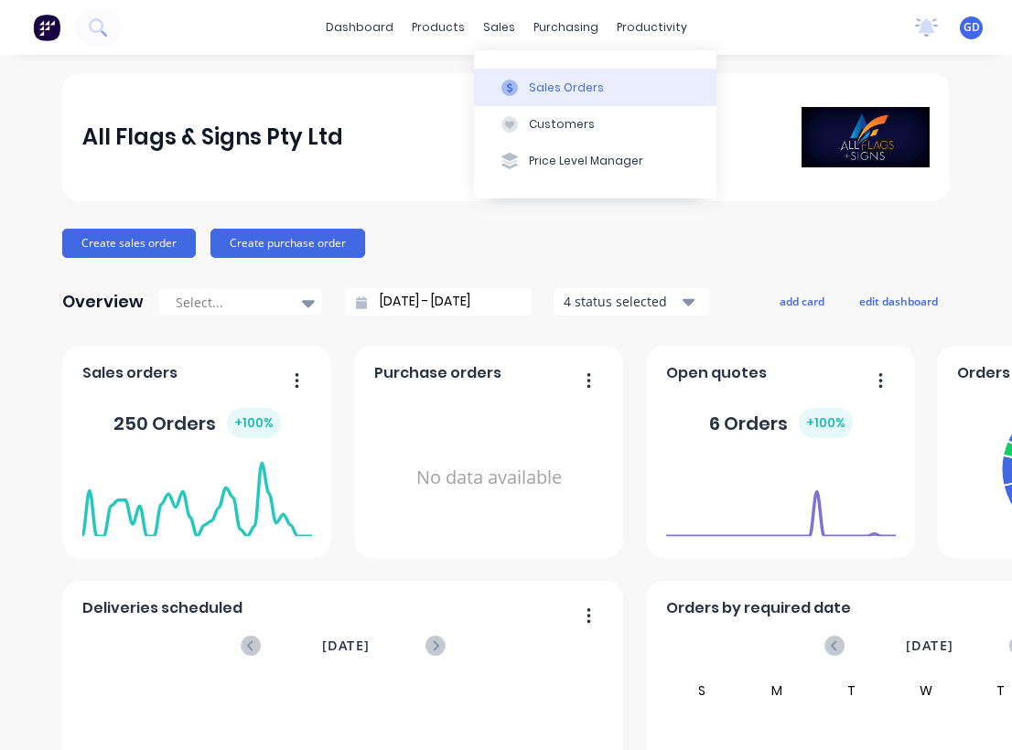
click at [542, 89] on div "Sales Orders" at bounding box center [566, 88] width 75 height 16
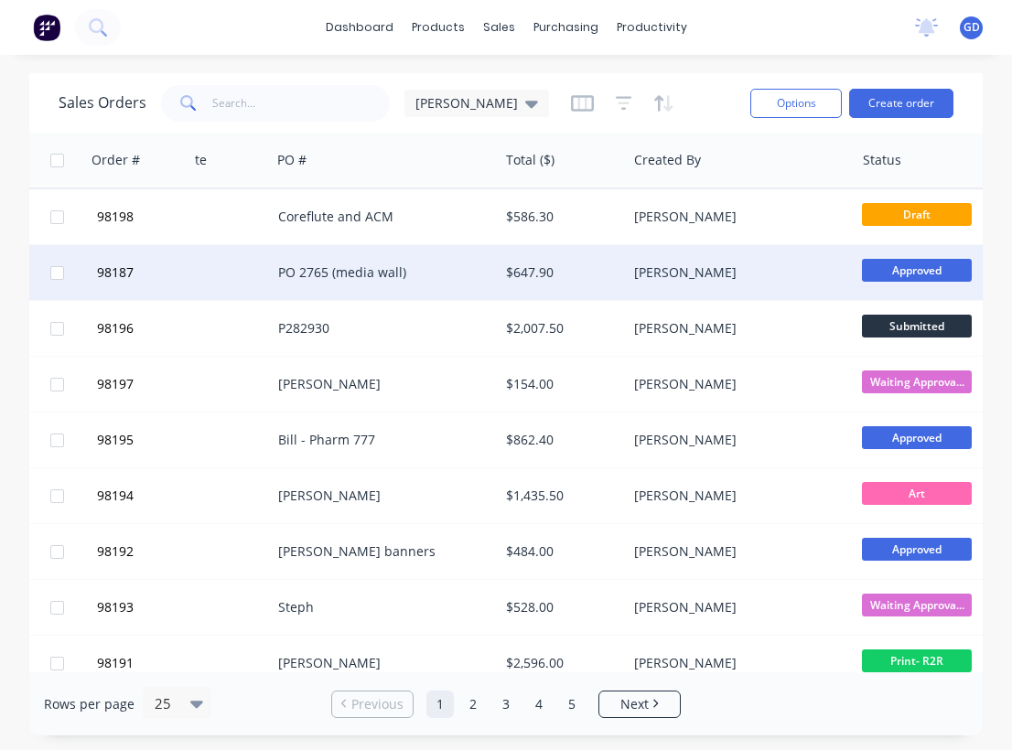
scroll to position [0, 421]
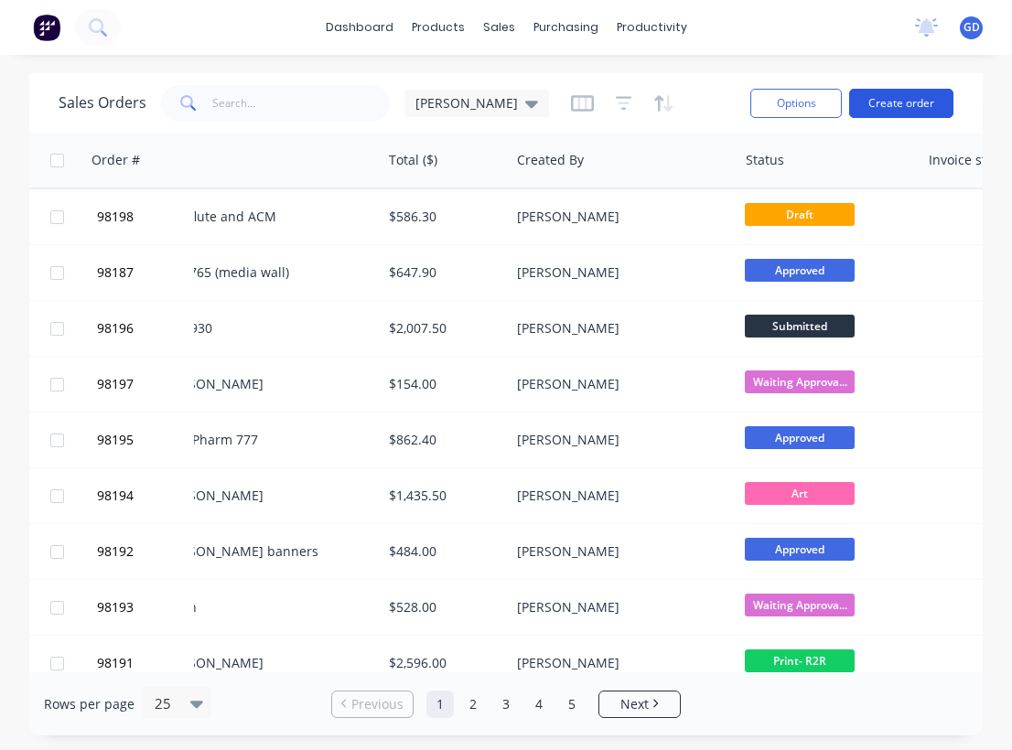
click at [905, 111] on button "Create order" at bounding box center [901, 103] width 104 height 29
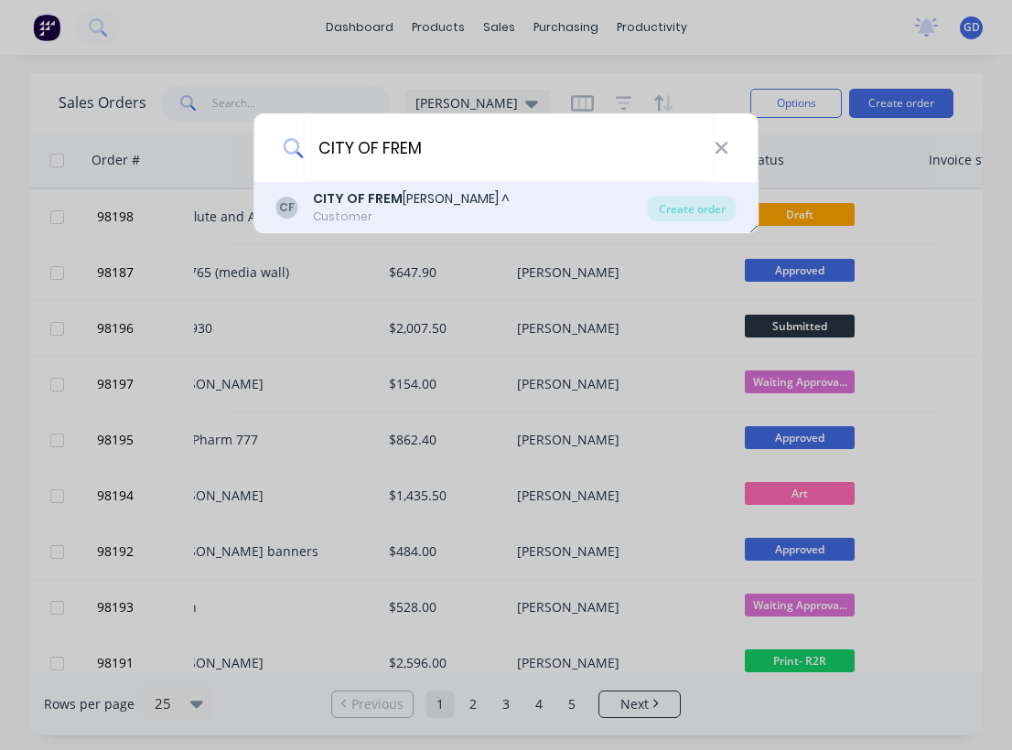
type input "CITY OF FREM"
click at [402, 204] on div "CITY OF FREM ANTLE ^" at bounding box center [411, 198] width 197 height 19
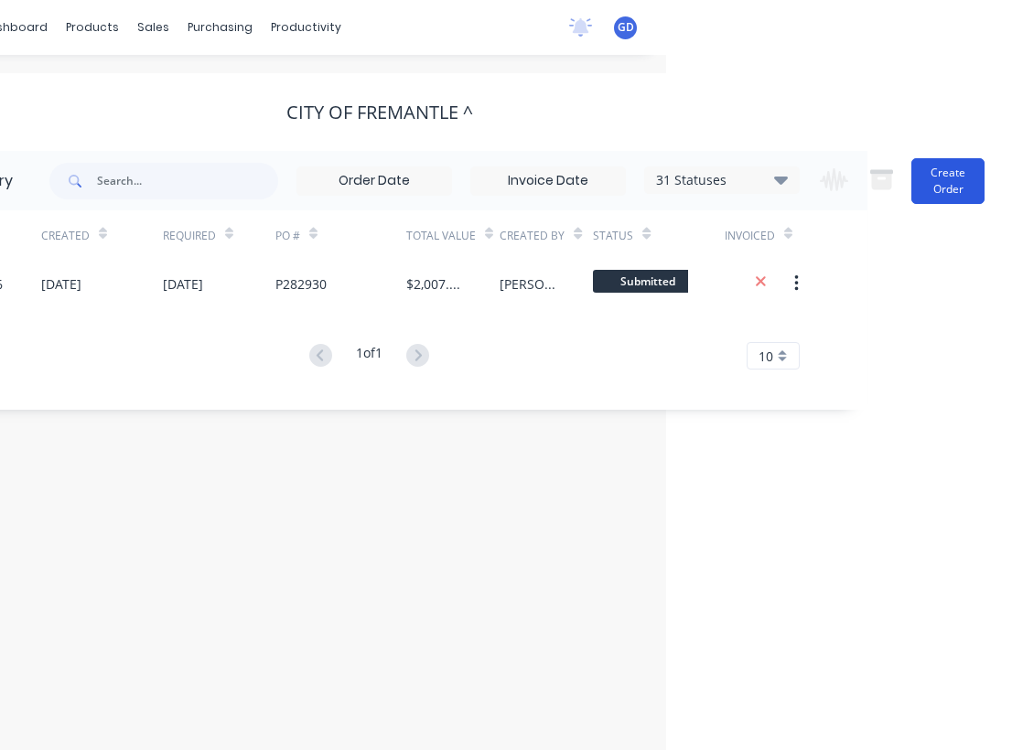
scroll to position [0, 346]
click at [943, 187] on button "Create Order" at bounding box center [947, 181] width 73 height 46
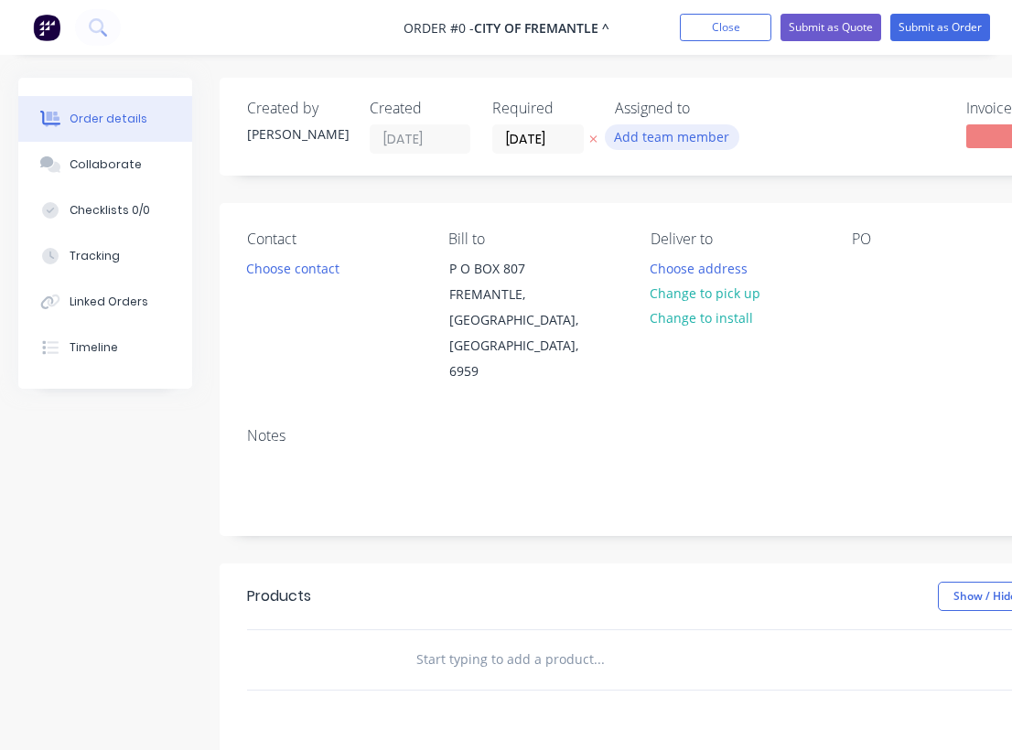
click at [658, 137] on button "Add team member" at bounding box center [672, 136] width 134 height 25
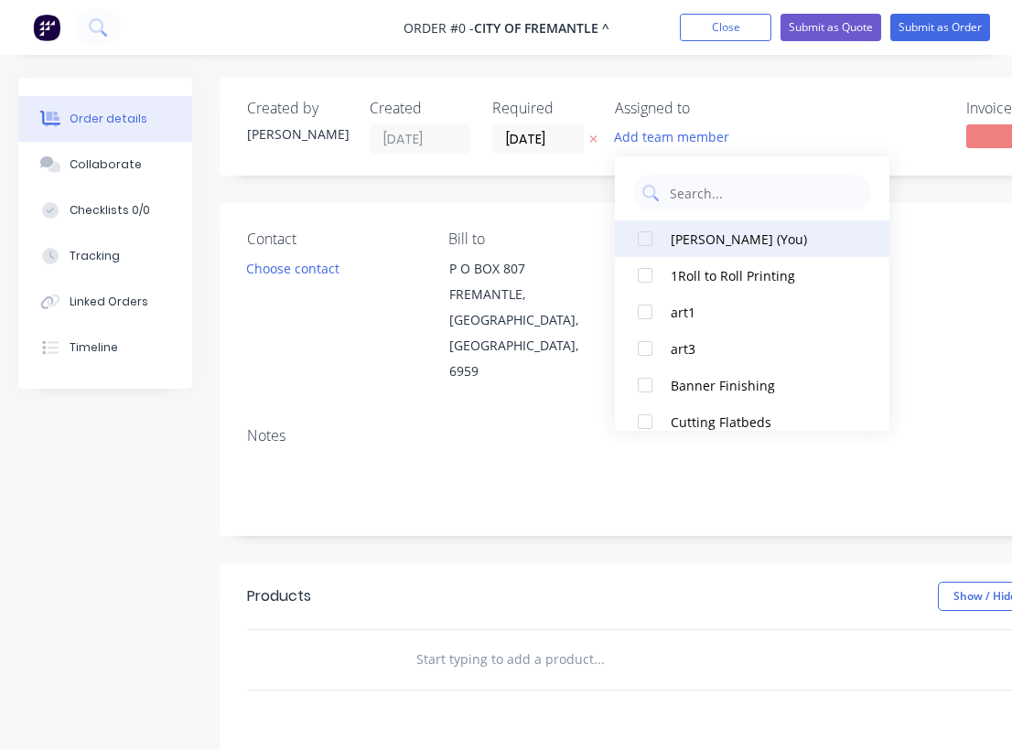
click at [697, 249] on button "Gino Dilello (You)" at bounding box center [752, 238] width 274 height 37
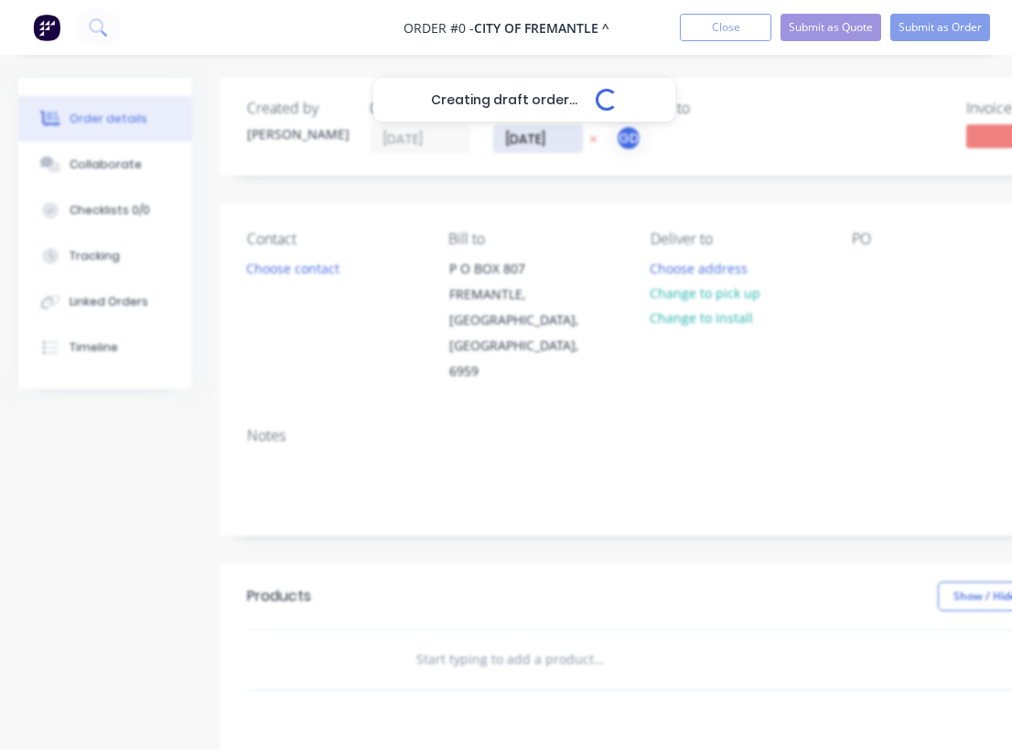
click at [521, 128] on div "Creating draft order... Loading... Order details Collaborate Checklists 0/0 Tra…" at bounding box center [635, 617] width 1271 height 1079
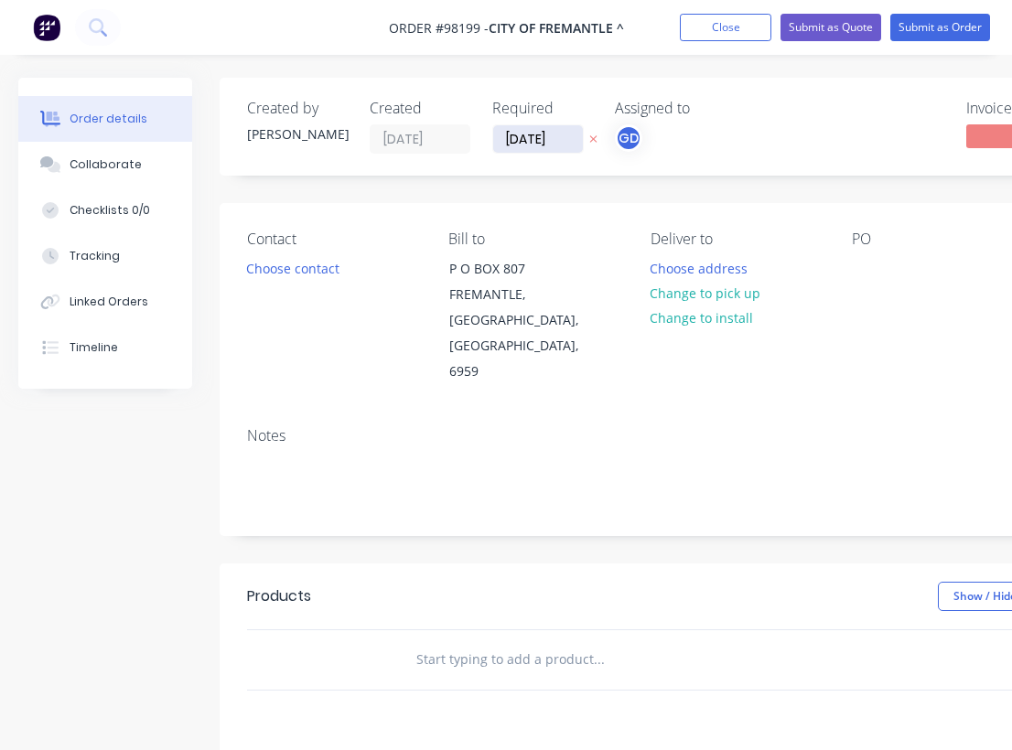
click at [530, 142] on input "11/08/25" at bounding box center [538, 138] width 90 height 27
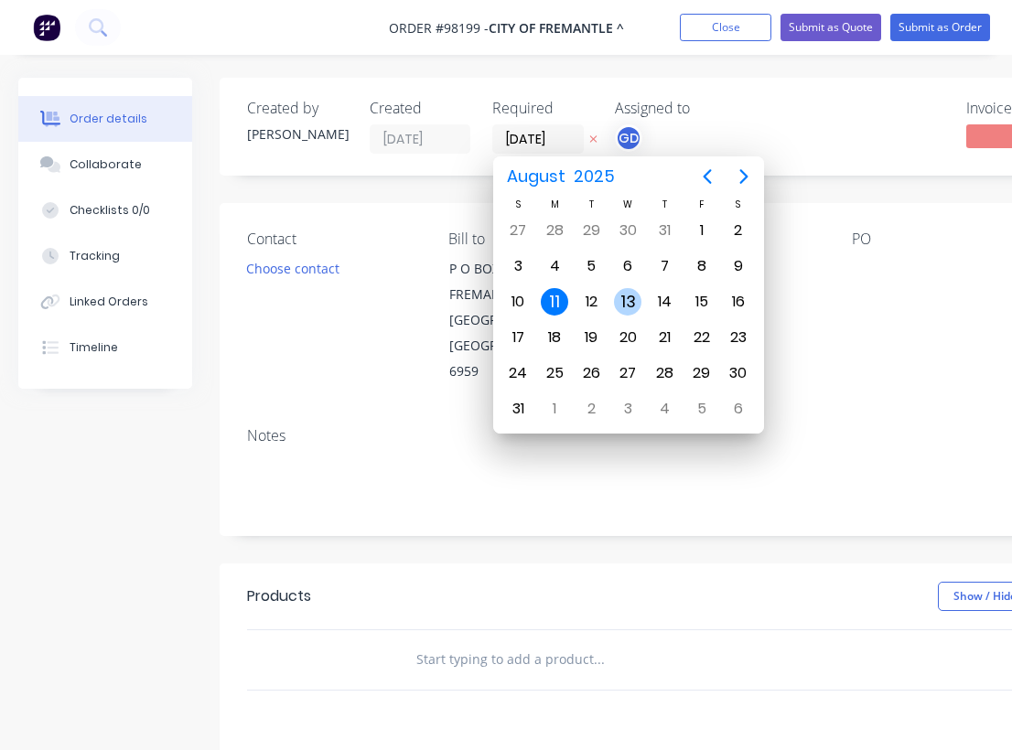
click at [636, 298] on div "13" at bounding box center [627, 301] width 27 height 27
type input "13/08/25"
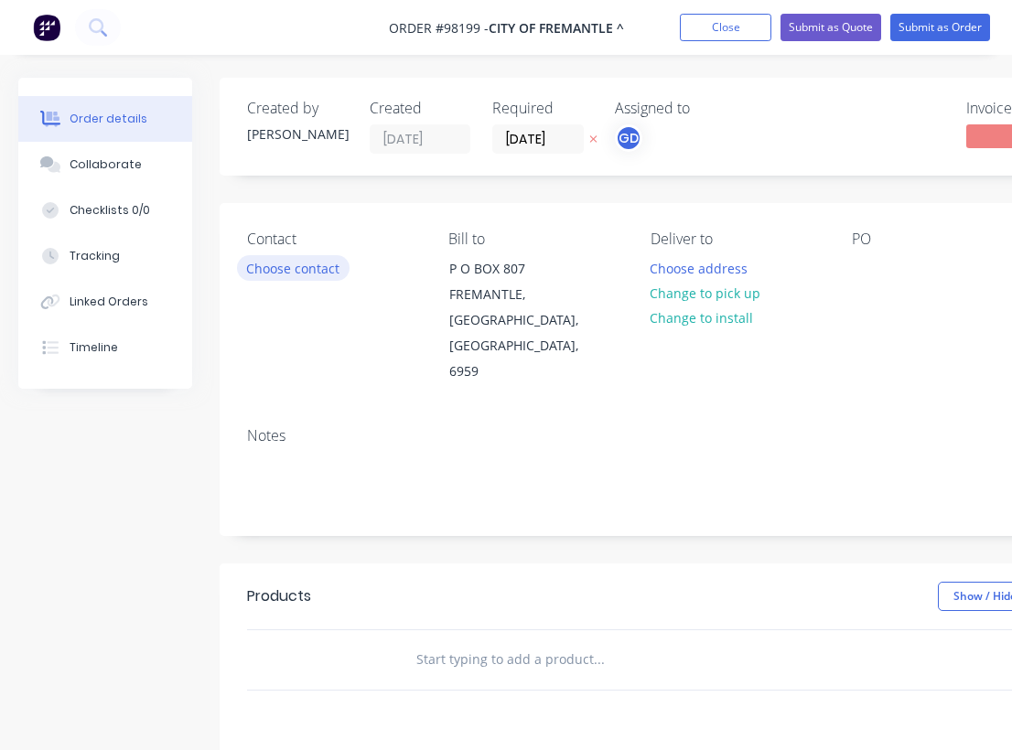
click at [276, 273] on button "Choose contact" at bounding box center [293, 267] width 112 height 25
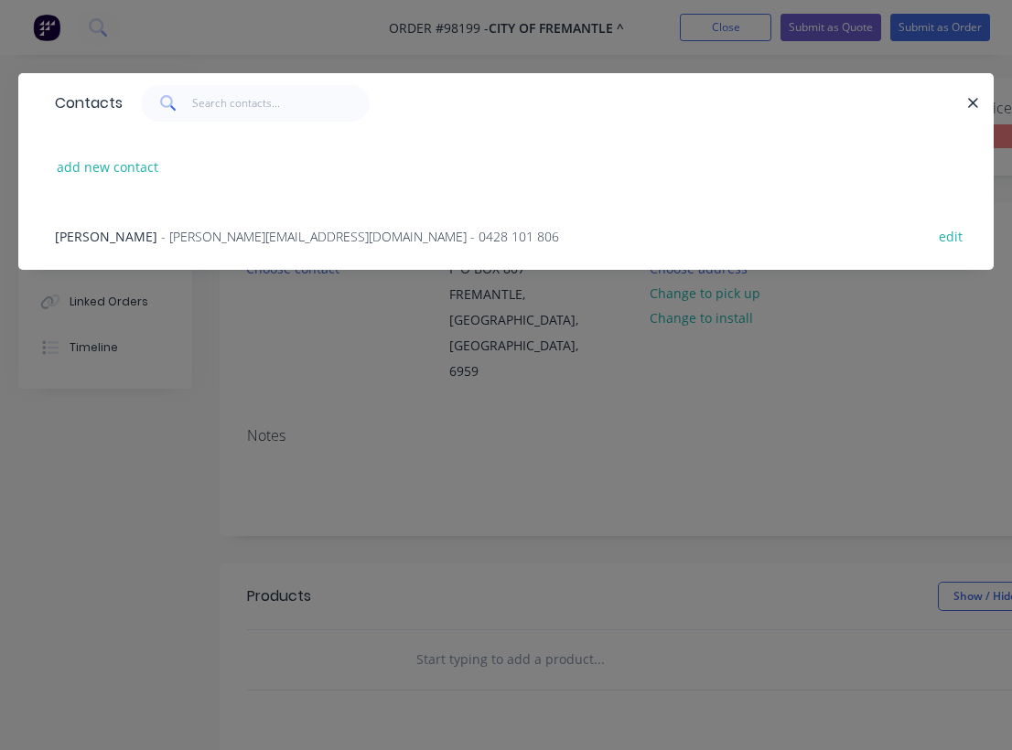
click at [123, 240] on span "Andrew de Weerd" at bounding box center [106, 236] width 102 height 17
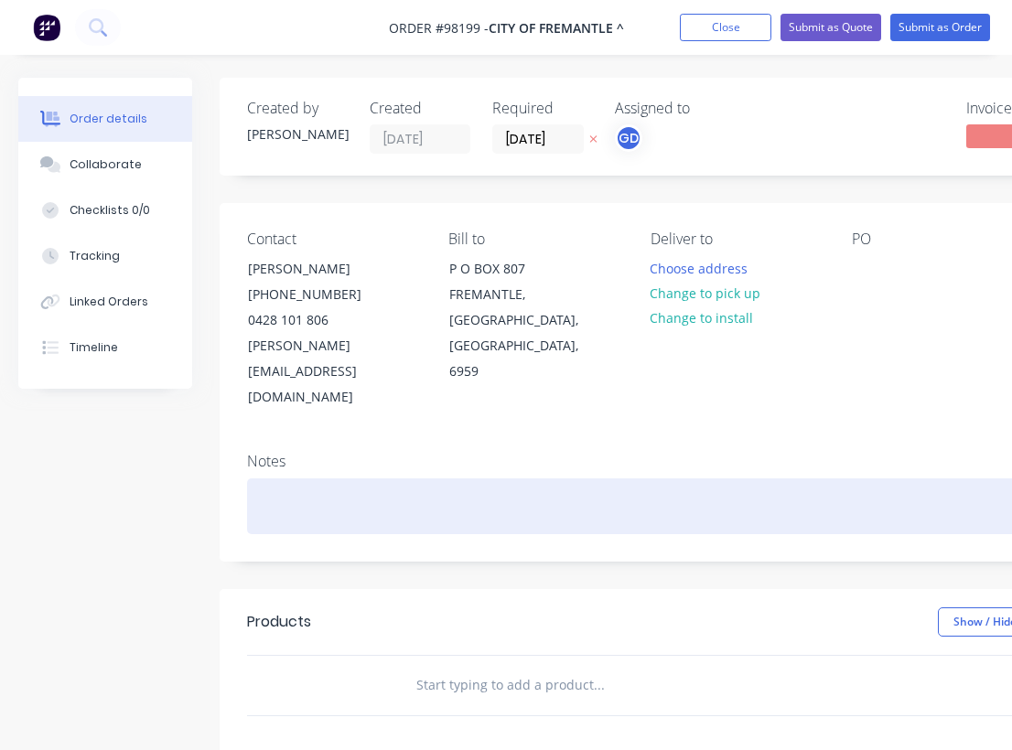
click at [270, 478] on div at bounding box center [736, 506] width 979 height 56
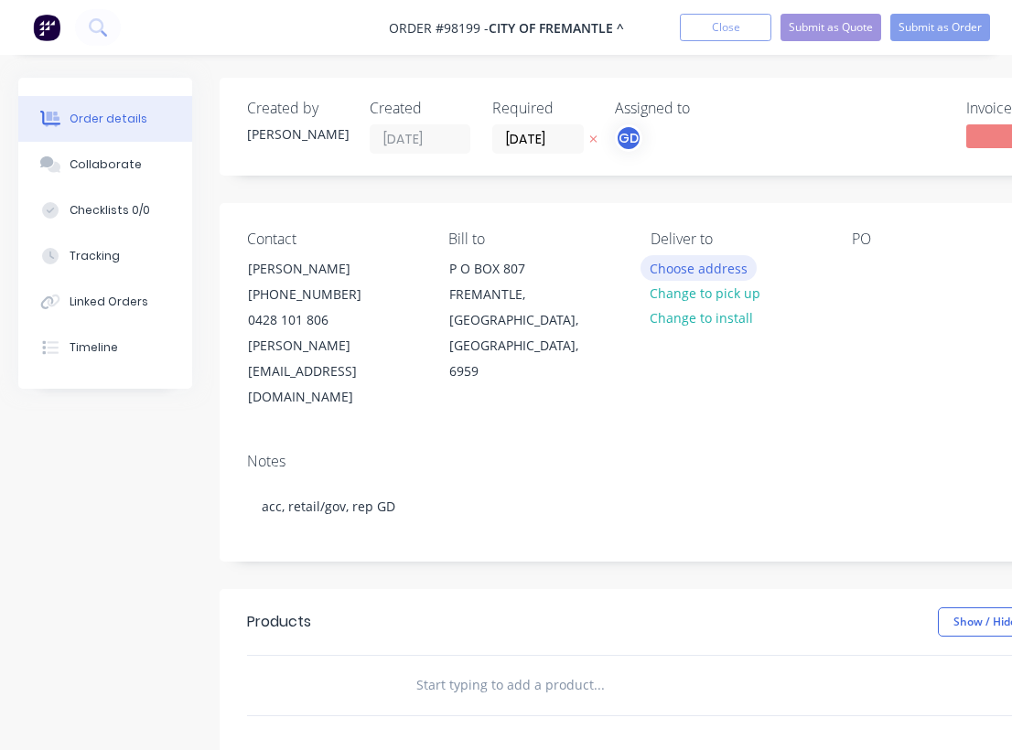
click at [690, 262] on button "Choose address" at bounding box center [698, 267] width 117 height 25
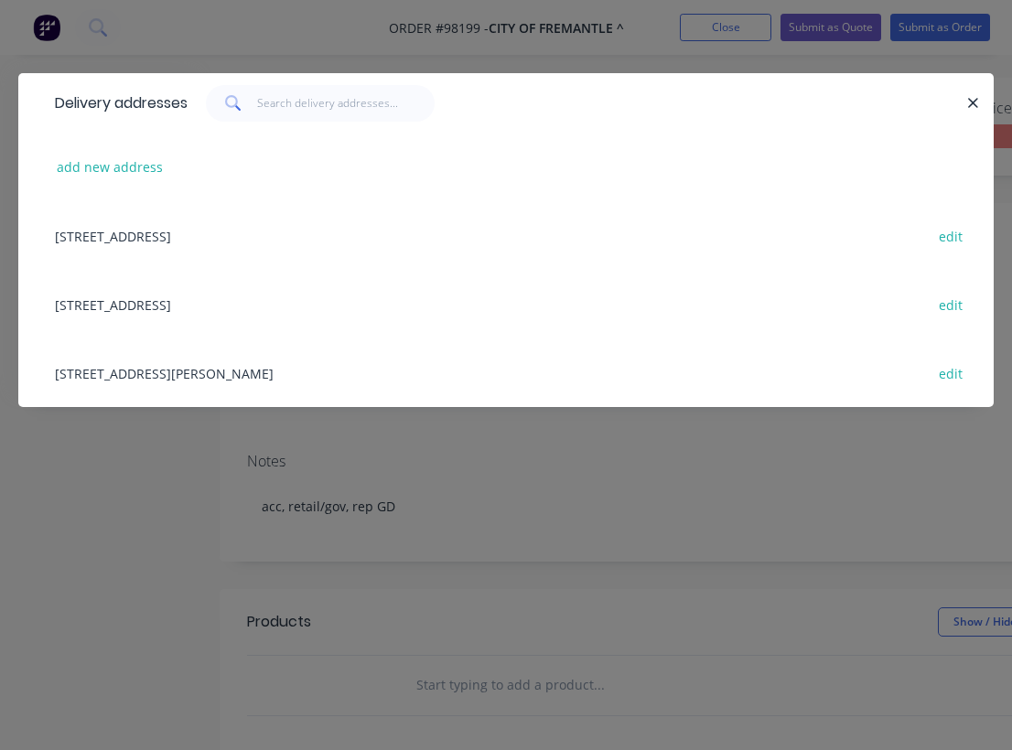
click at [133, 304] on div "151 High Street, FREMANTLE, Western Australia, Australia edit" at bounding box center [506, 304] width 920 height 69
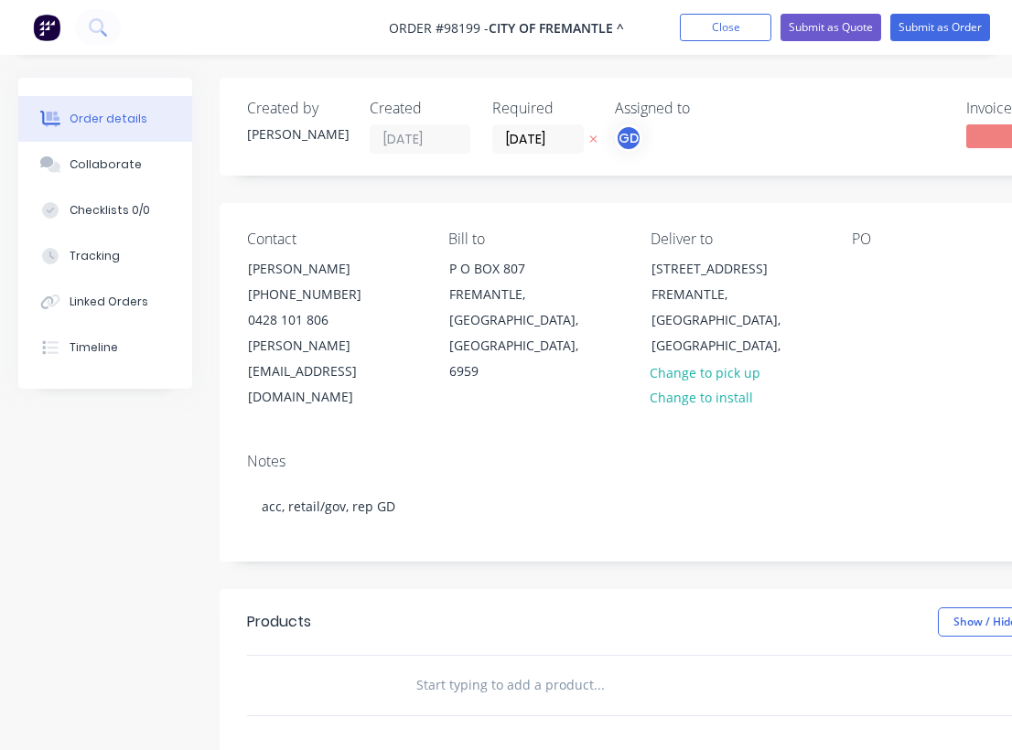
click at [873, 282] on div "PO" at bounding box center [937, 320] width 172 height 180
click at [863, 274] on div at bounding box center [865, 268] width 29 height 27
paste div
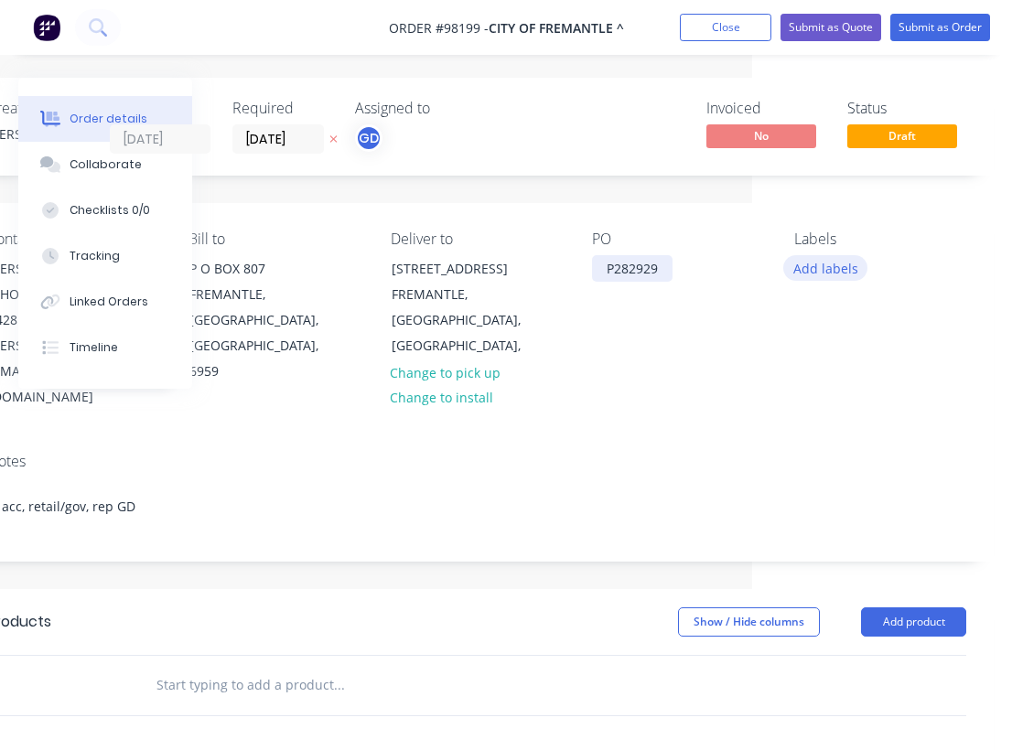
scroll to position [0, 260]
click at [826, 274] on button "Add labels" at bounding box center [825, 267] width 84 height 25
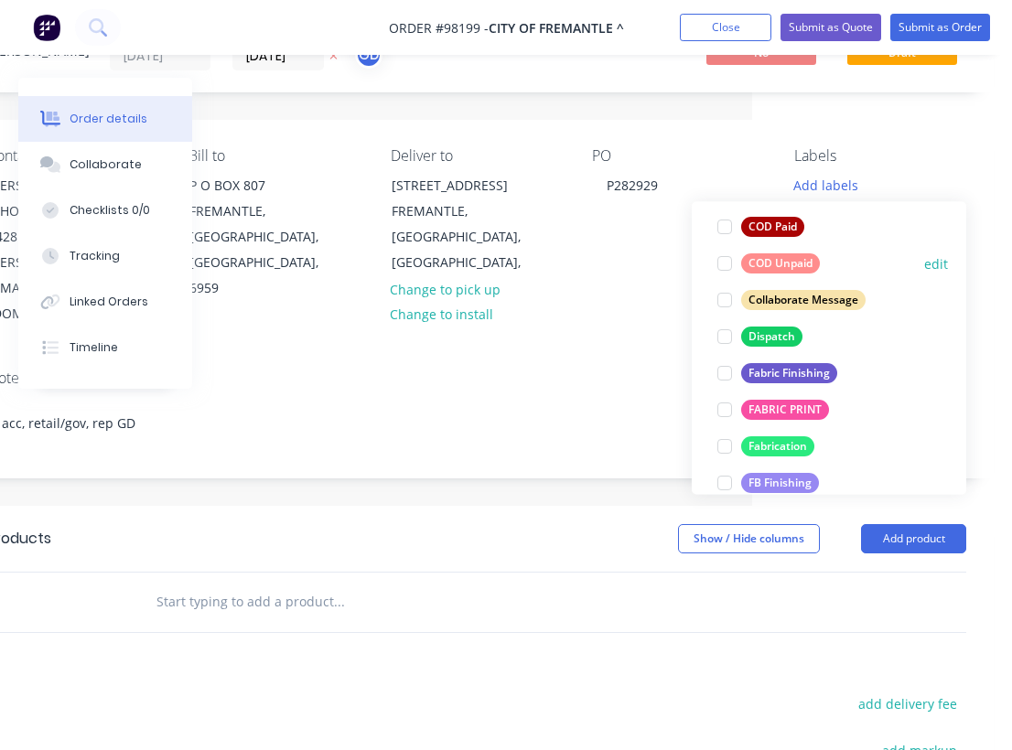
scroll to position [232, 0]
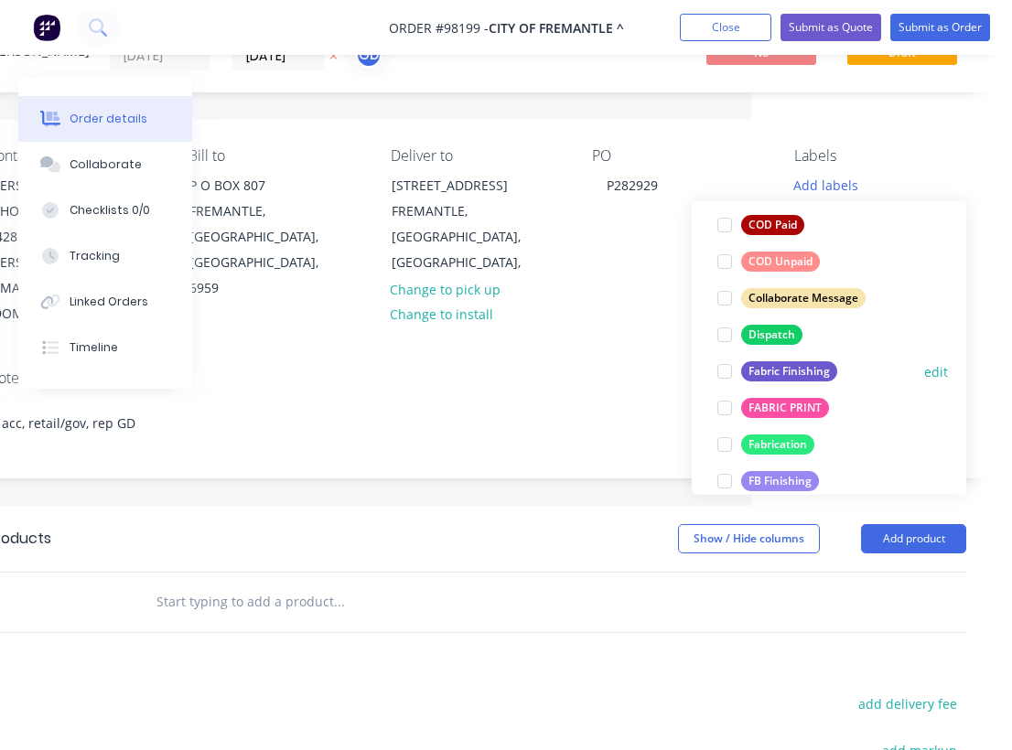
click at [802, 373] on div "Fabric Finishing" at bounding box center [789, 372] width 96 height 20
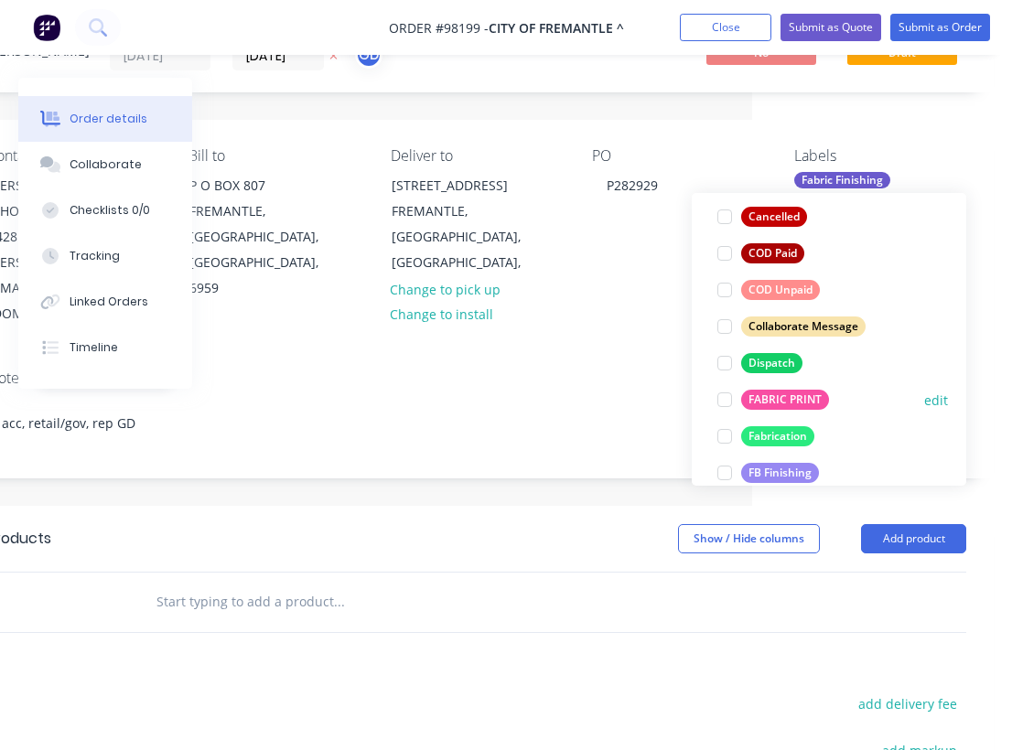
click at [800, 400] on div "FABRIC PRINT" at bounding box center [785, 400] width 88 height 20
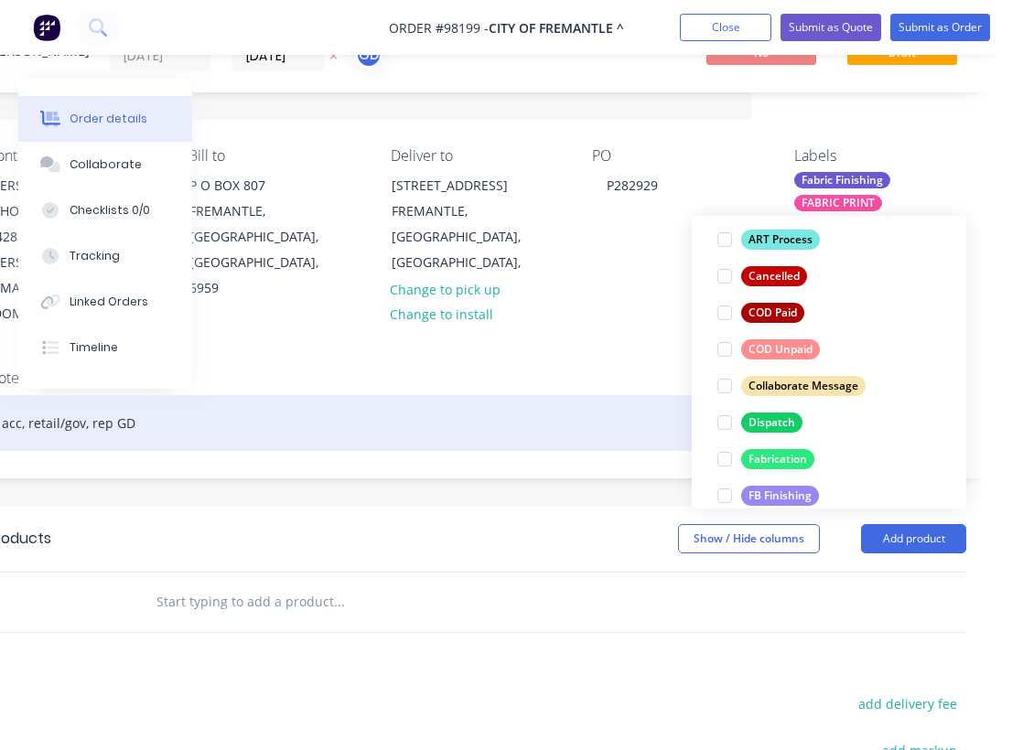
click at [488, 395] on div "acc, retail/gov, rep GD" at bounding box center [476, 423] width 979 height 56
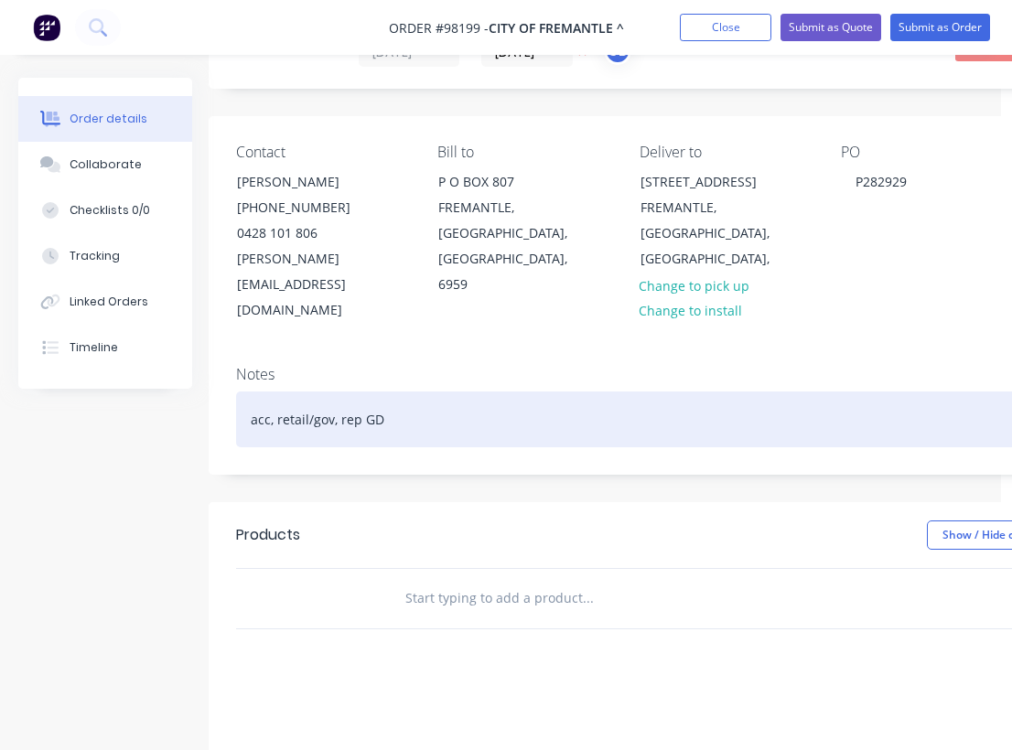
scroll to position [87, 0]
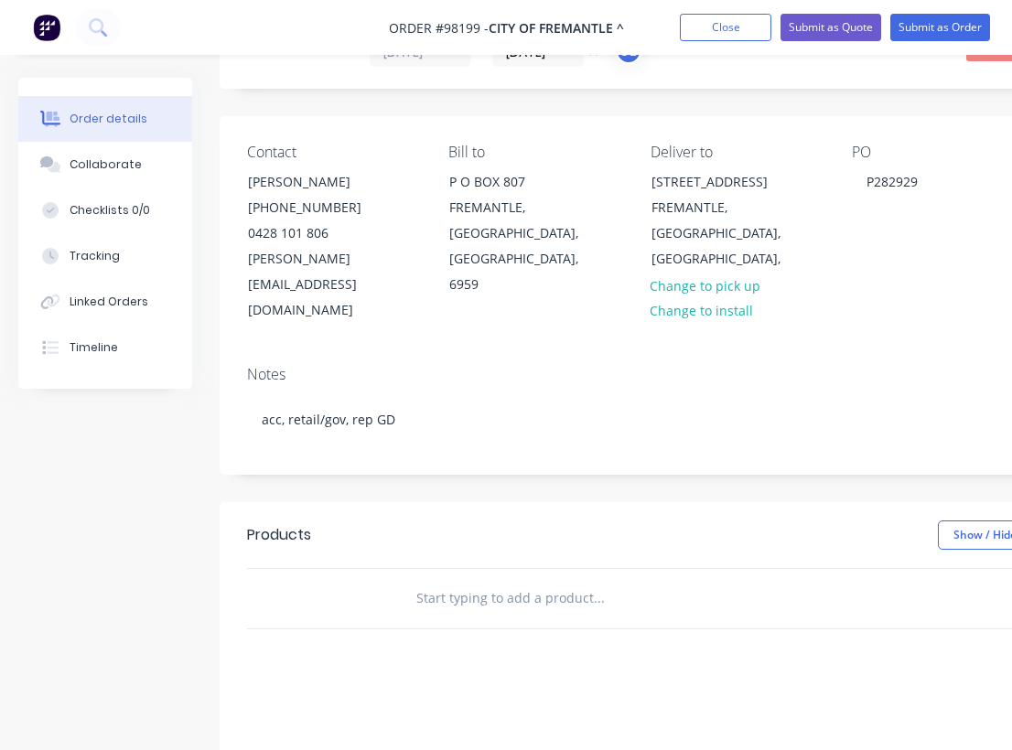
click at [468, 580] on input "text" at bounding box center [598, 598] width 366 height 37
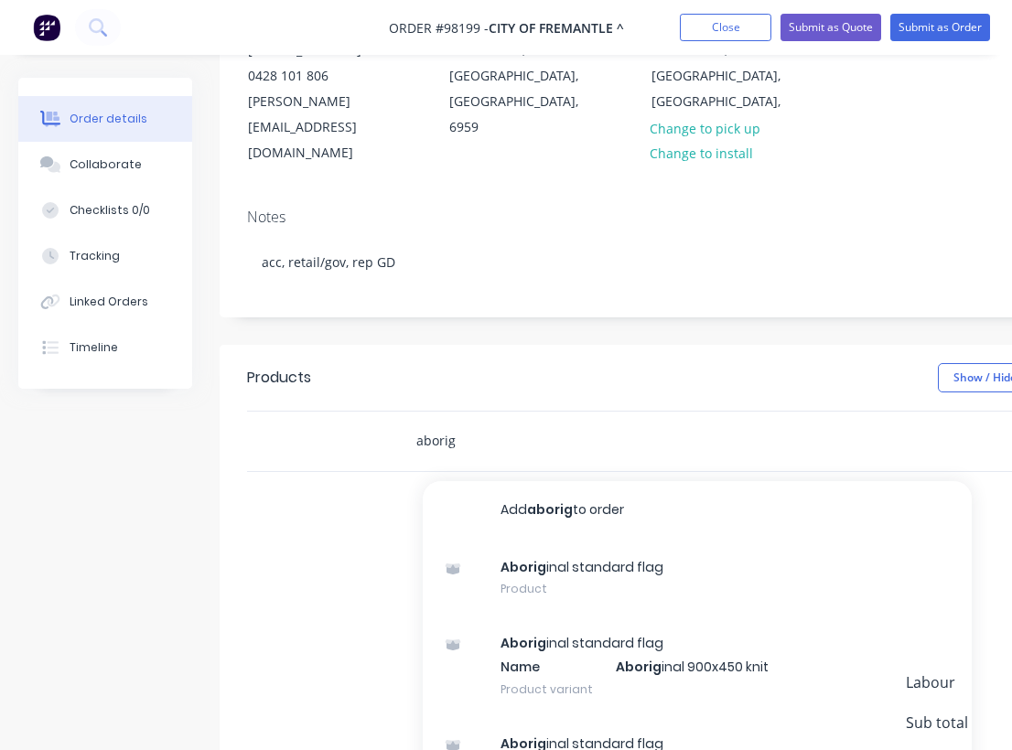
scroll to position [246, 0]
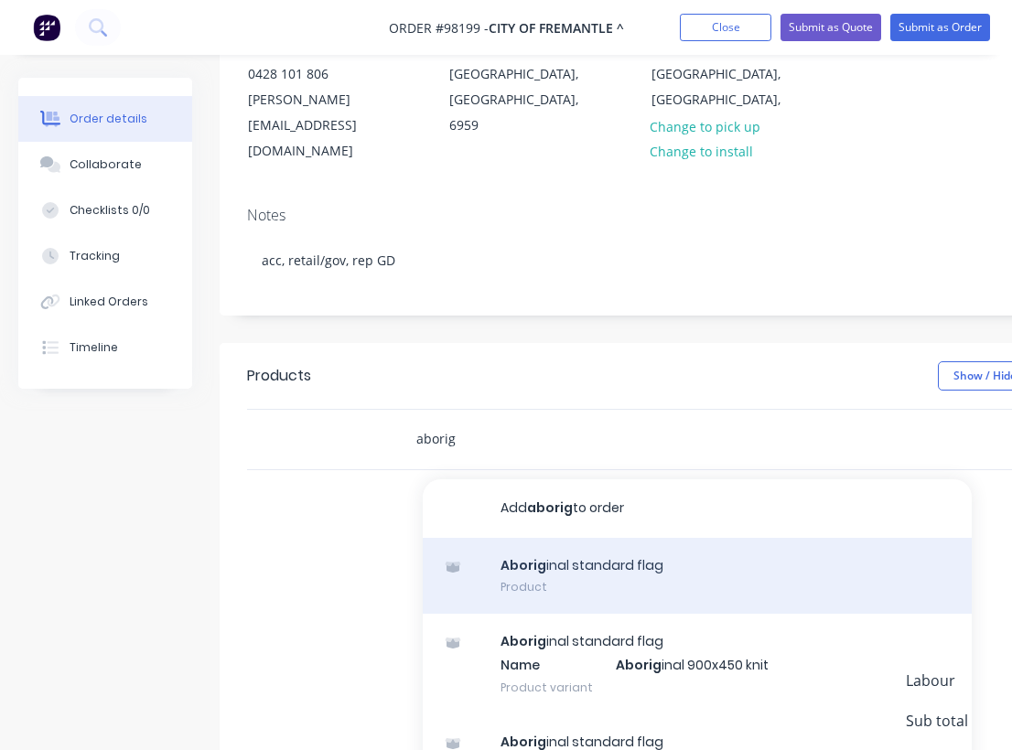
type input "aborig"
click at [544, 538] on div "Aborig inal standard flag Product" at bounding box center [697, 576] width 549 height 77
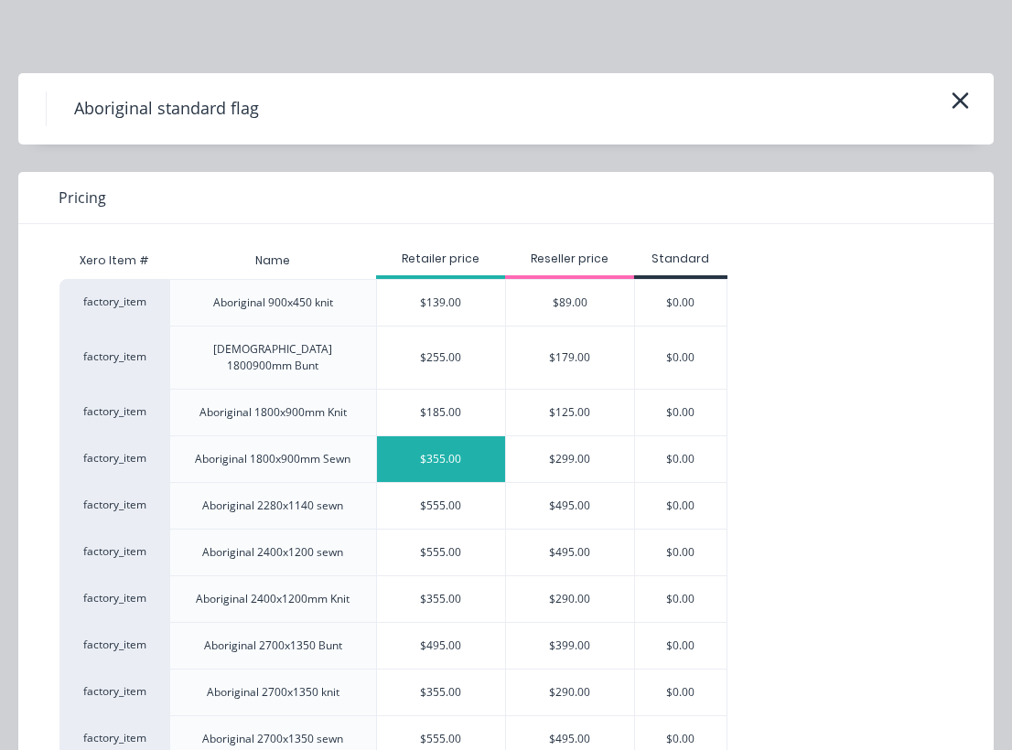
click at [425, 441] on div "$355.00" at bounding box center [441, 459] width 128 height 46
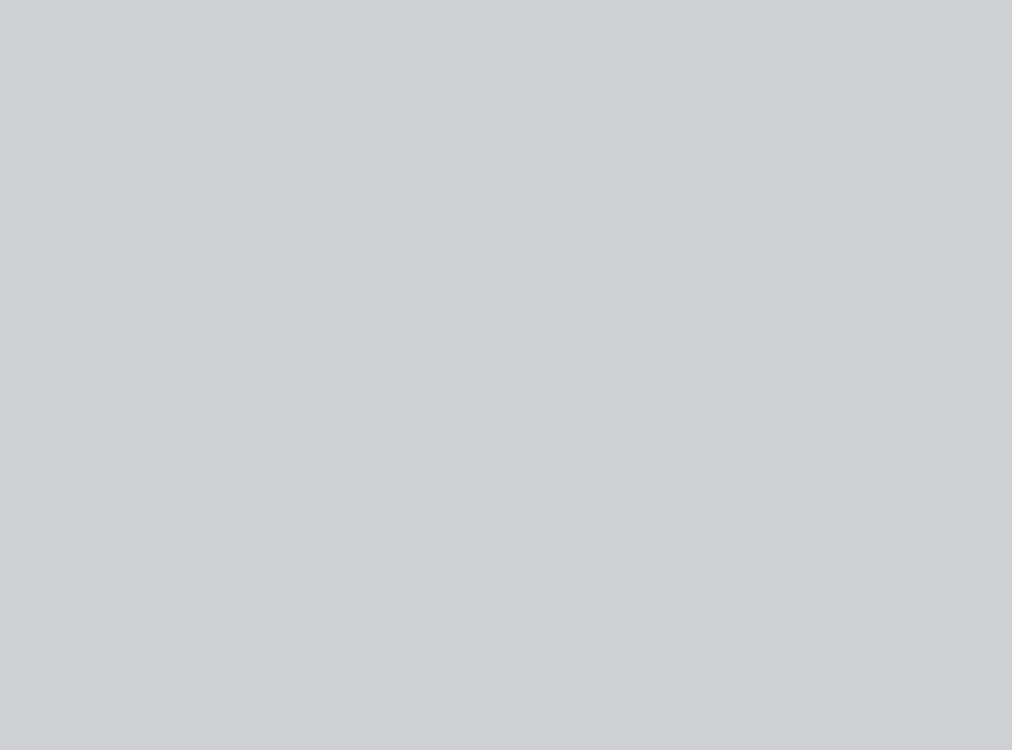
type input "$355.00"
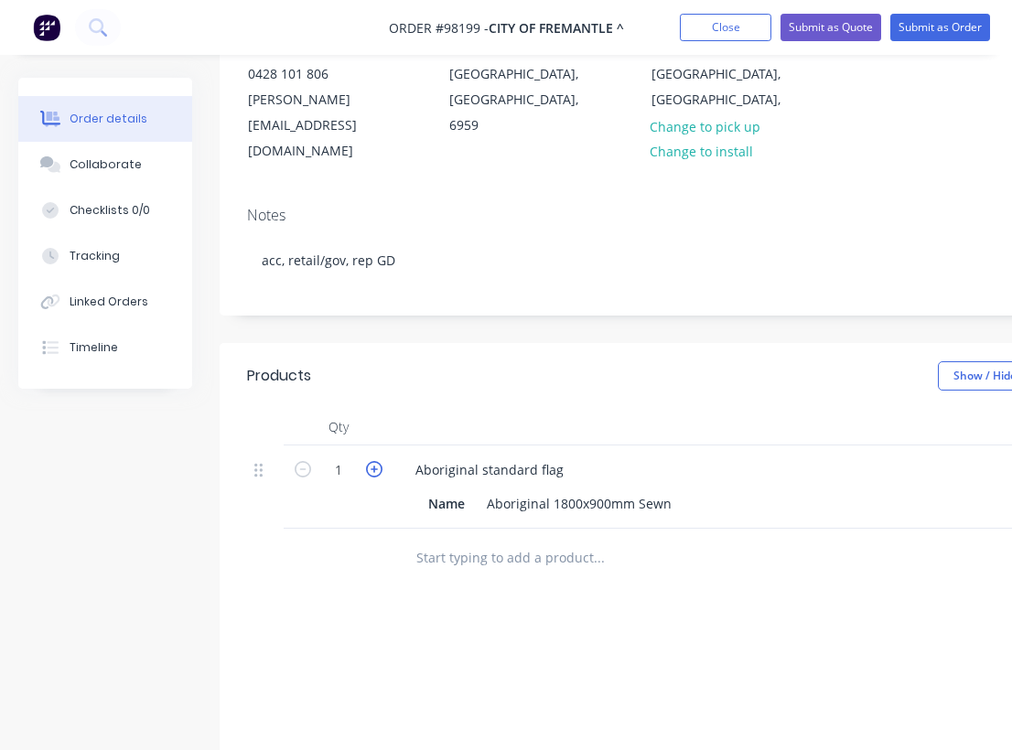
click at [376, 461] on icon "button" at bounding box center [374, 469] width 16 height 16
type input "2"
type input "$710.00"
click at [376, 461] on icon "button" at bounding box center [374, 469] width 16 height 16
type input "3"
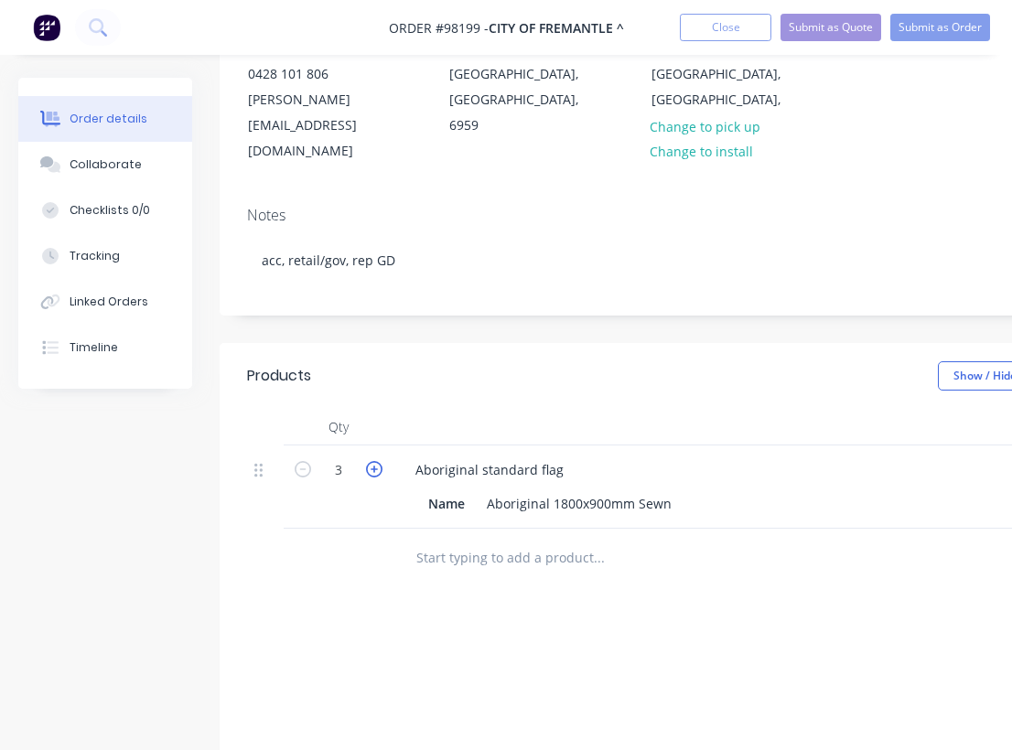
type input "$1,065.00"
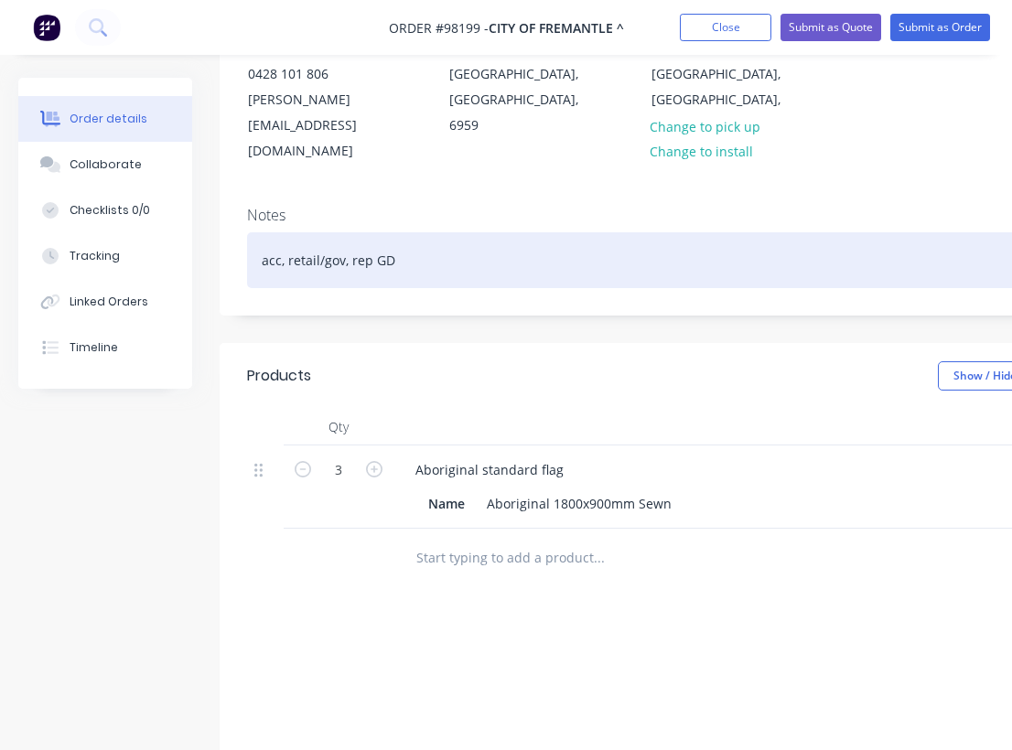
click at [467, 232] on div "acc, retail/gov, rep GD" at bounding box center [736, 260] width 979 height 56
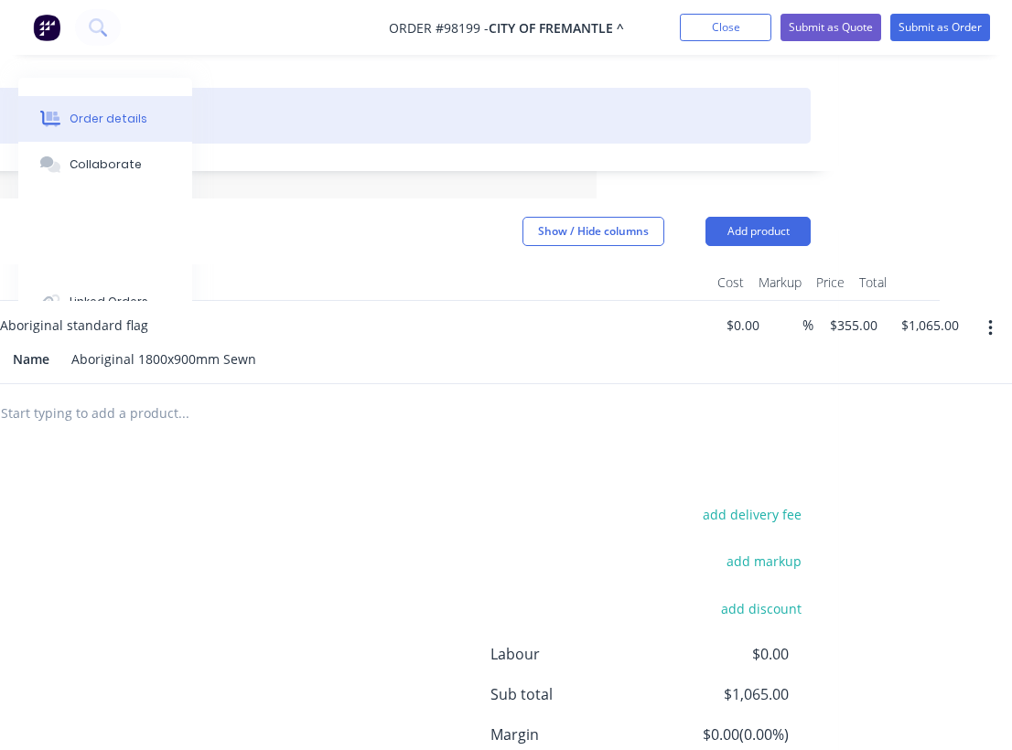
scroll to position [391, 415]
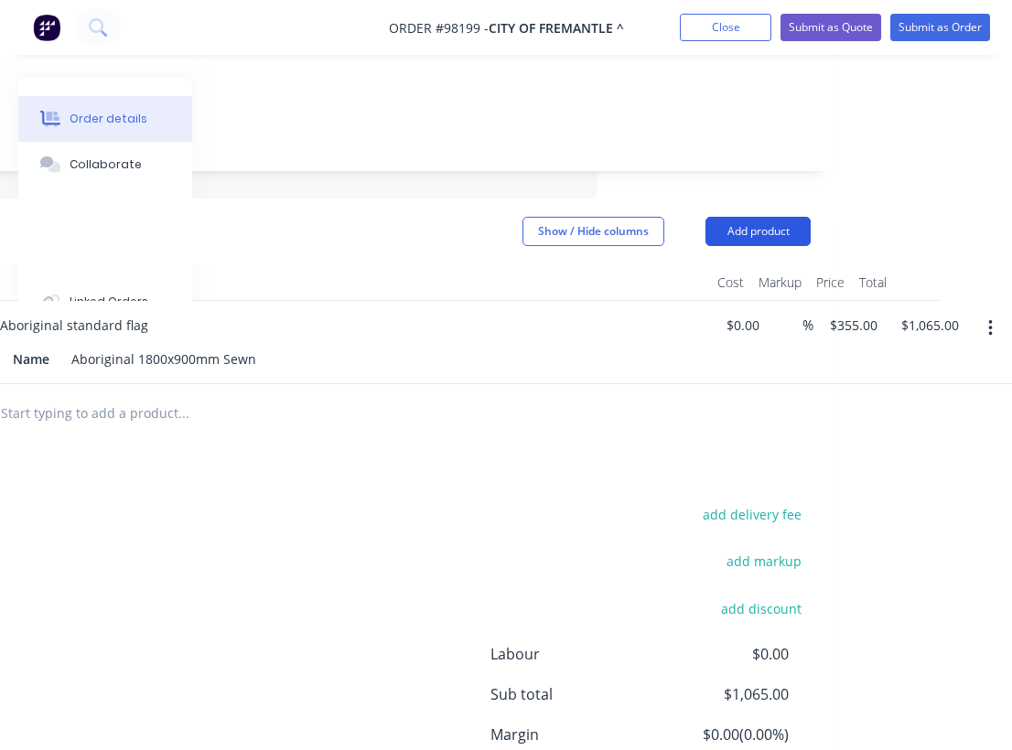
click at [768, 217] on button "Add product" at bounding box center [757, 231] width 105 height 29
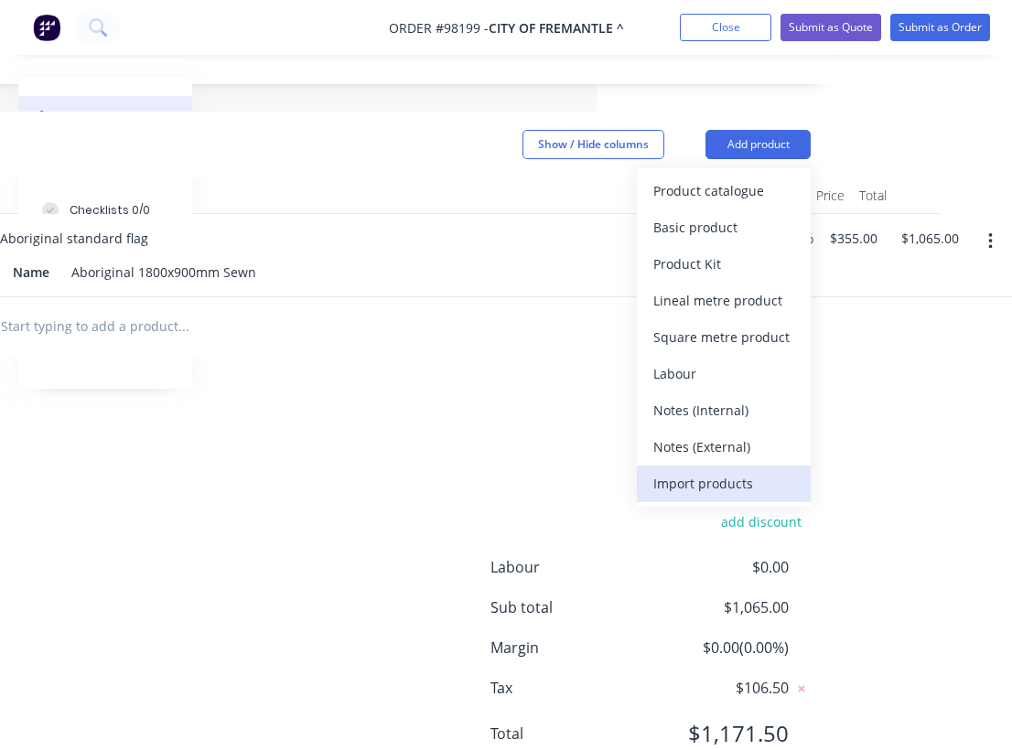
scroll to position [478, 415]
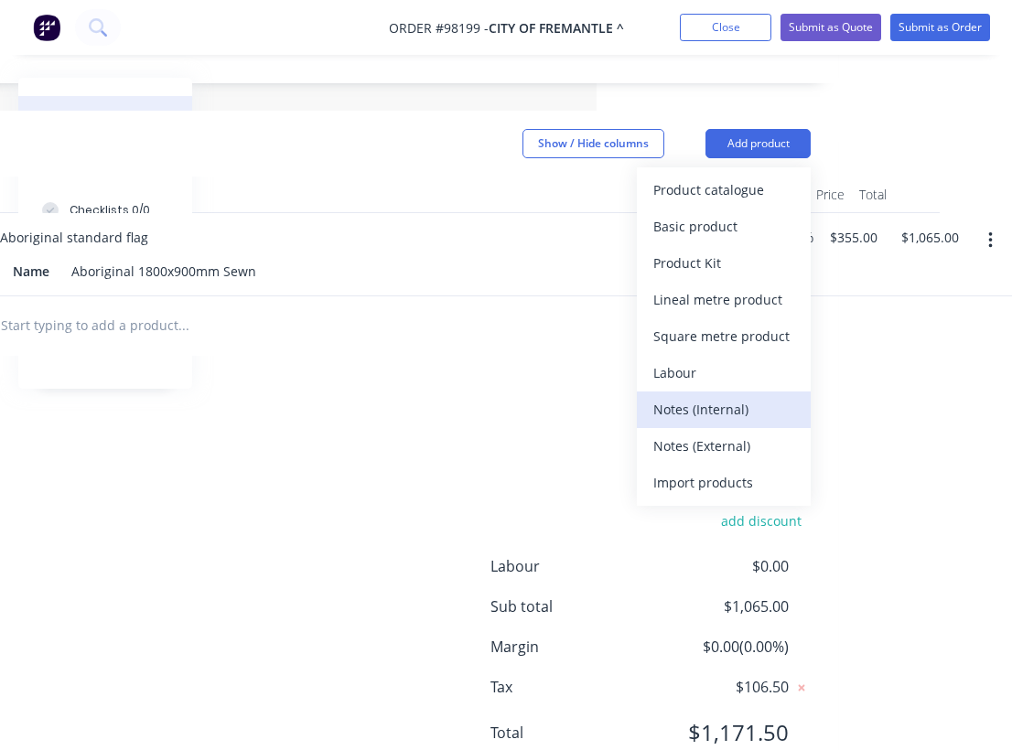
click at [715, 396] on div "Notes (Internal)" at bounding box center [723, 409] width 141 height 27
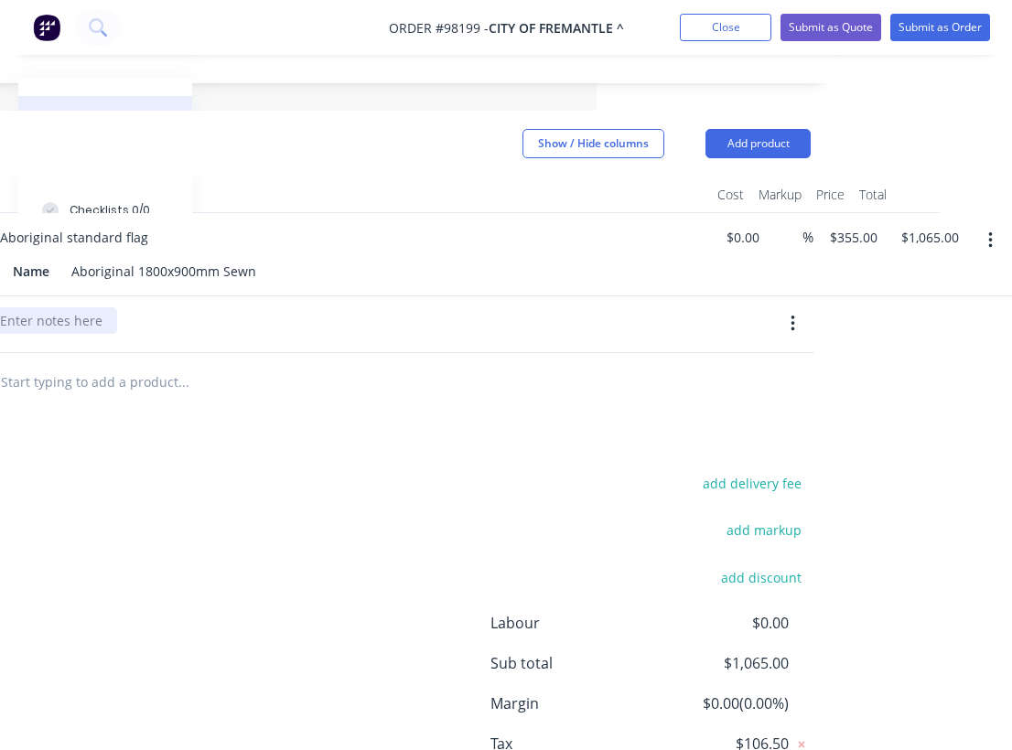
click at [56, 307] on div at bounding box center [51, 320] width 132 height 27
paste div
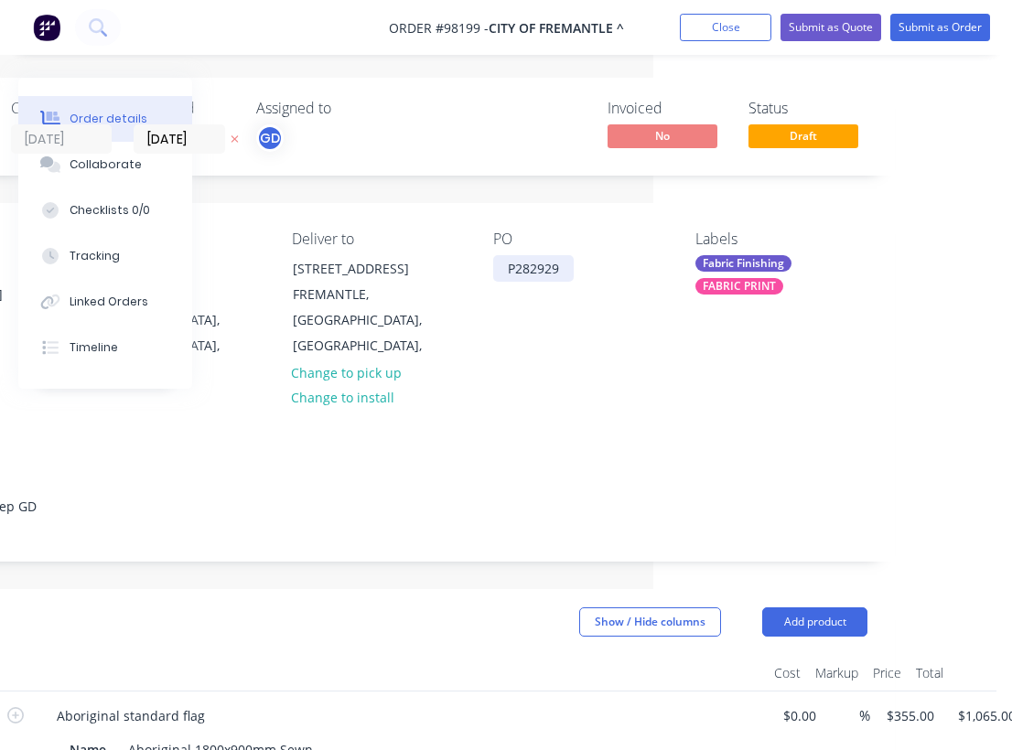
scroll to position [0, 326]
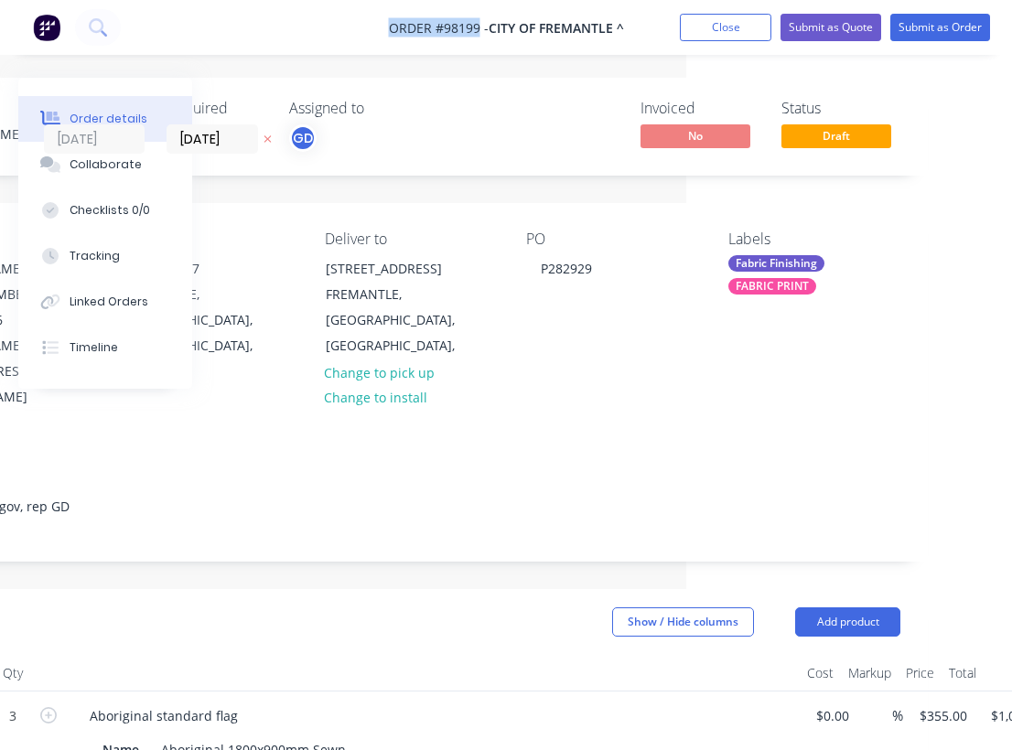
drag, startPoint x: 377, startPoint y: 25, endPoint x: 479, endPoint y: 27, distance: 102.5
click at [479, 27] on nav "Order #98199 - CITY OF FREMANTLE ^ Add product Close Submit as Quote Submit as …" at bounding box center [506, 27] width 1012 height 55
copy span "Order #98199"
click at [719, 46] on nav "Order #98199 - CITY OF FREMANTLE ^ Add product Close Submit as Quote Submit as …" at bounding box center [506, 27] width 1012 height 55
click at [723, 34] on button "Close" at bounding box center [725, 27] width 91 height 27
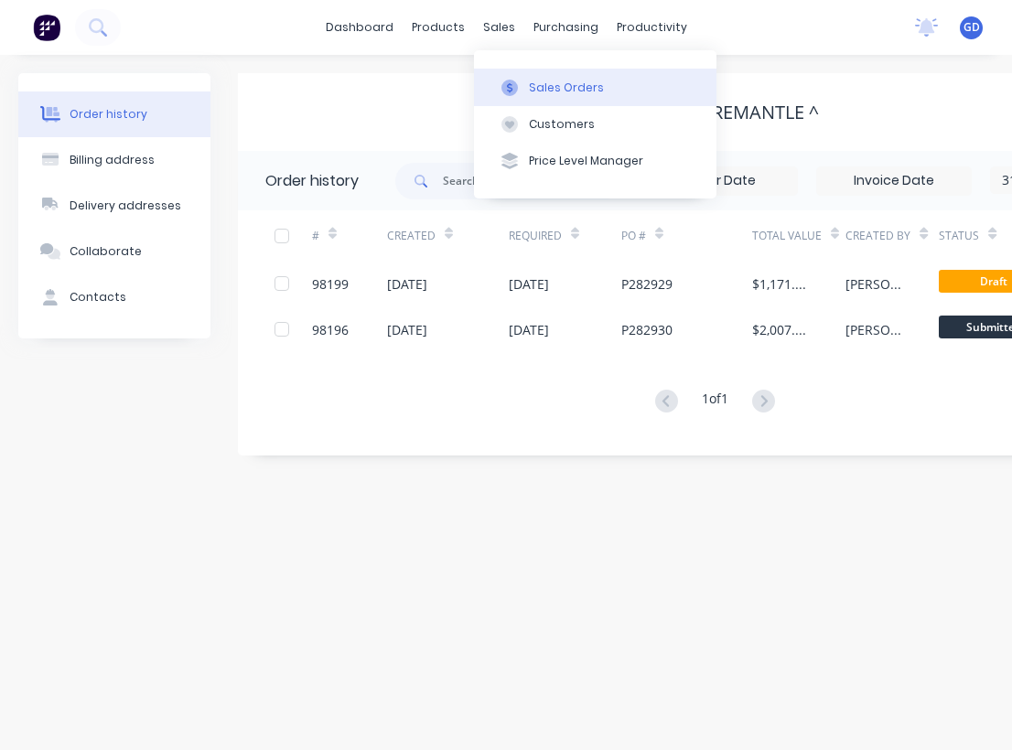
click at [550, 87] on div "Sales Orders" at bounding box center [566, 88] width 75 height 16
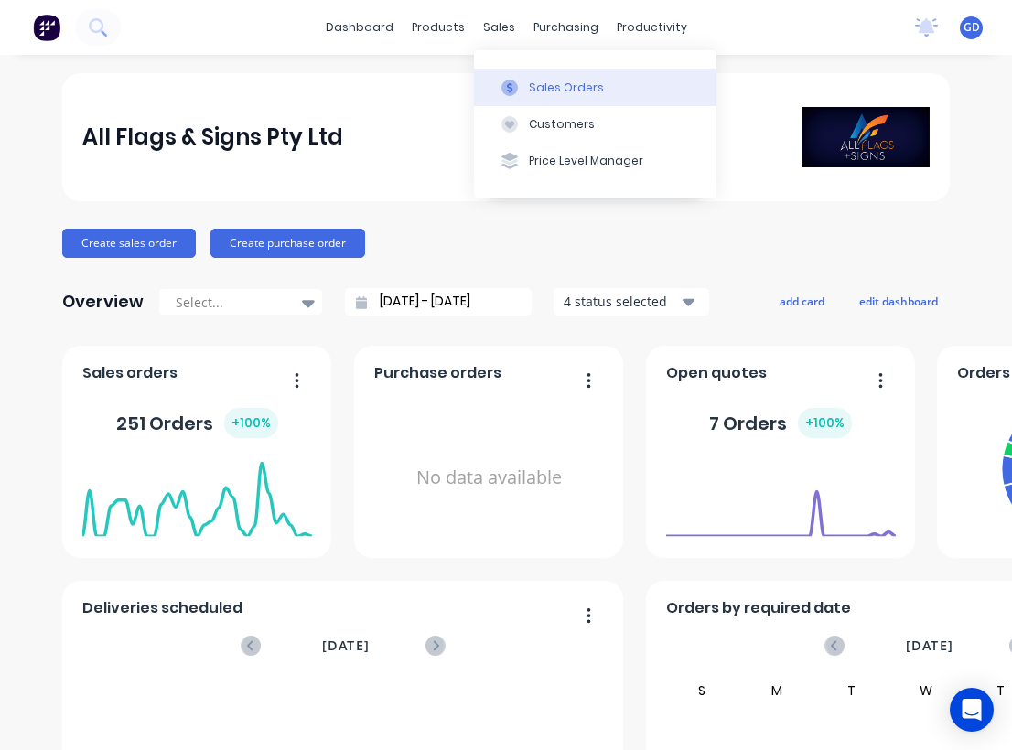
click at [534, 88] on div "Sales Orders" at bounding box center [566, 88] width 75 height 16
click at [551, 84] on div "Sales Orders" at bounding box center [566, 88] width 75 height 16
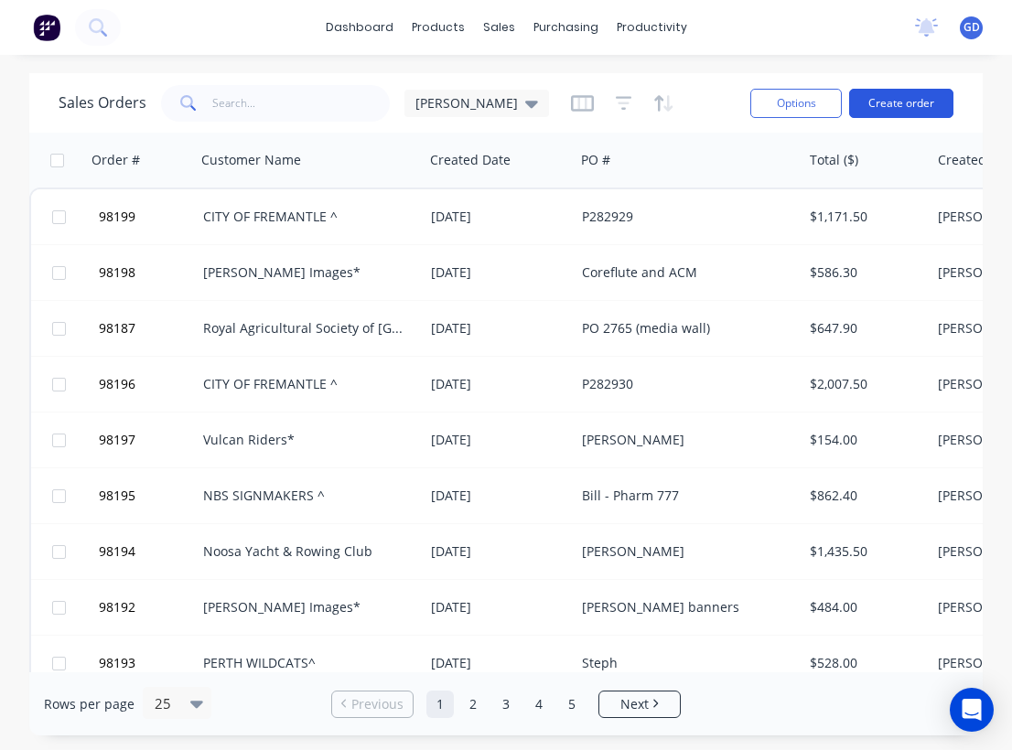
click at [908, 104] on button "Create order" at bounding box center [901, 103] width 104 height 29
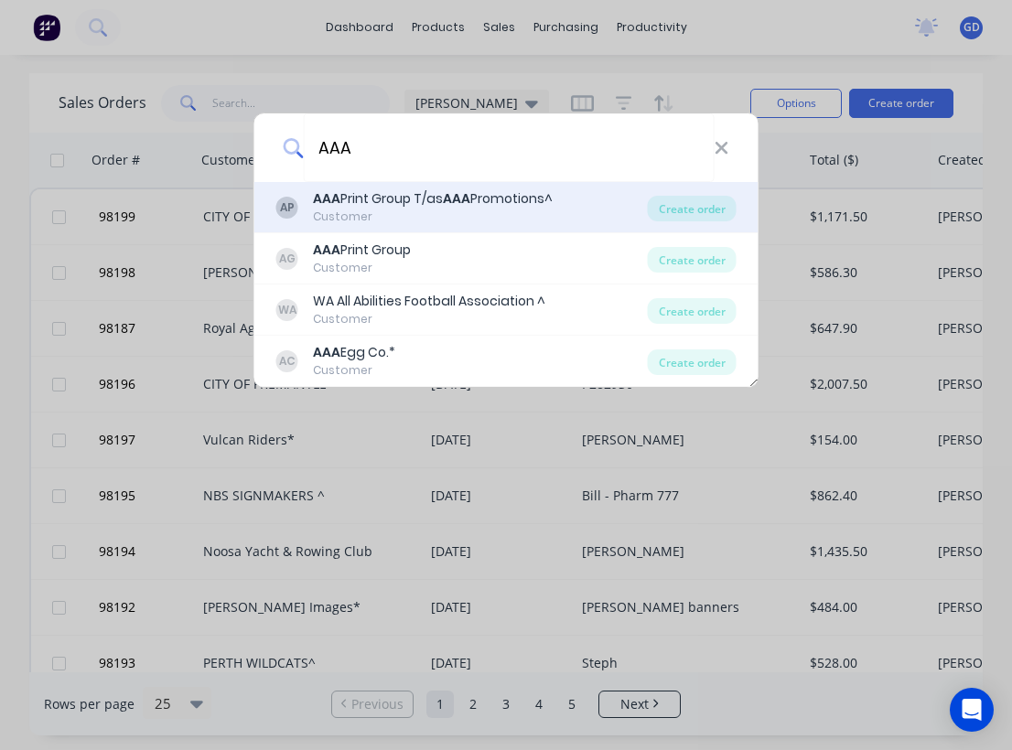
type input "AAA"
click at [415, 203] on div "AAA Print Group T/as AAA Promotions^" at bounding box center [433, 198] width 240 height 19
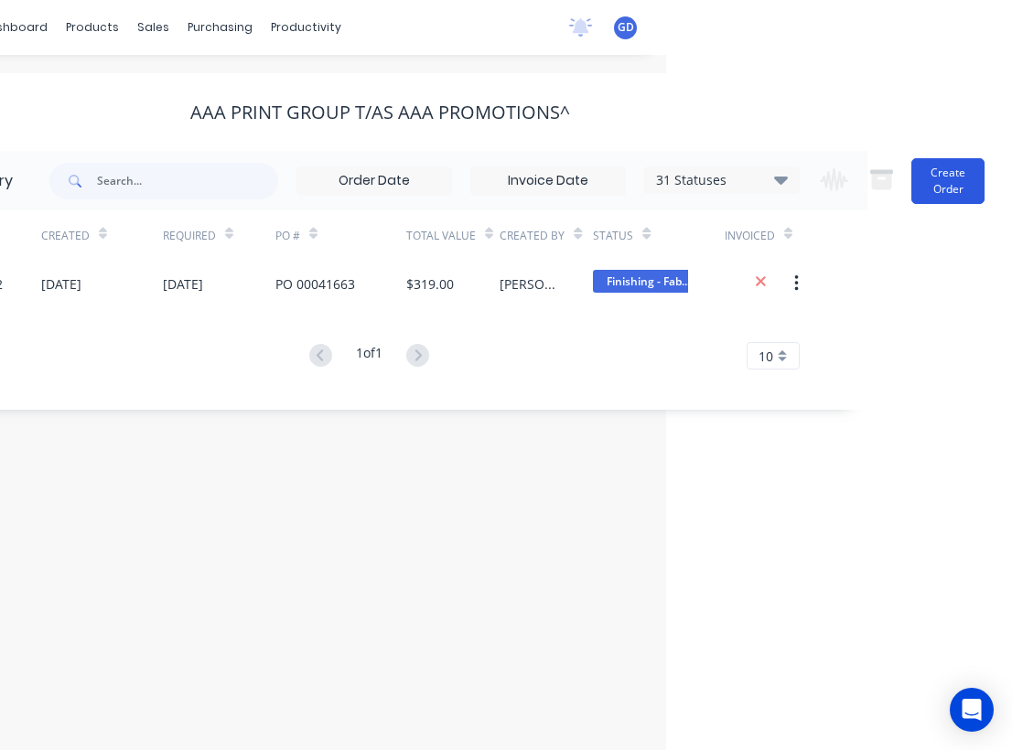
scroll to position [0, 346]
click at [961, 162] on button "Create Order" at bounding box center [947, 181] width 73 height 46
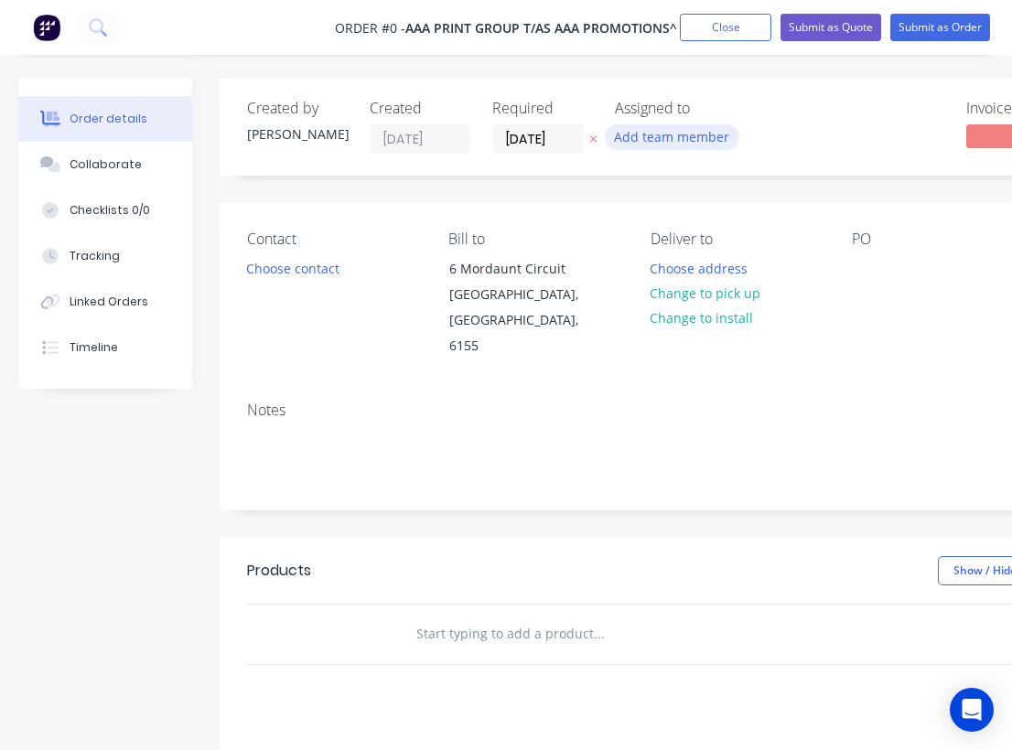
click at [669, 139] on button "Add team member" at bounding box center [672, 136] width 134 height 25
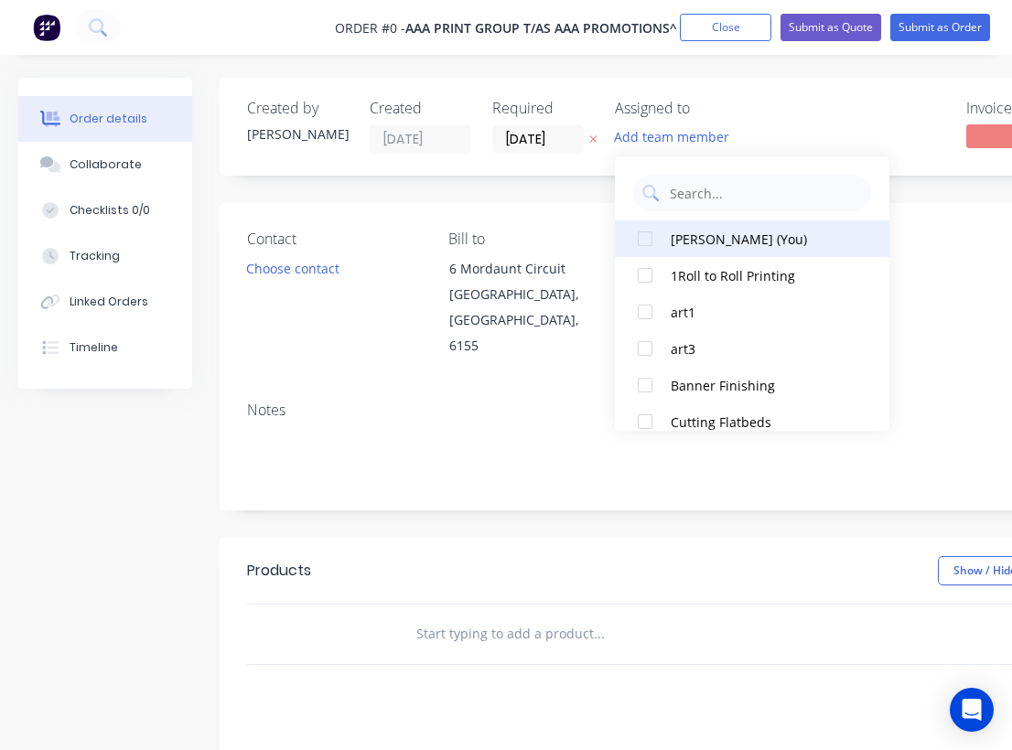
click at [679, 237] on div "Gino Dilello (You)" at bounding box center [761, 239] width 183 height 19
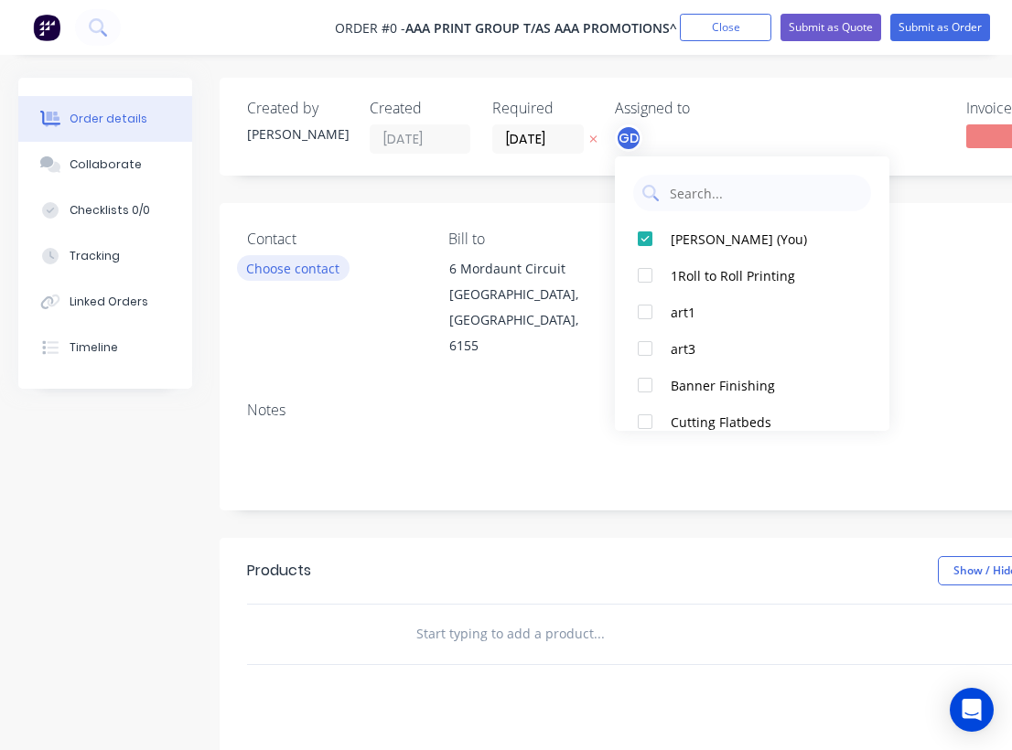
click at [277, 269] on div "Order details Collaborate Checklists 0/0 Tracking Linked Orders Timeline Order …" at bounding box center [635, 605] width 1271 height 1054
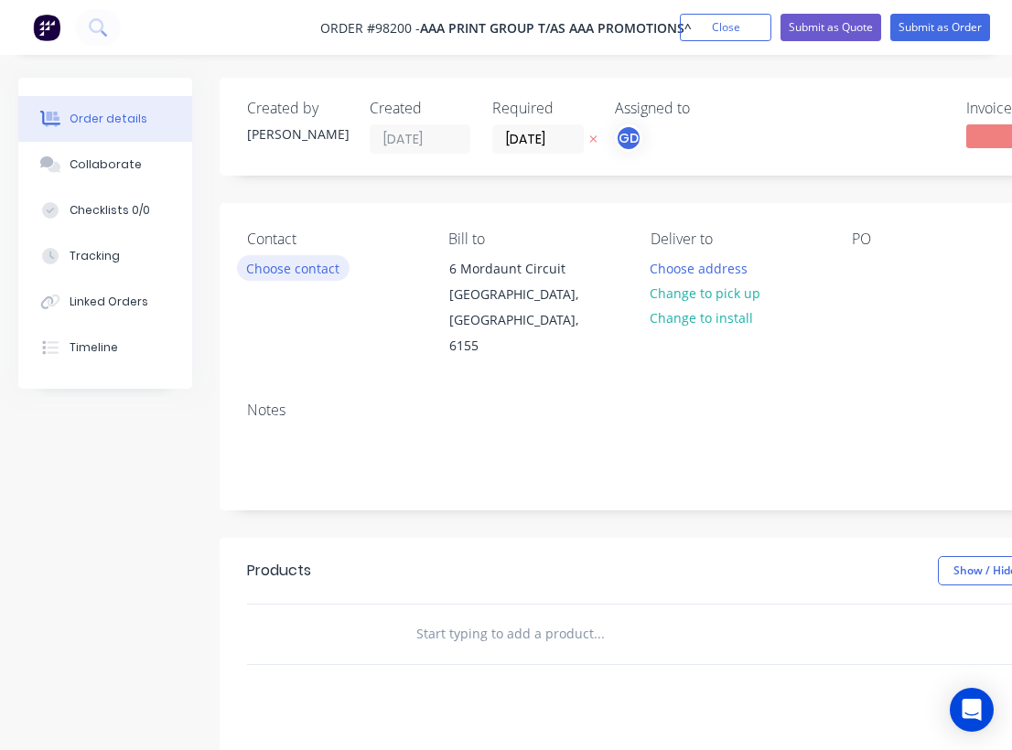
click at [269, 274] on button "Choose contact" at bounding box center [293, 267] width 112 height 25
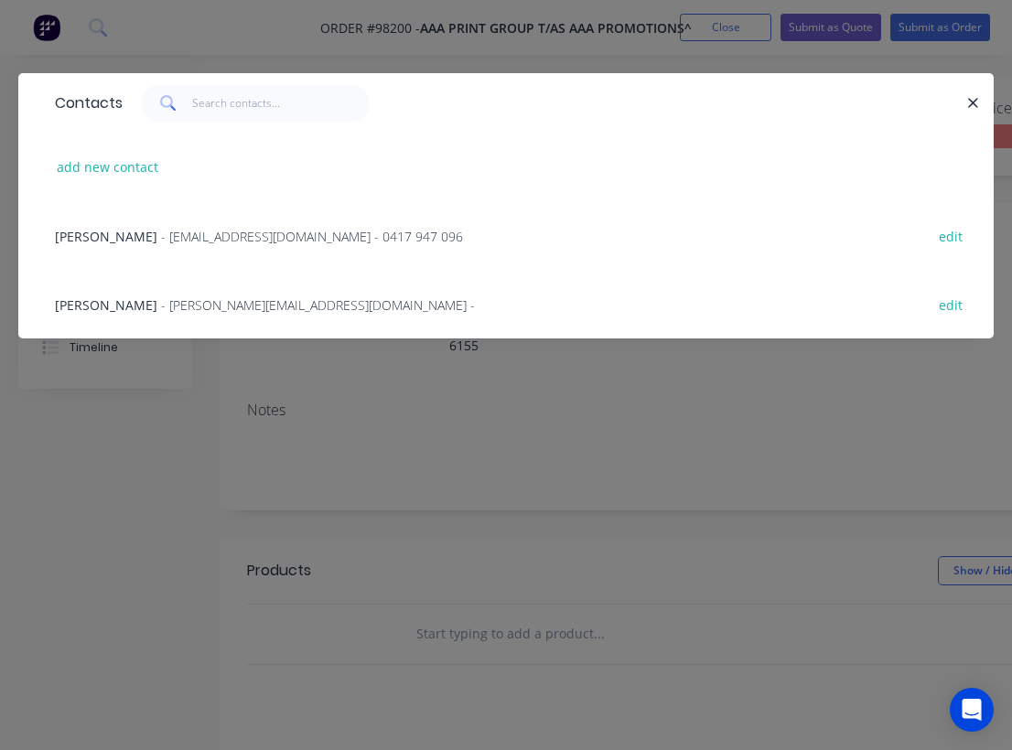
click at [112, 235] on span "Shayne Lewis" at bounding box center [106, 236] width 102 height 17
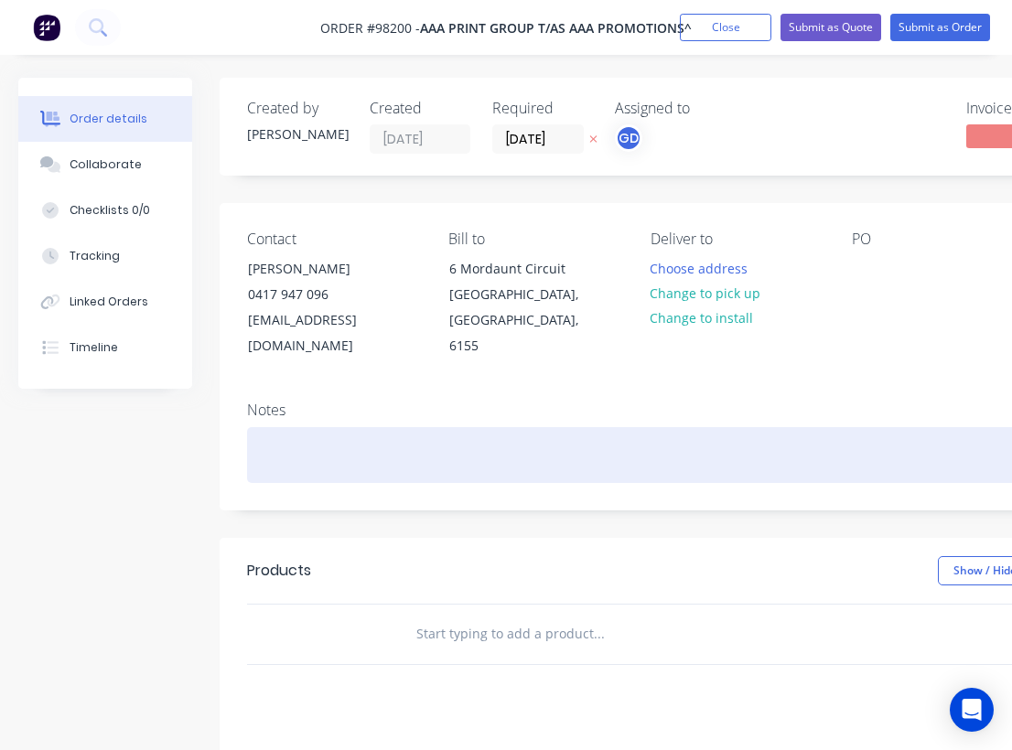
click at [277, 427] on div at bounding box center [736, 455] width 979 height 56
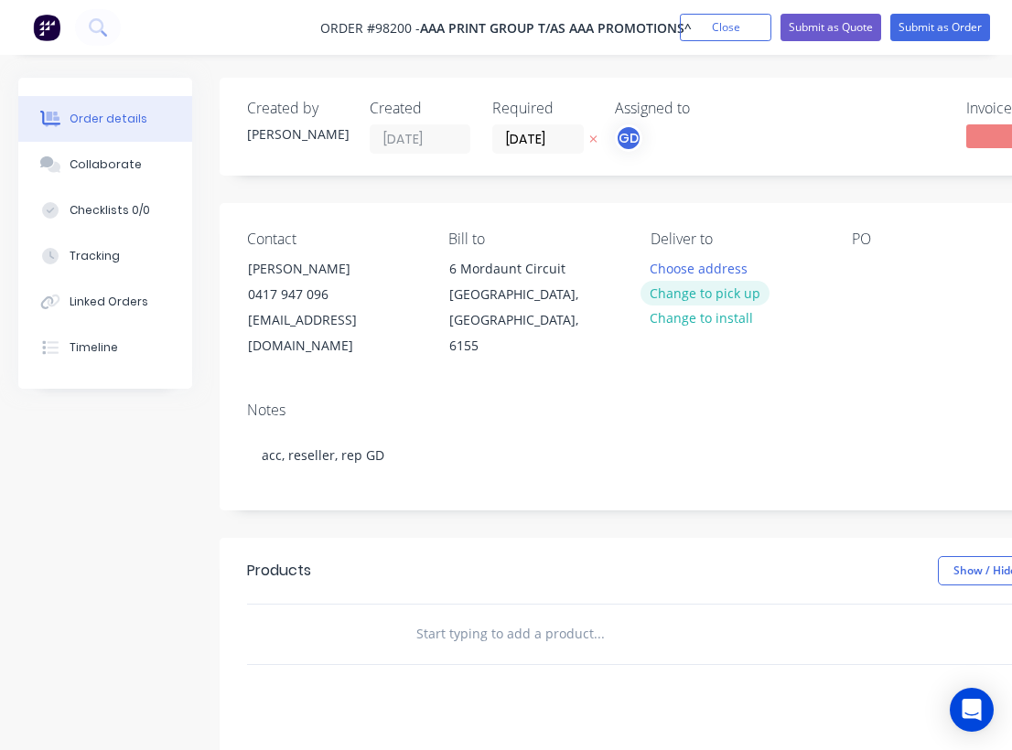
click at [704, 293] on button "Change to pick up" at bounding box center [705, 293] width 130 height 25
click at [877, 257] on div at bounding box center [865, 268] width 29 height 27
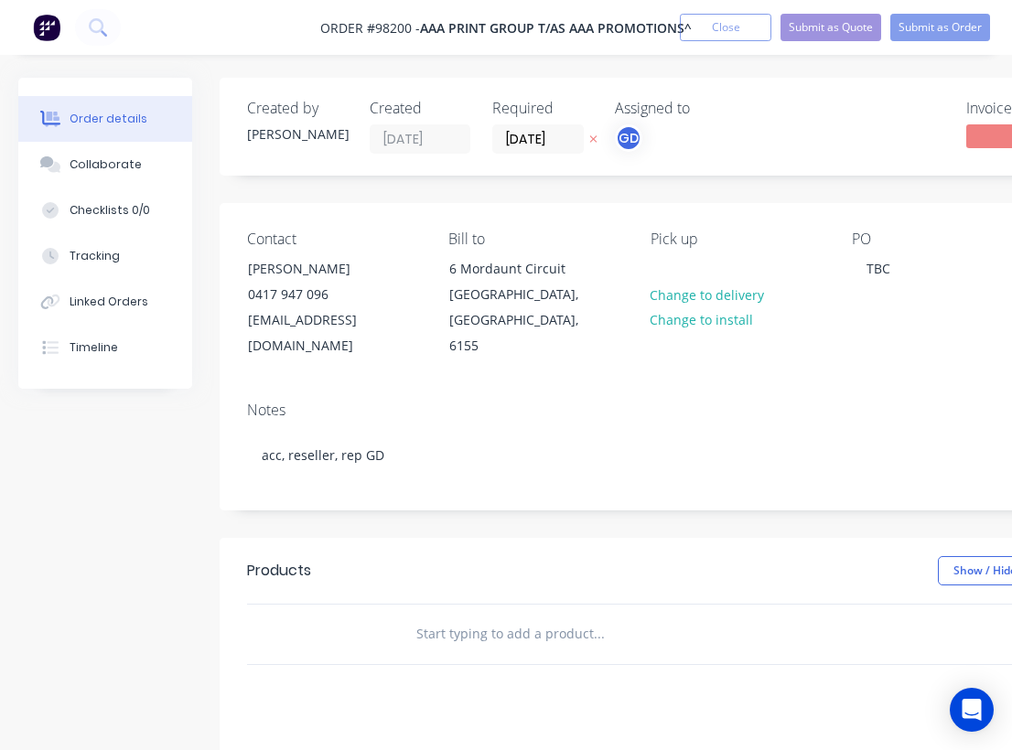
click at [851, 324] on div "PO TBC" at bounding box center [937, 294] width 172 height 129
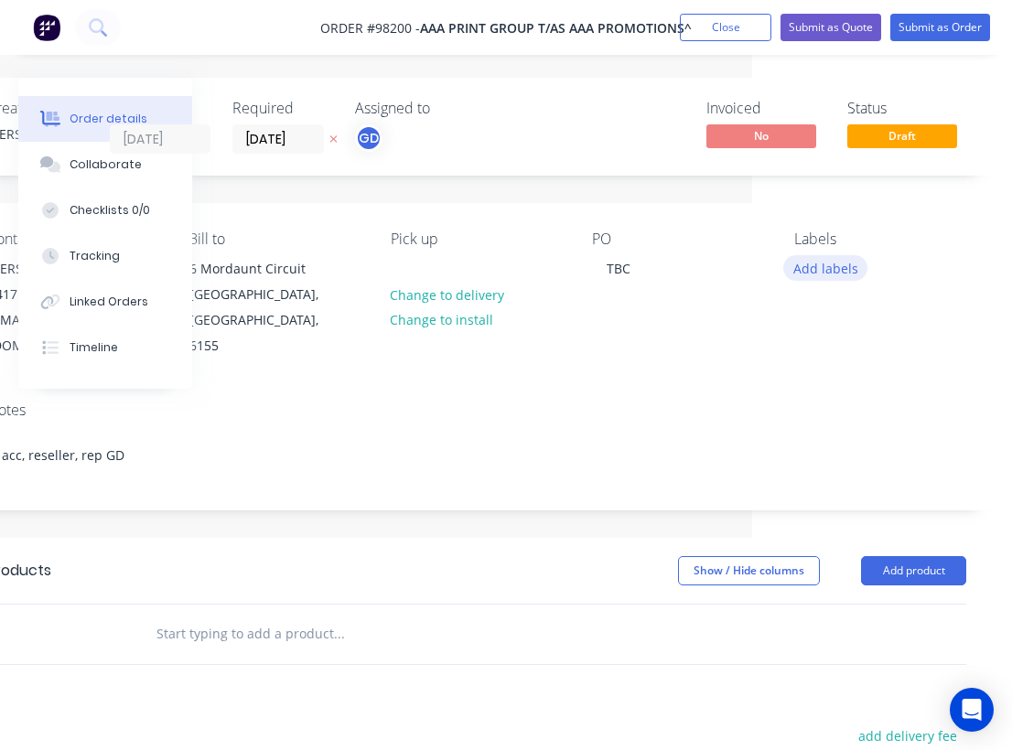
scroll to position [0, 260]
click at [816, 268] on button "Add labels" at bounding box center [825, 267] width 84 height 25
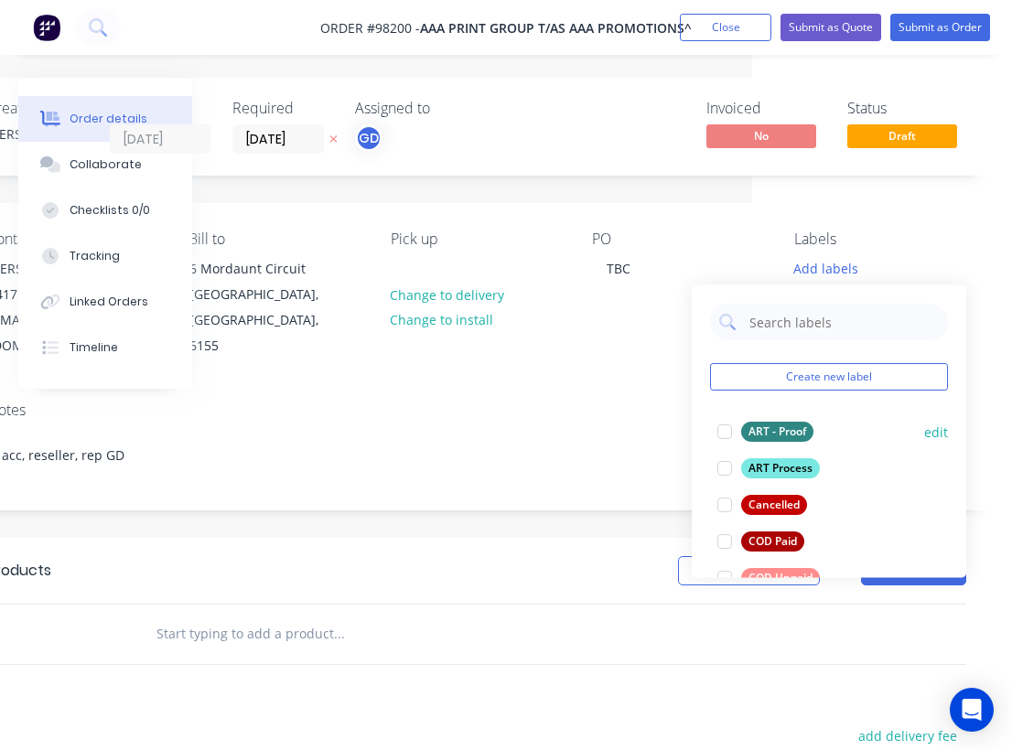
click at [776, 425] on div "ART - Proof" at bounding box center [777, 432] width 72 height 20
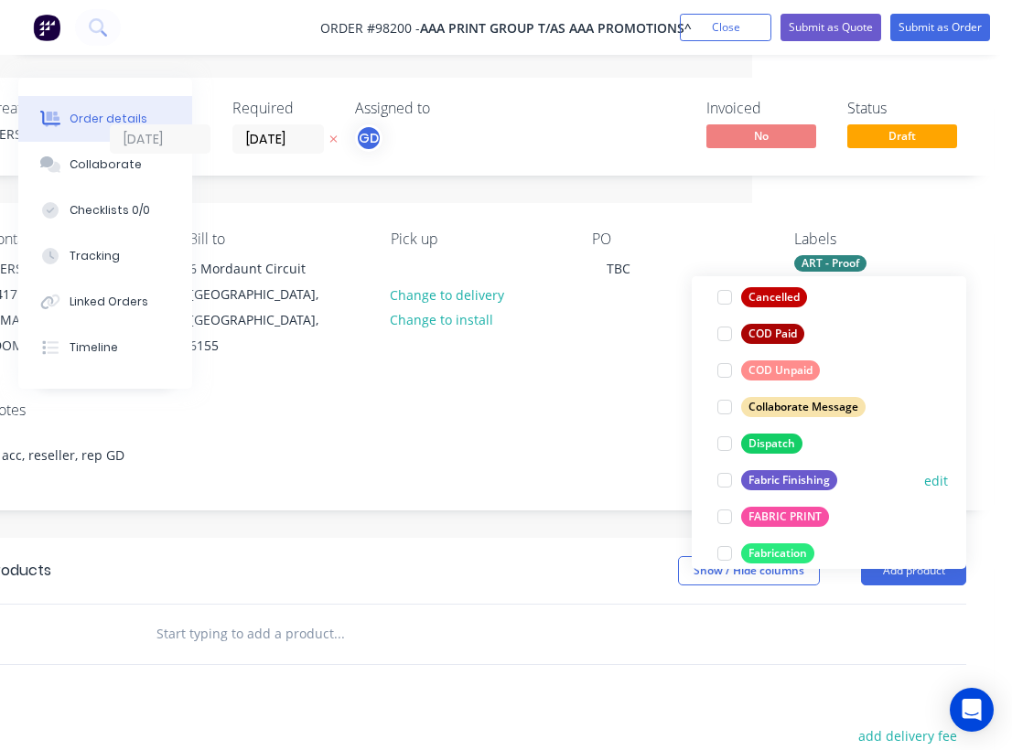
scroll to position [204, 0]
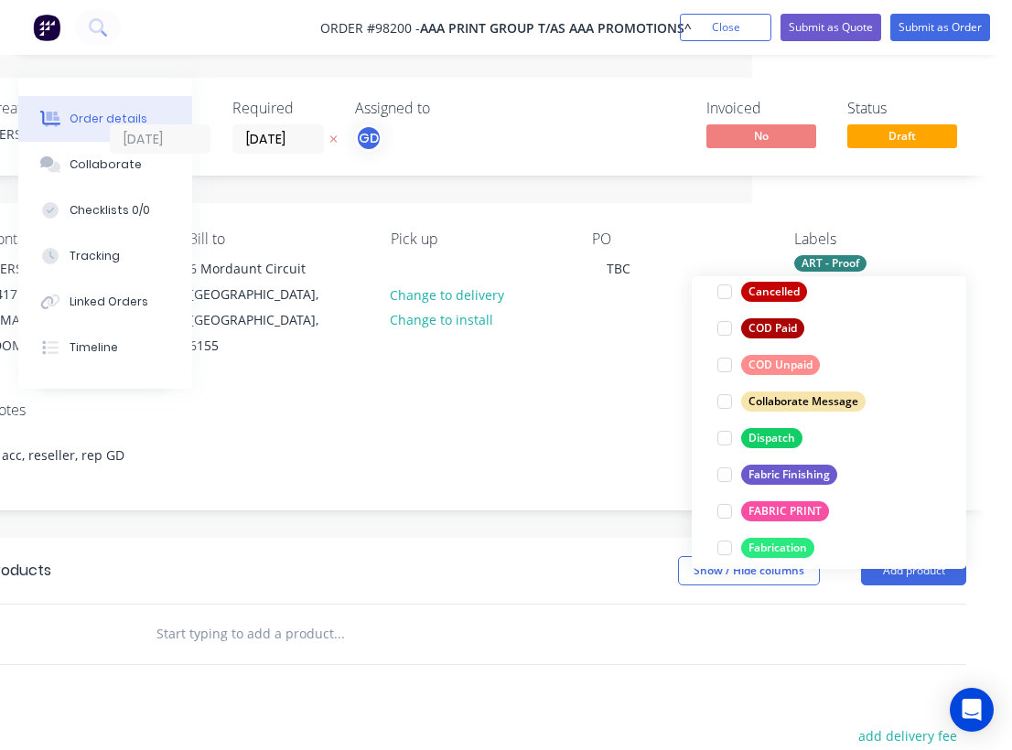
click at [829, 259] on div "ART - Proof" at bounding box center [830, 263] width 72 height 16
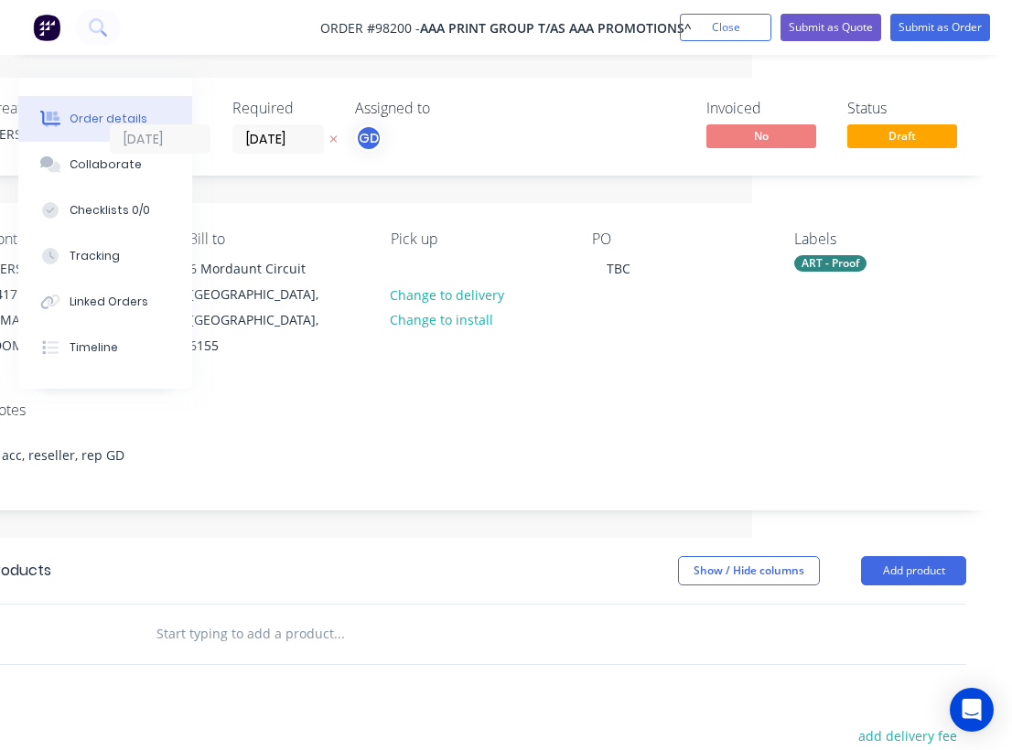
click at [822, 269] on div "ART - Proof" at bounding box center [830, 263] width 72 height 16
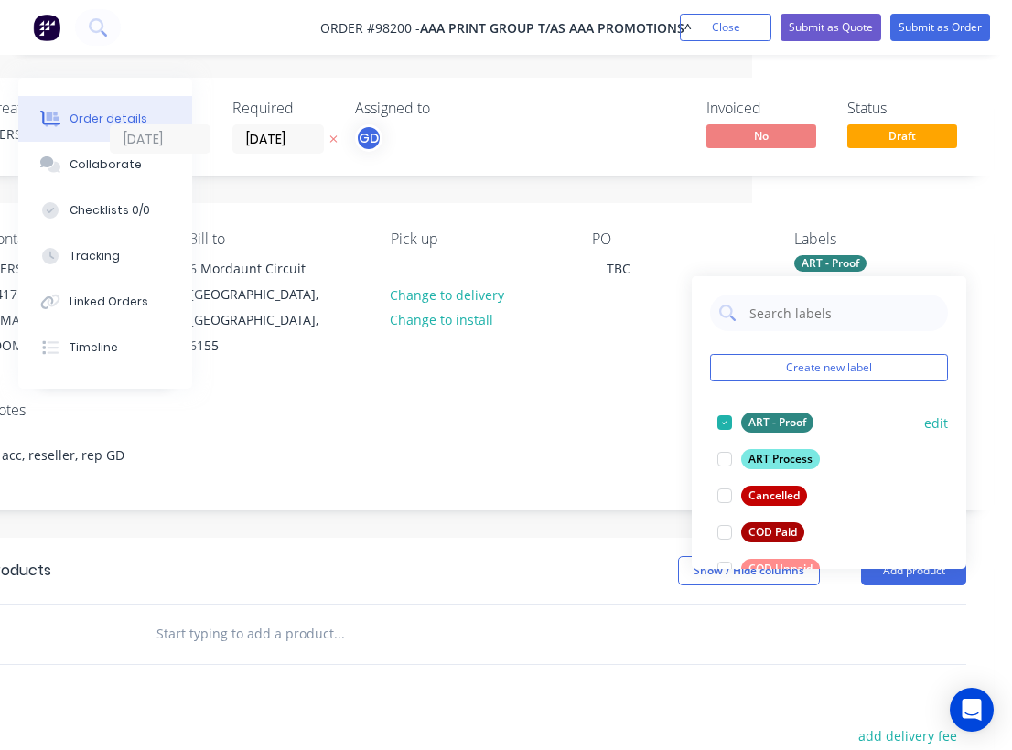
click at [722, 420] on div at bounding box center [724, 422] width 37 height 37
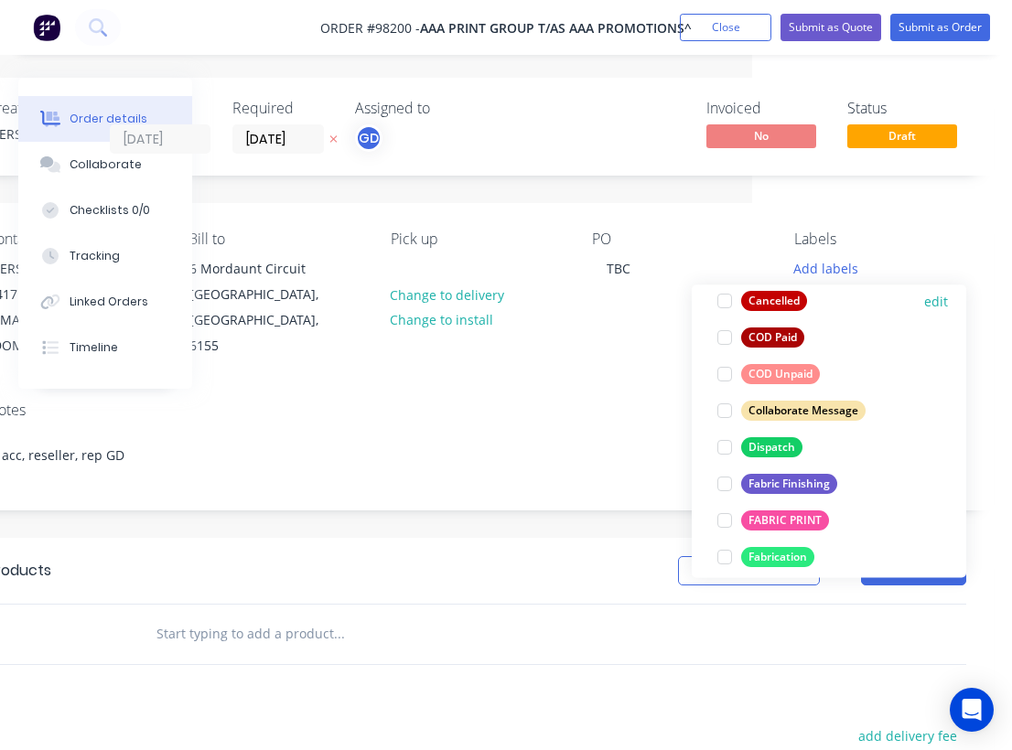
scroll to position [230, 0]
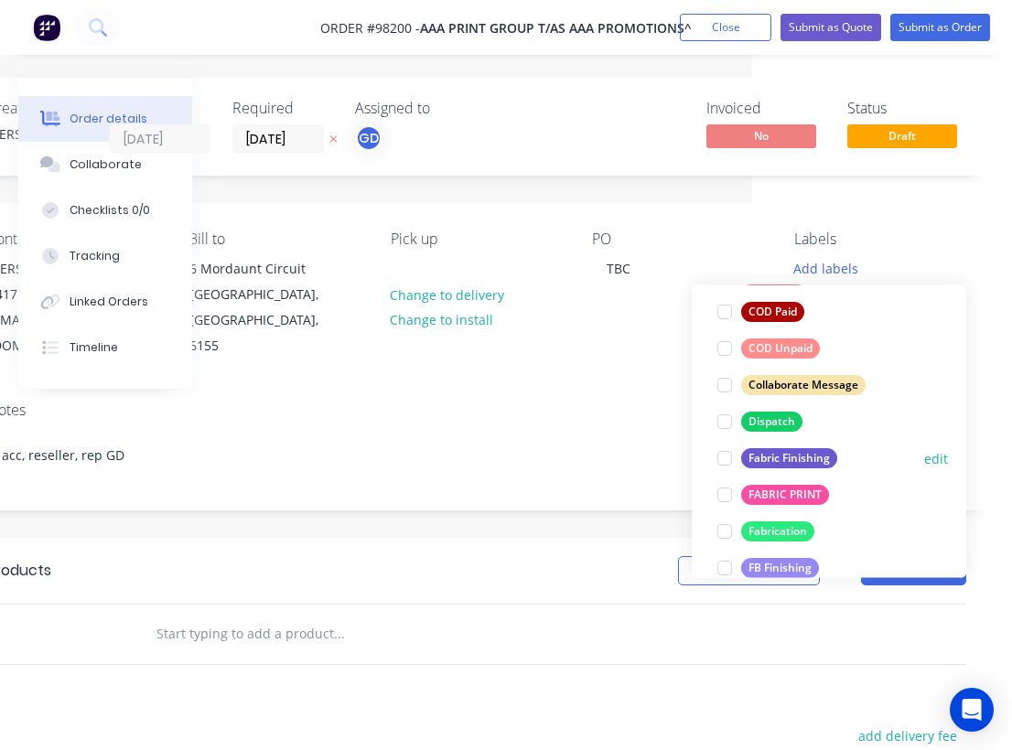
click at [723, 456] on div at bounding box center [724, 458] width 37 height 37
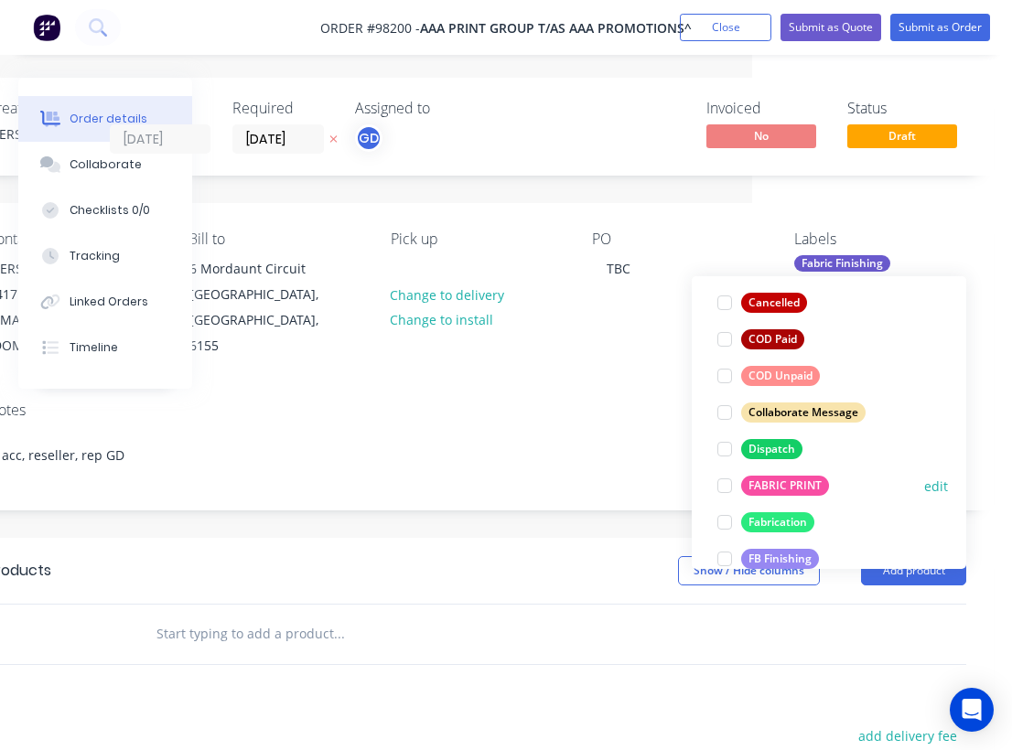
click at [727, 488] on div at bounding box center [724, 485] width 37 height 37
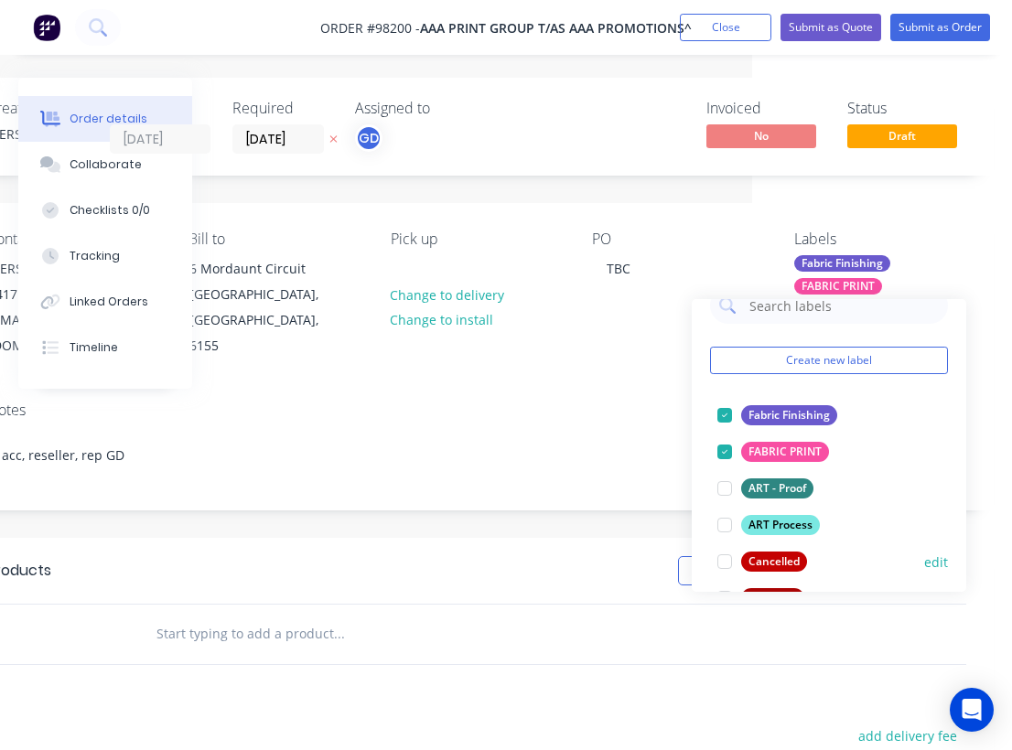
scroll to position [31, 0]
click at [565, 395] on div "Notes acc, reseller, rep GD" at bounding box center [476, 448] width 1033 height 123
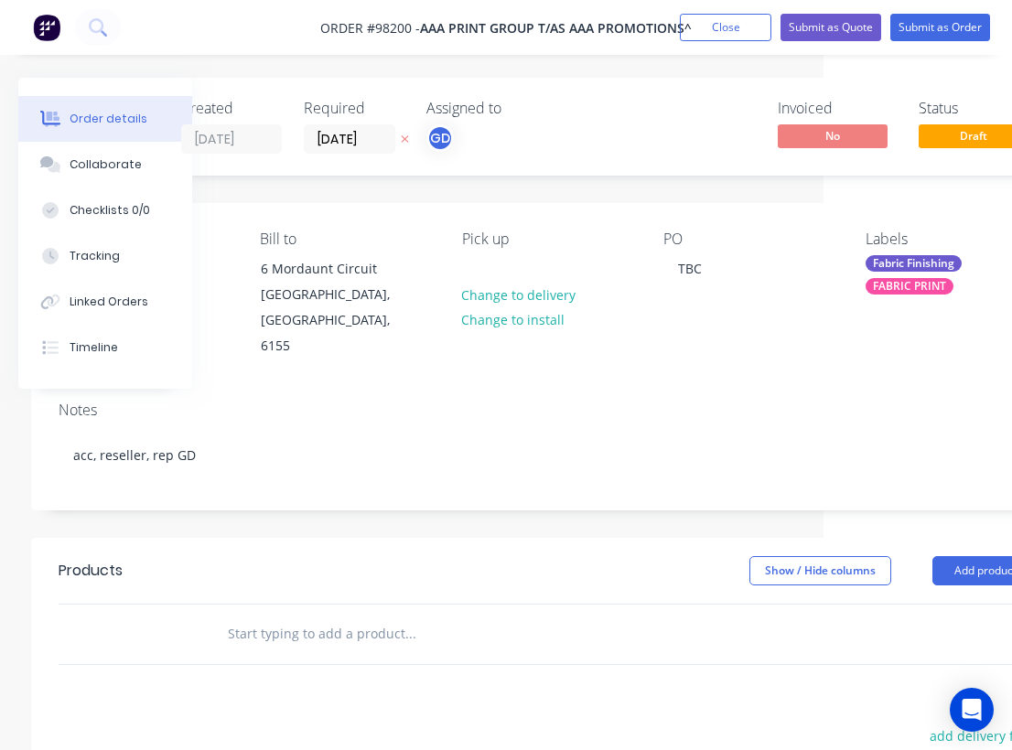
scroll to position [0, 187]
click at [334, 616] on input "text" at bounding box center [412, 634] width 366 height 37
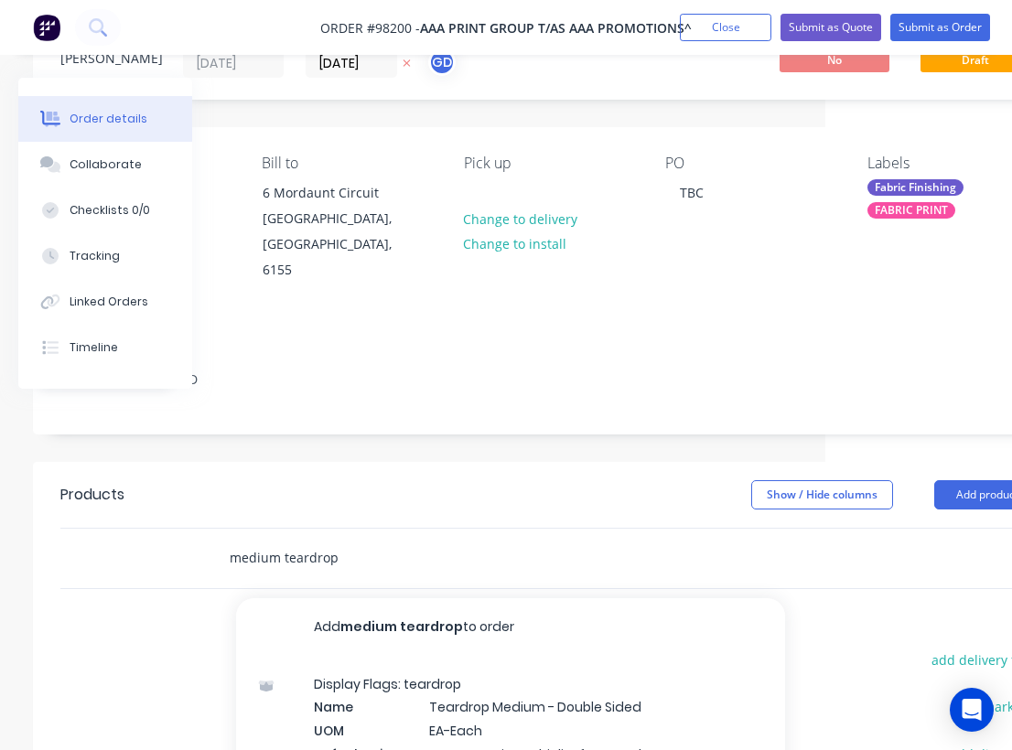
scroll to position [78, 187]
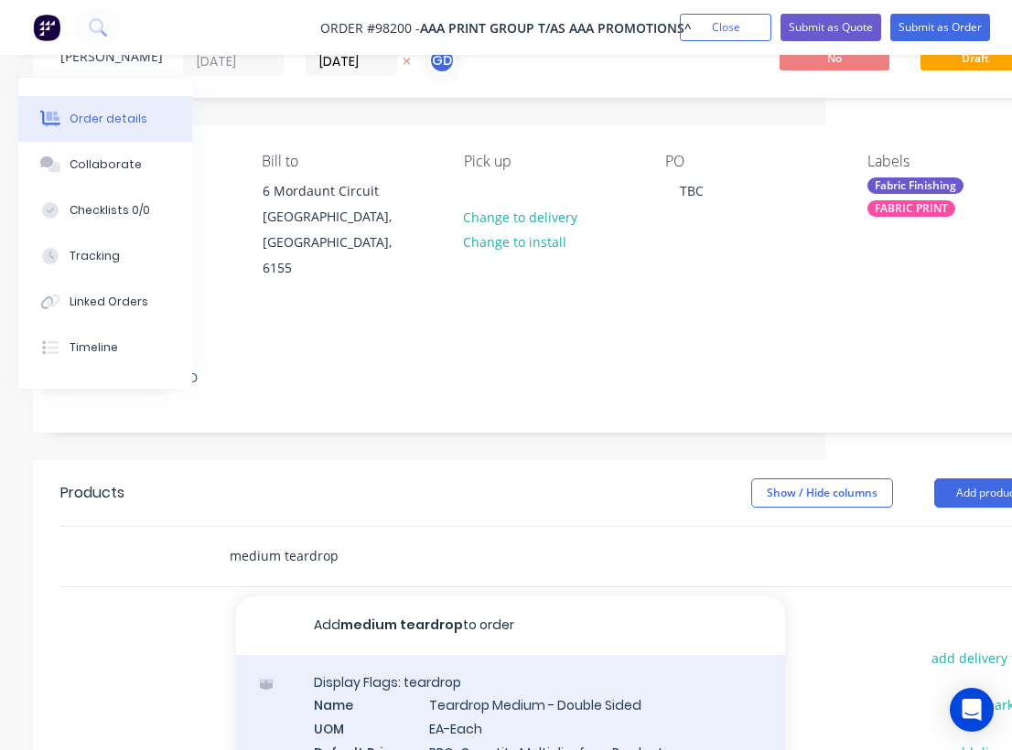
type input "medium teardrop"
click at [466, 683] on div "Display Flags: teardrop Name Teardrop Medium - Double Sided UOM EA-Each Default…" at bounding box center [510, 748] width 549 height 186
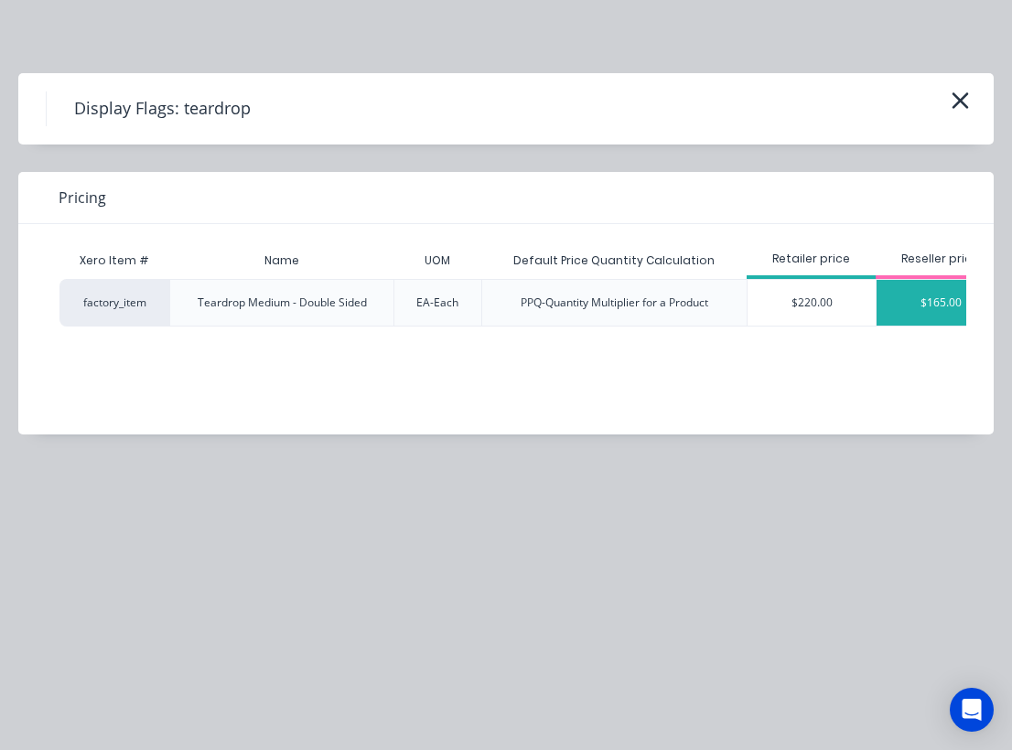
click at [910, 302] on div "$165.00" at bounding box center [940, 303] width 128 height 46
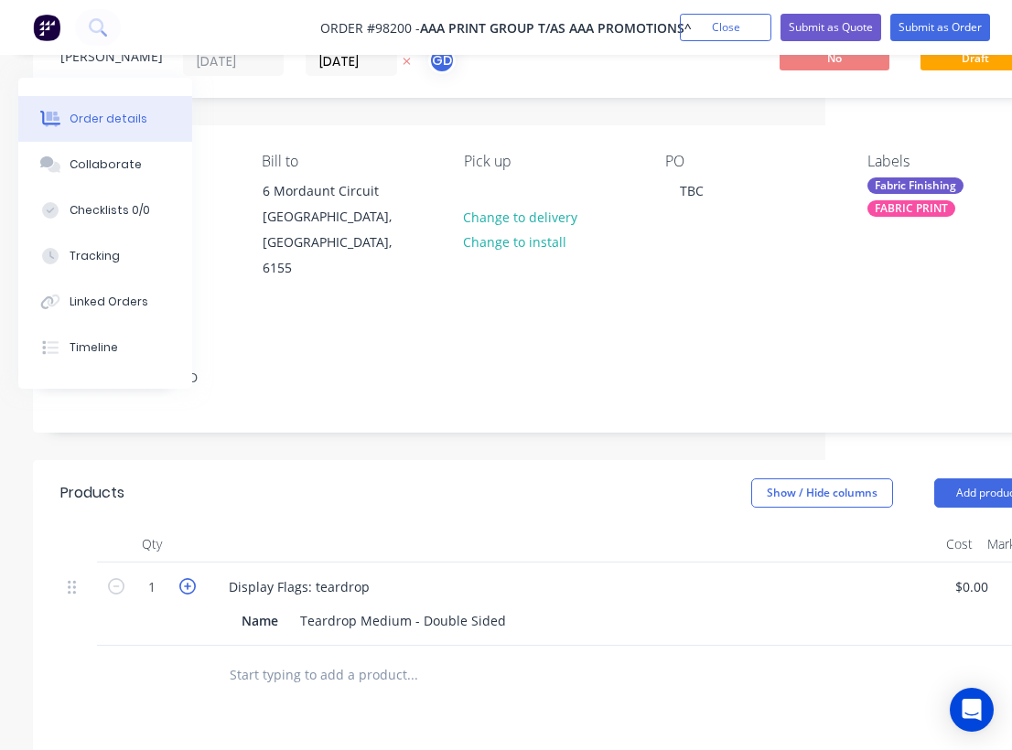
click at [191, 578] on icon "button" at bounding box center [187, 586] width 16 height 16
type input "2"
type input "$330.00"
click at [191, 578] on icon "button" at bounding box center [187, 586] width 16 height 16
type input "3"
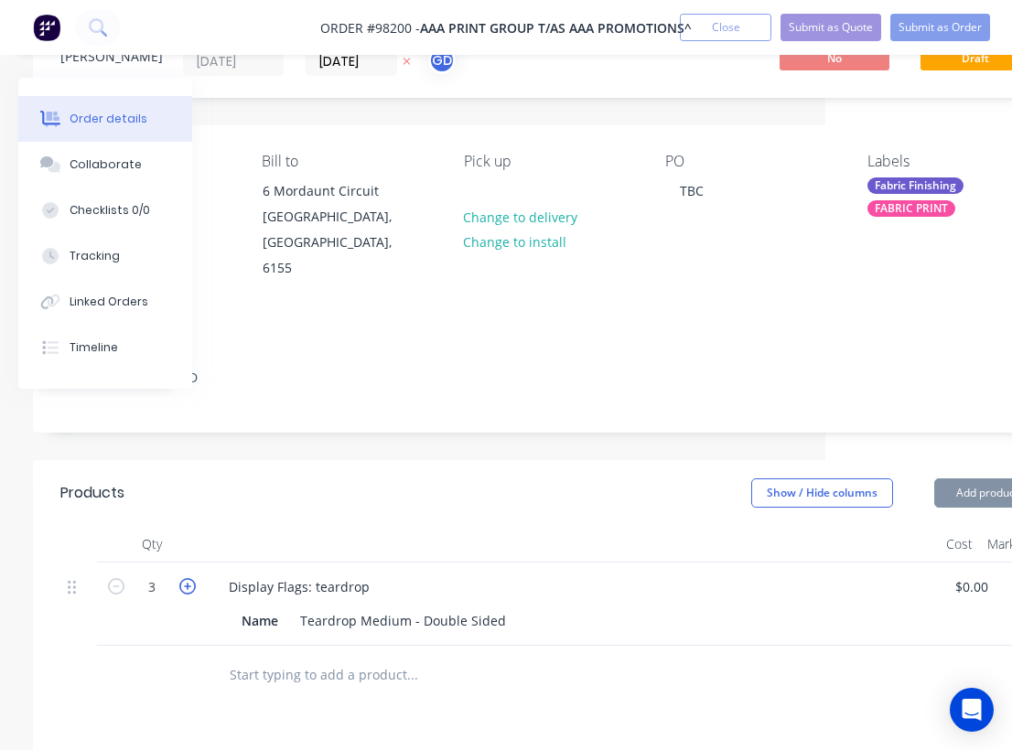
type input "$495.00"
click at [191, 578] on icon "button" at bounding box center [187, 586] width 16 height 16
type input "4"
type input "$660.00"
click at [313, 657] on input "text" at bounding box center [412, 675] width 366 height 37
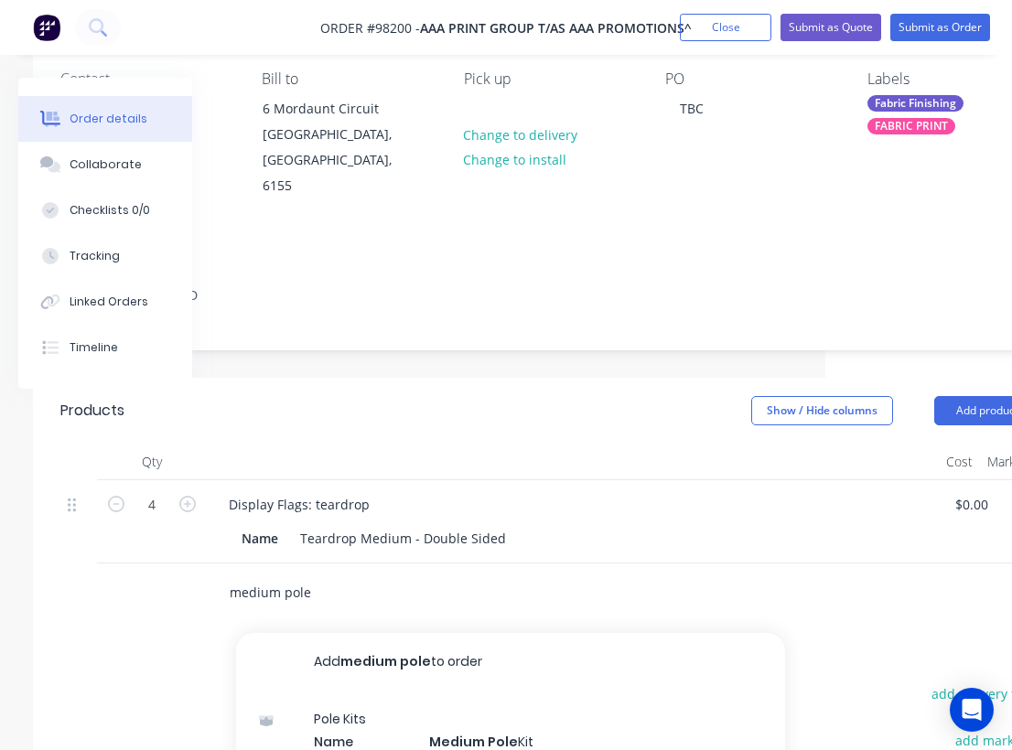
scroll to position [166, 187]
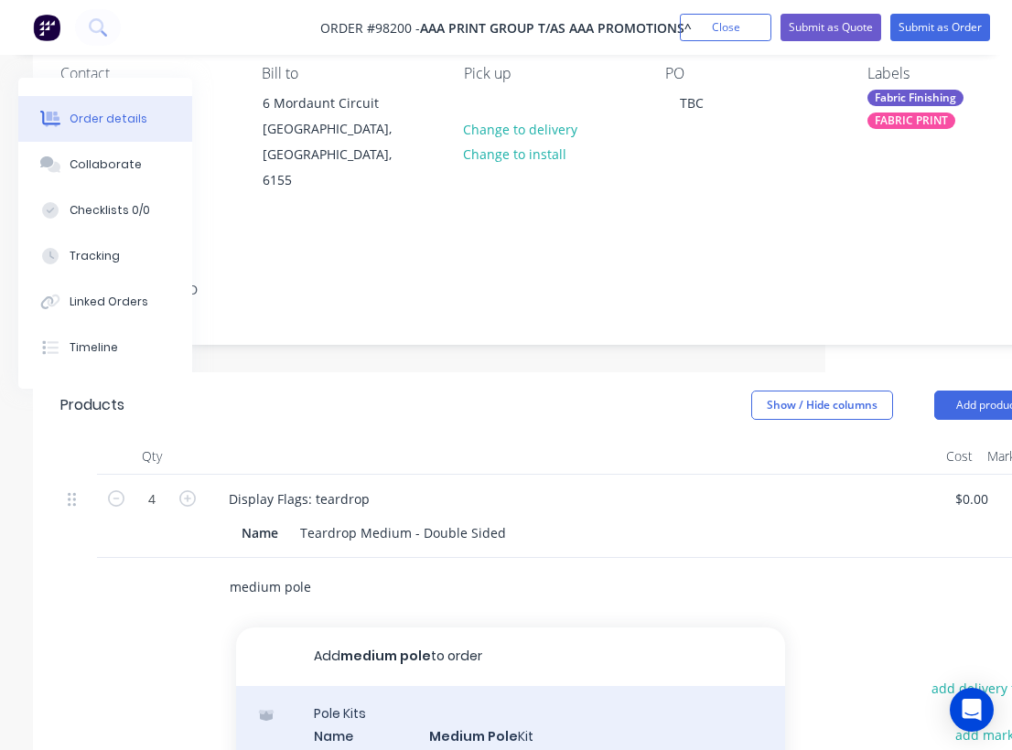
type input "medium pole"
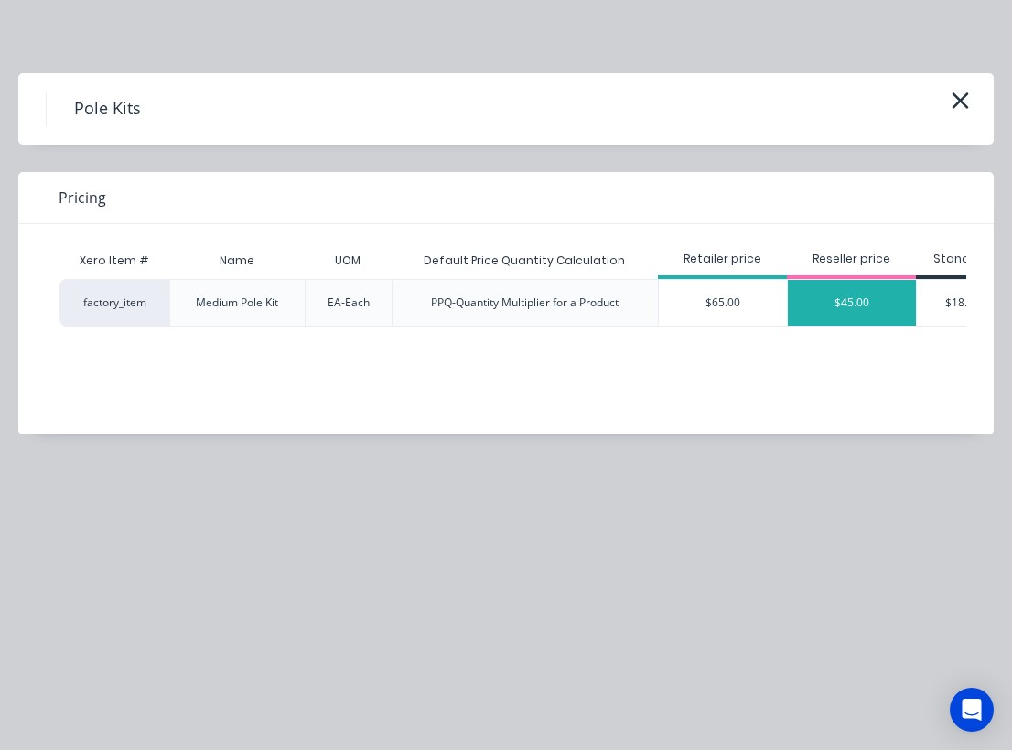
click at [862, 302] on div "$45.00" at bounding box center [851, 303] width 128 height 46
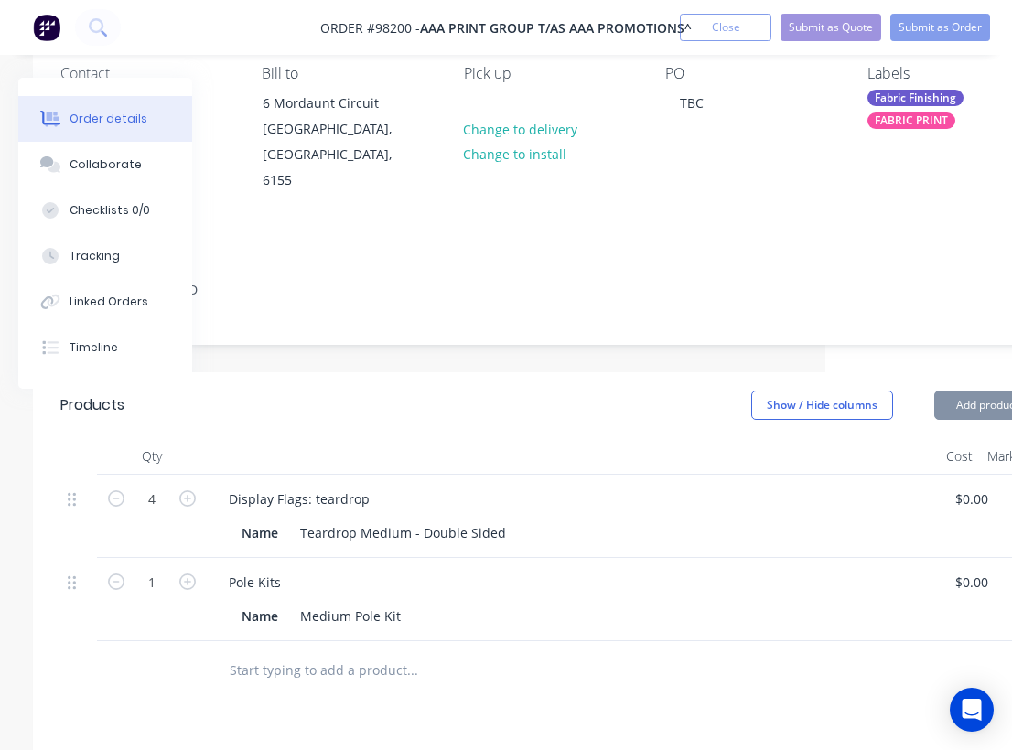
type input "$45.00"
click at [189, 573] on icon "button" at bounding box center [187, 581] width 16 height 16
type input "2"
type input "$90.00"
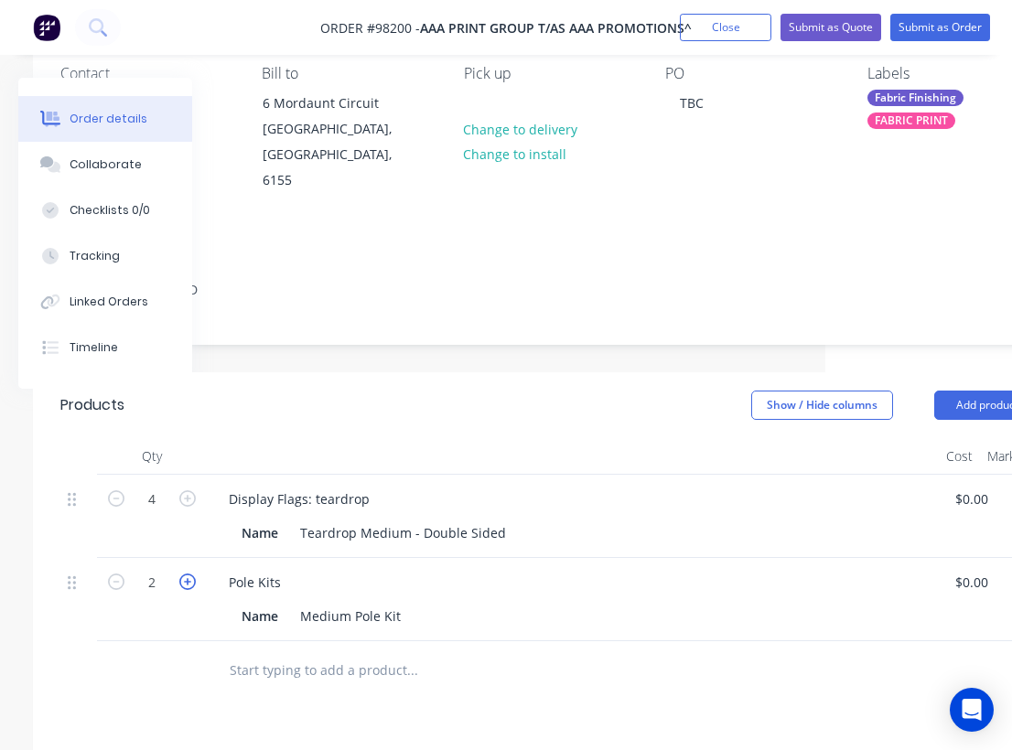
click at [189, 573] on icon "button" at bounding box center [187, 581] width 16 height 16
type input "3"
type input "$135.00"
click at [189, 573] on icon "button" at bounding box center [187, 581] width 16 height 16
type input "4"
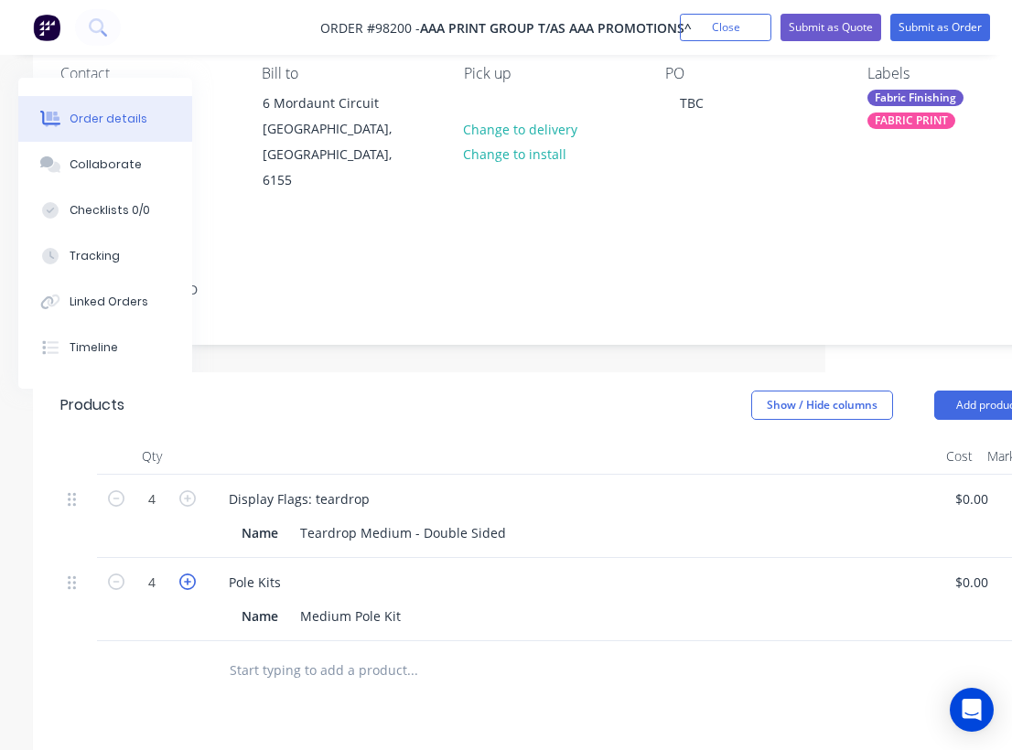
type input "$180.00"
click at [313, 652] on input "text" at bounding box center [412, 670] width 366 height 37
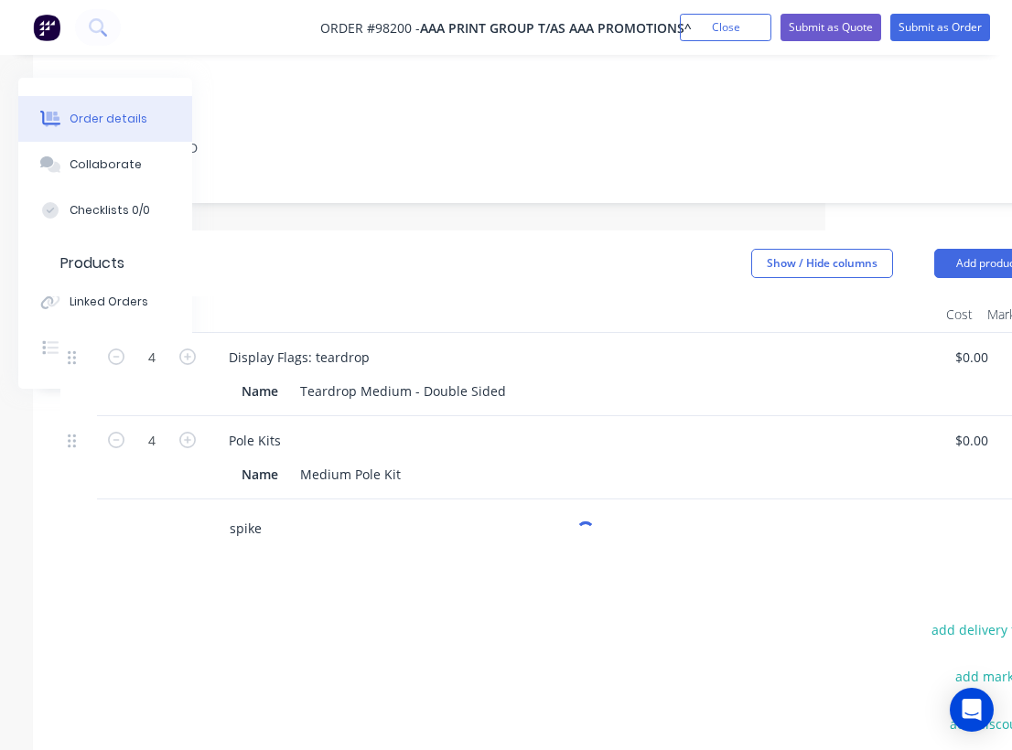
scroll to position [312, 187]
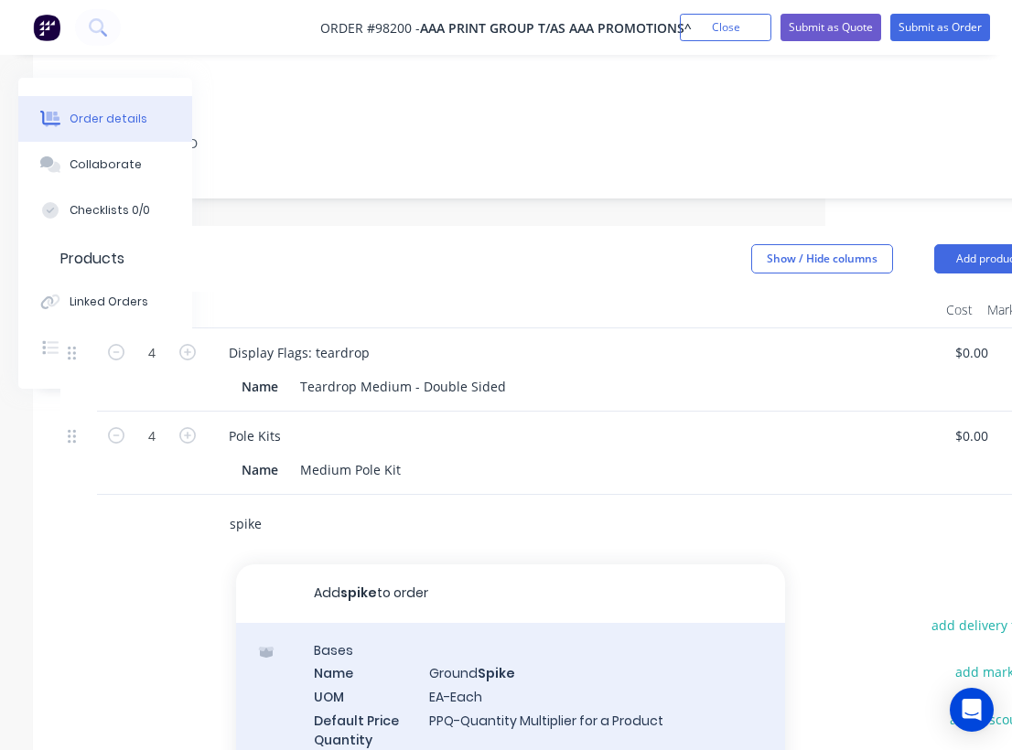
type input "spike"
click at [467, 656] on div "Bases Name Ground Spike UOM EA-Each Default Price Quantity Calculation PPQ-Quan…" at bounding box center [510, 716] width 549 height 186
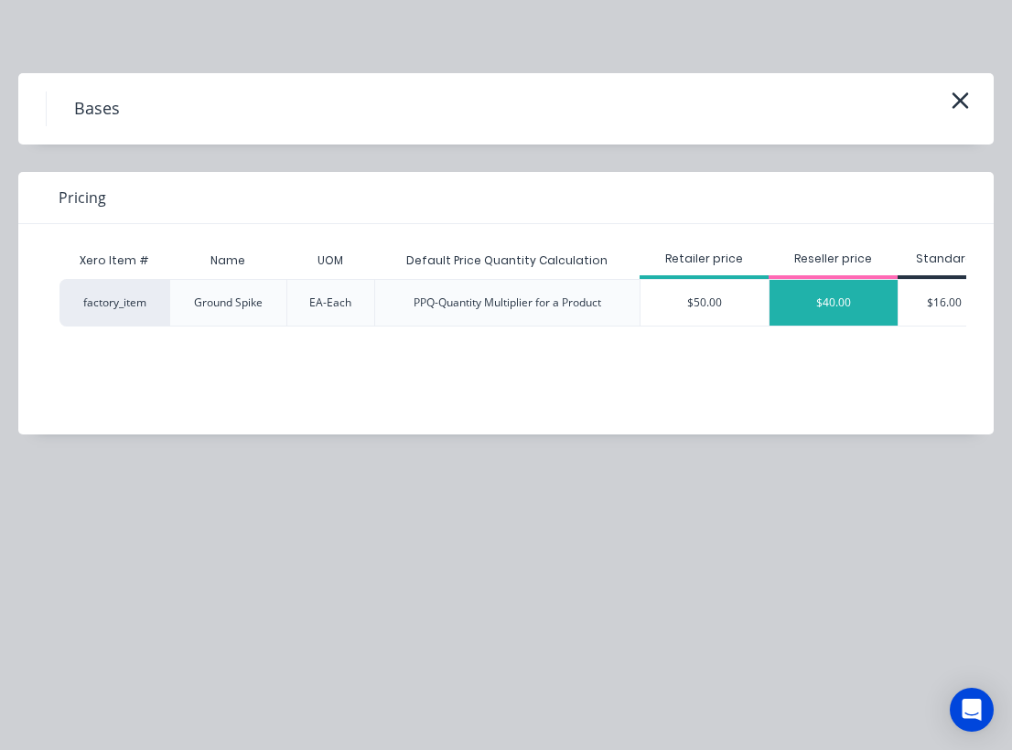
click at [837, 309] on div "$40.00" at bounding box center [833, 303] width 128 height 46
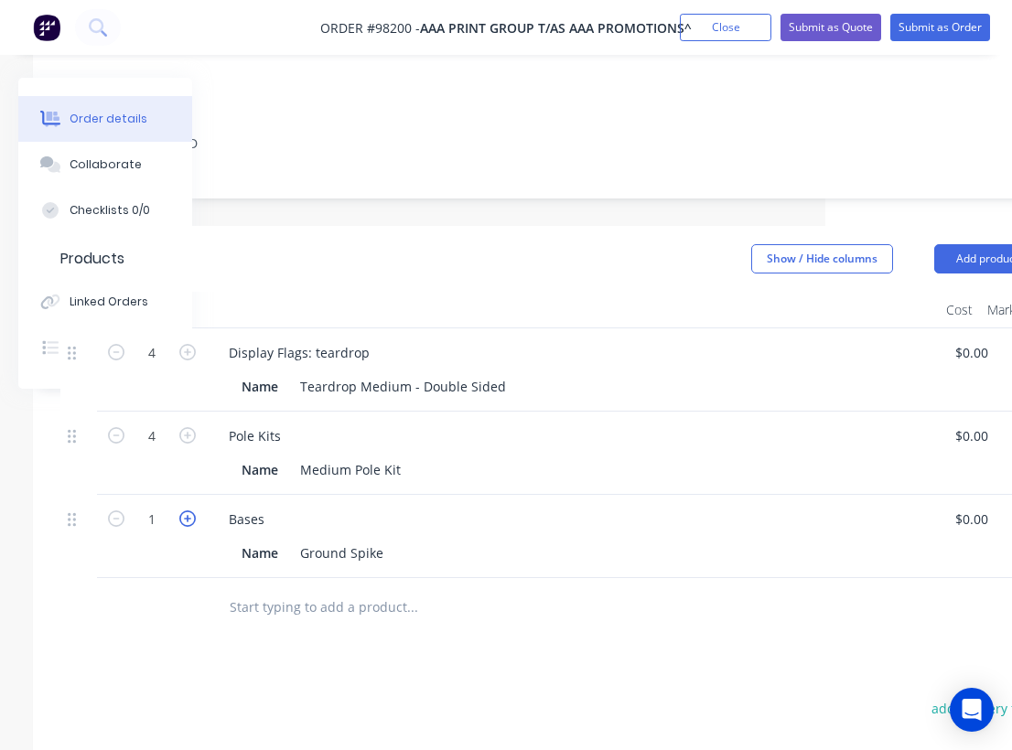
click at [184, 510] on icon "button" at bounding box center [187, 518] width 16 height 16
type input "2"
type input "$80.00"
click at [184, 510] on icon "button" at bounding box center [187, 518] width 16 height 16
type input "3"
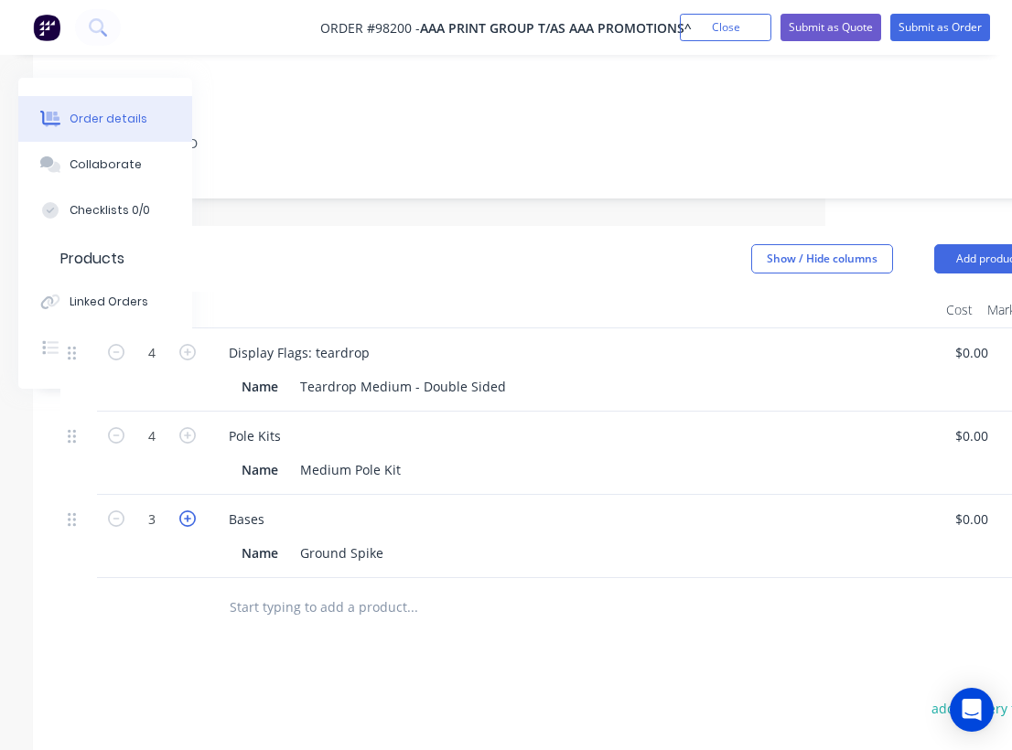
type input "$120.00"
click at [184, 510] on icon "button" at bounding box center [187, 518] width 16 height 16
type input "4"
type input "$160.00"
click at [503, 619] on div "Products Show / Hide columns Add product Qty Cost Markup Price Total 4 Display …" at bounding box center [549, 651] width 1033 height 851
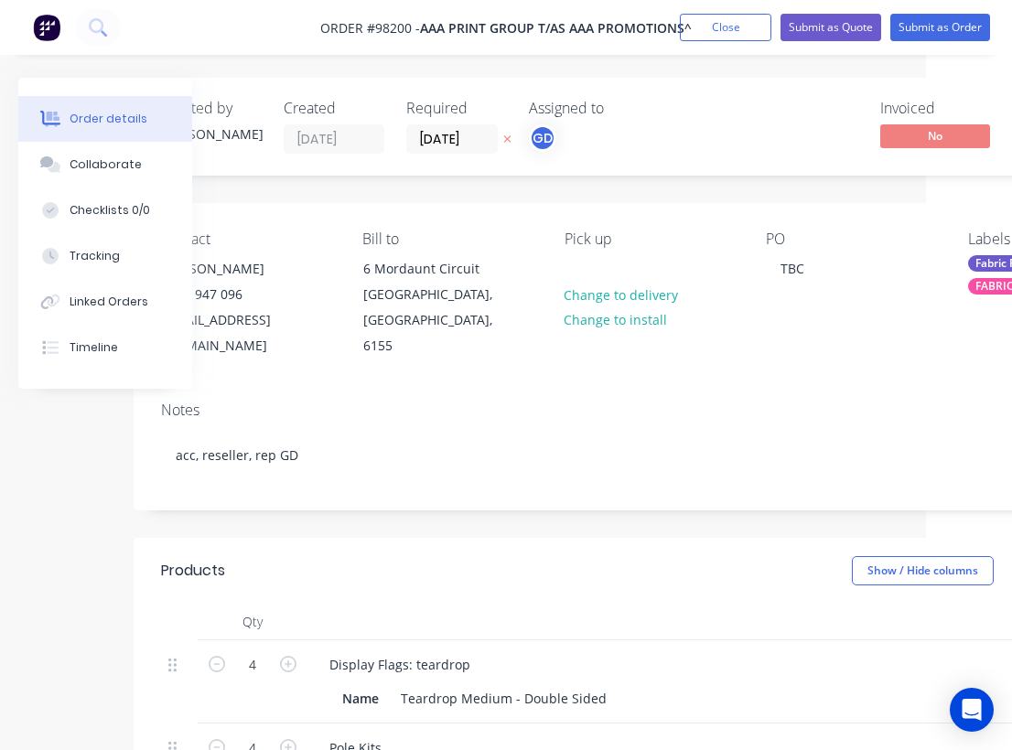
scroll to position [0, 0]
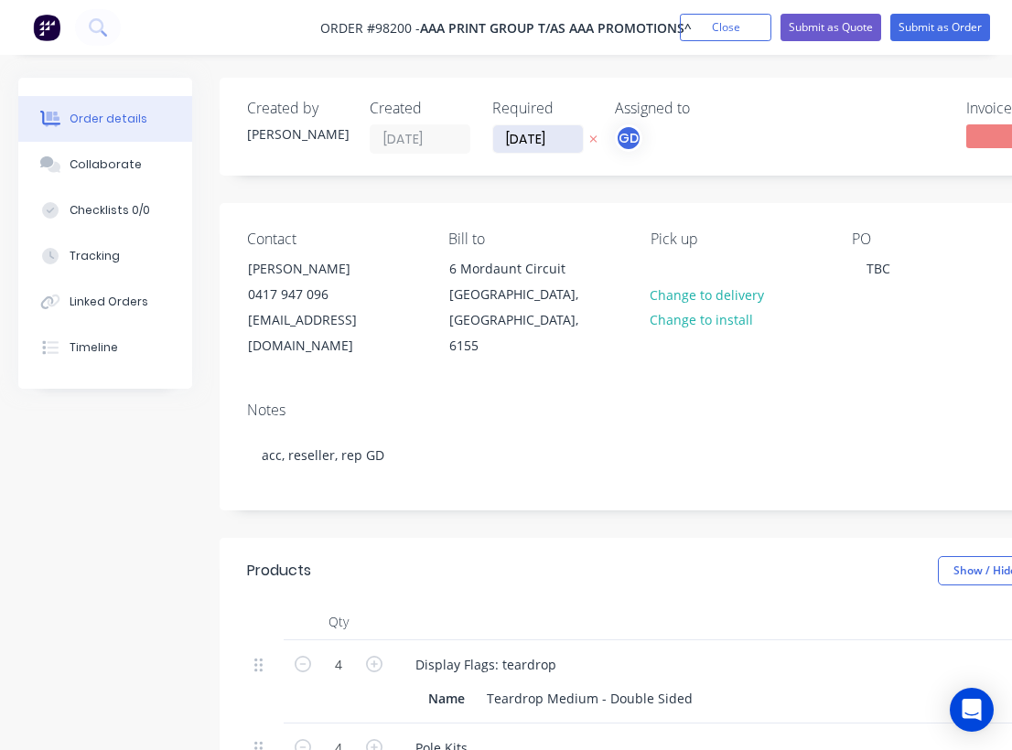
click at [528, 139] on input "11/08/25" at bounding box center [538, 138] width 90 height 27
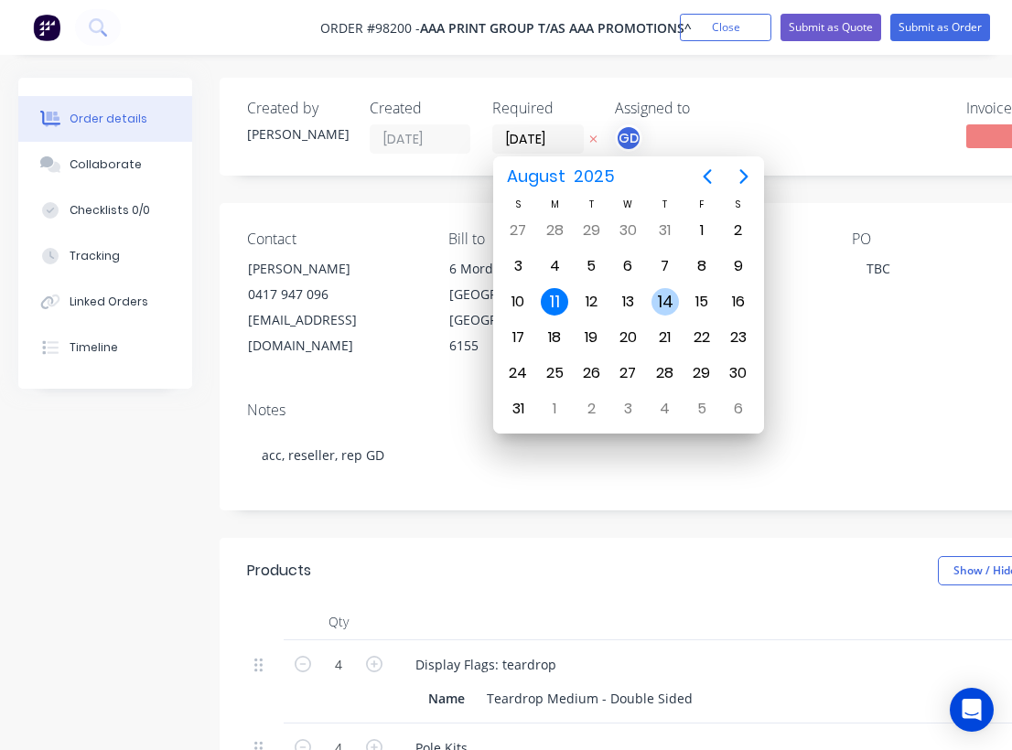
click at [658, 302] on div "14" at bounding box center [664, 301] width 27 height 27
type input "14/08/25"
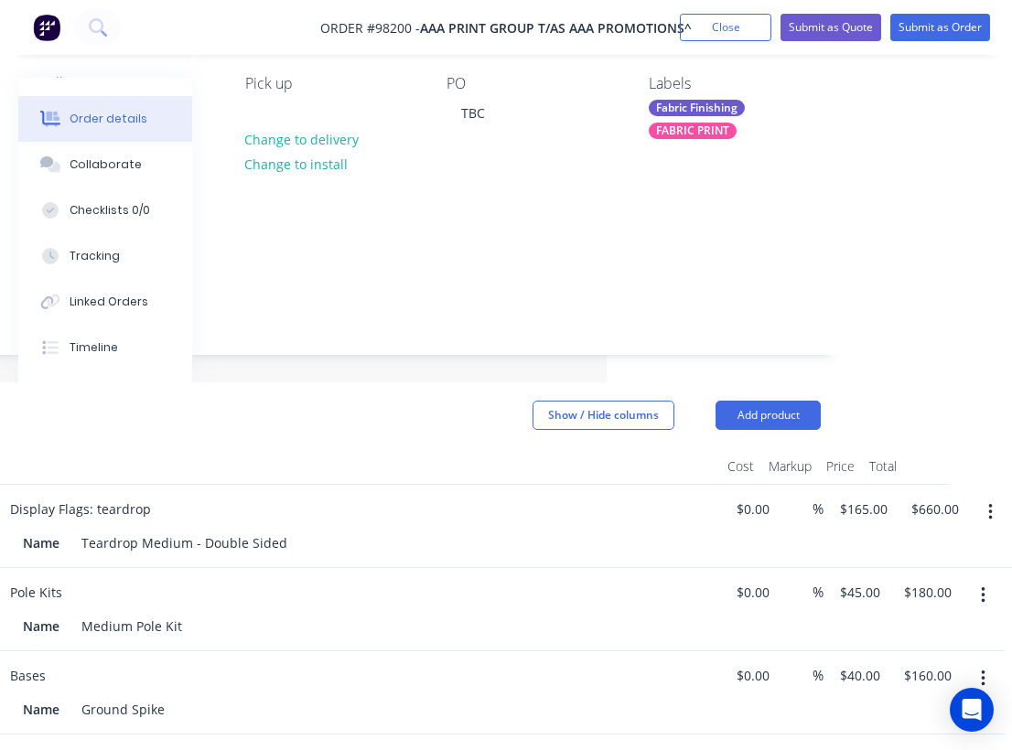
scroll to position [0, 405]
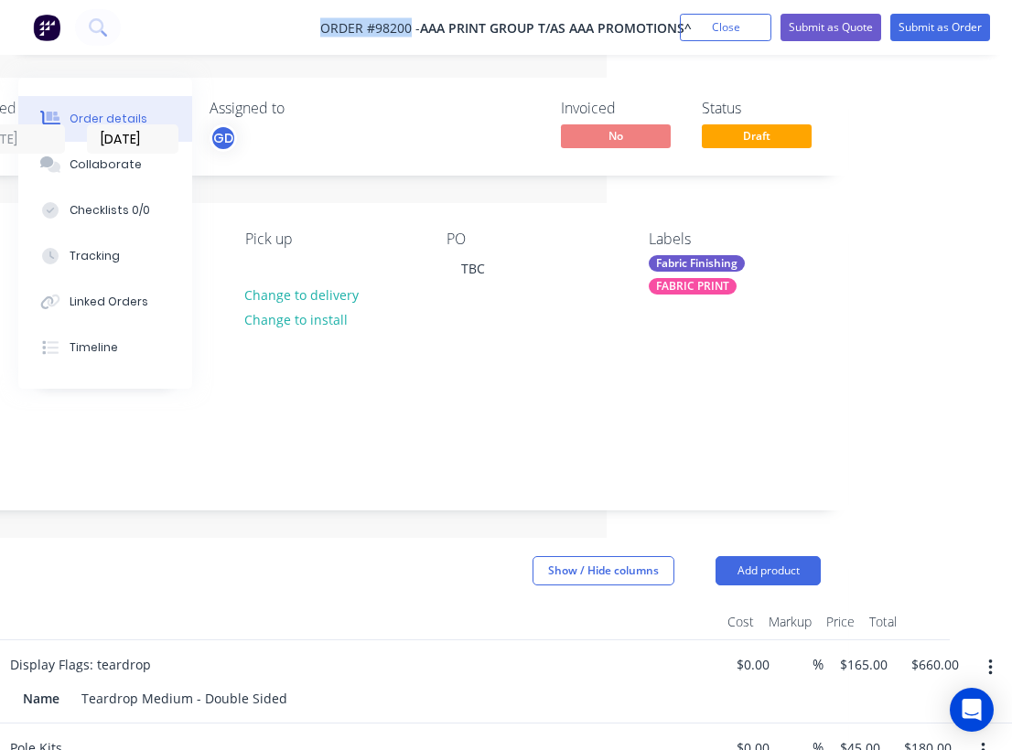
drag, startPoint x: 304, startPoint y: 27, endPoint x: 411, endPoint y: 27, distance: 107.0
click at [411, 27] on nav "Order #98200 - AAA Print Group T/as AAA Promotions^ Add product Close Submit as…" at bounding box center [506, 27] width 1012 height 55
copy span "Order #98200"
click at [723, 27] on button "Close" at bounding box center [725, 27] width 91 height 27
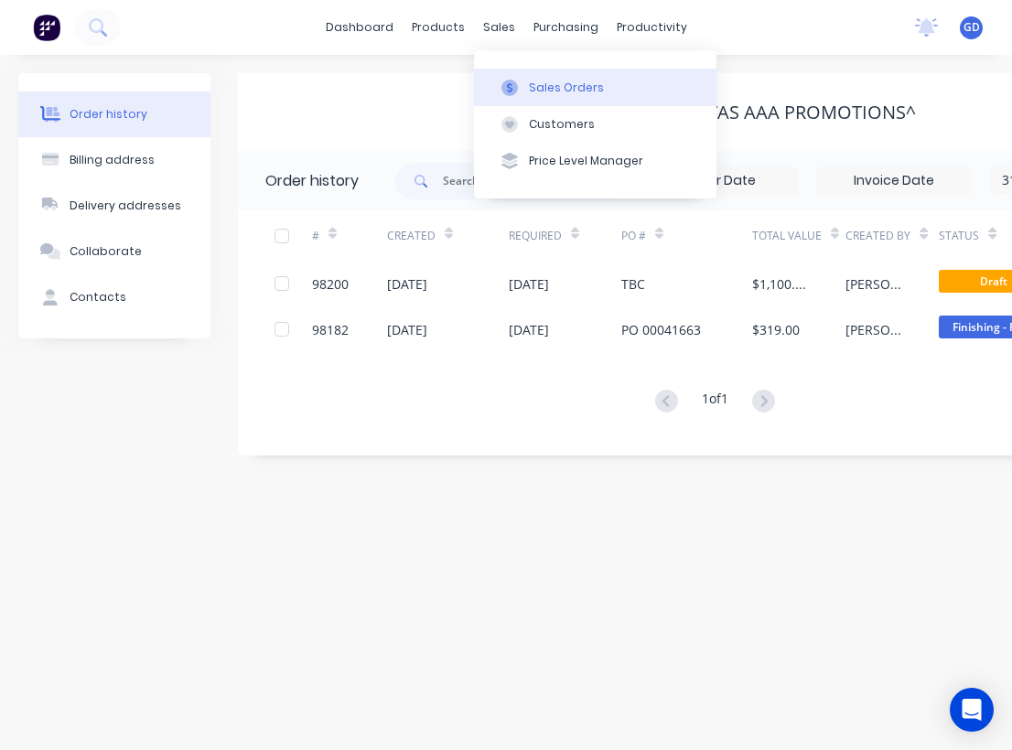
click at [554, 83] on div "Sales Orders" at bounding box center [566, 88] width 75 height 16
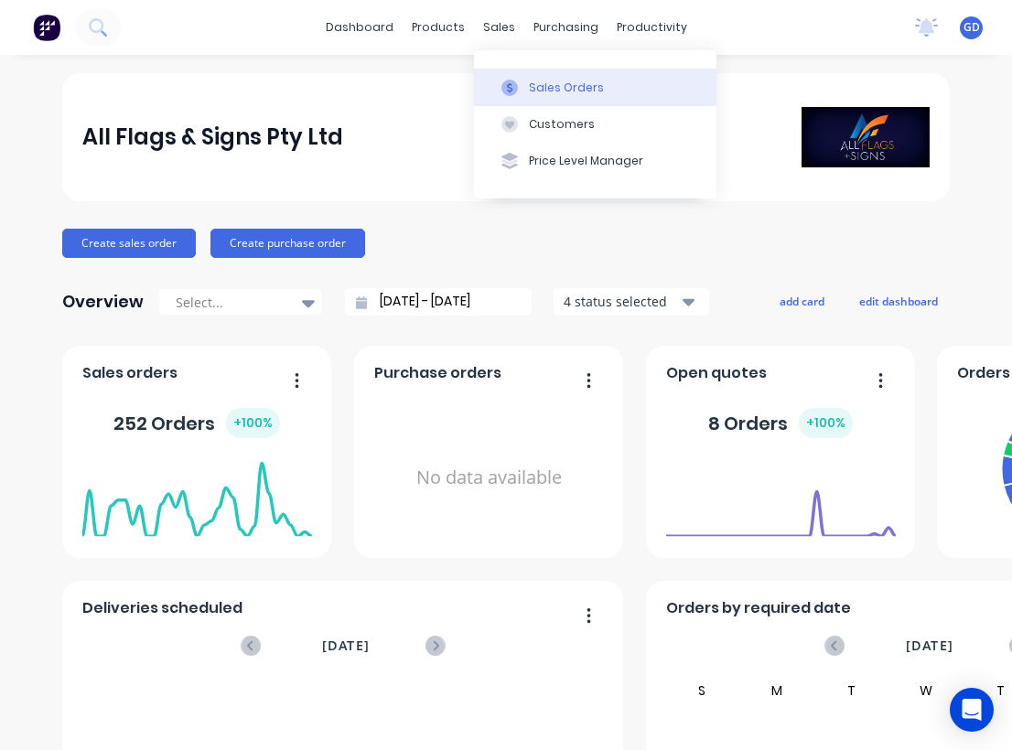
click at [542, 84] on div "Sales Orders" at bounding box center [566, 88] width 75 height 16
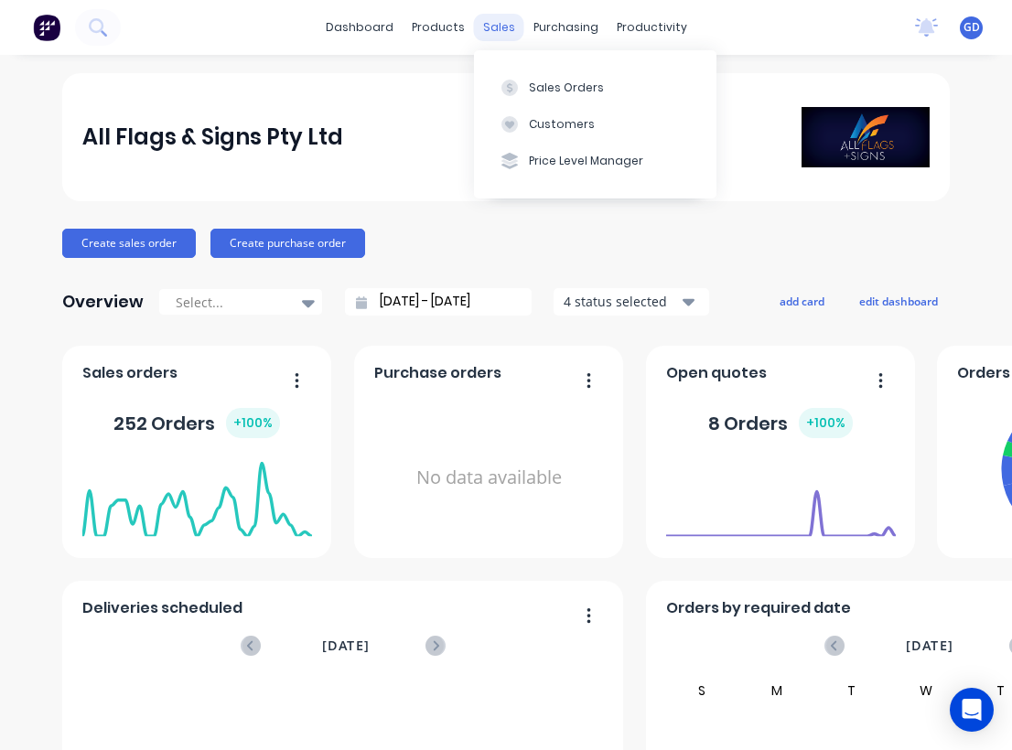
click at [500, 24] on div "sales" at bounding box center [499, 27] width 50 height 27
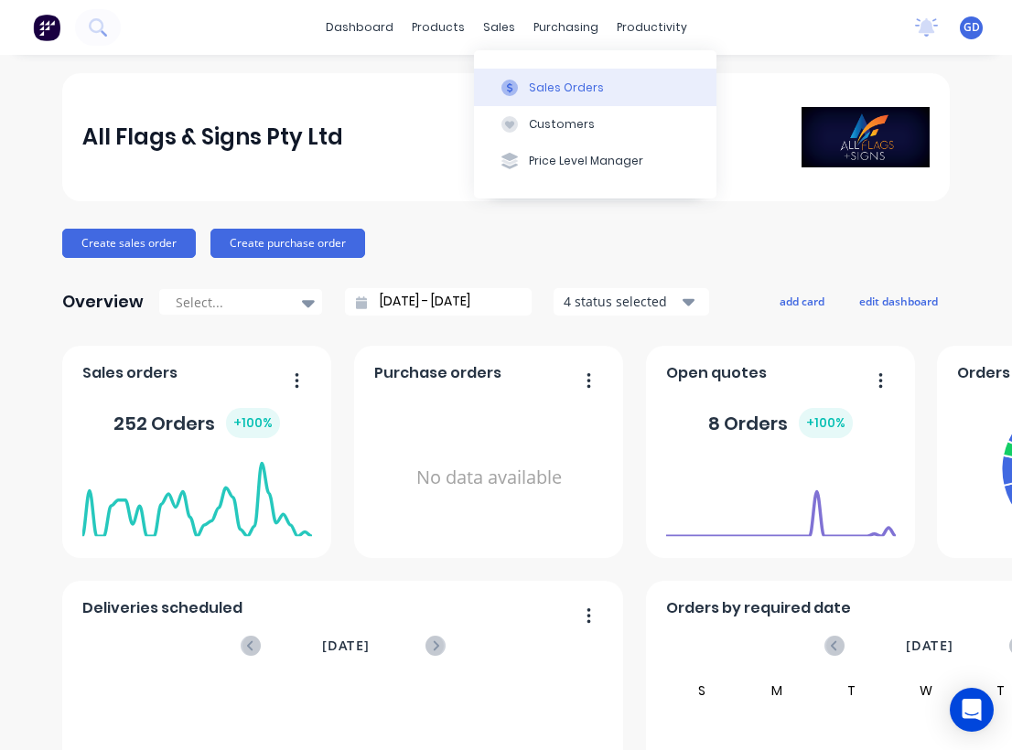
click at [534, 88] on div "Sales Orders" at bounding box center [566, 88] width 75 height 16
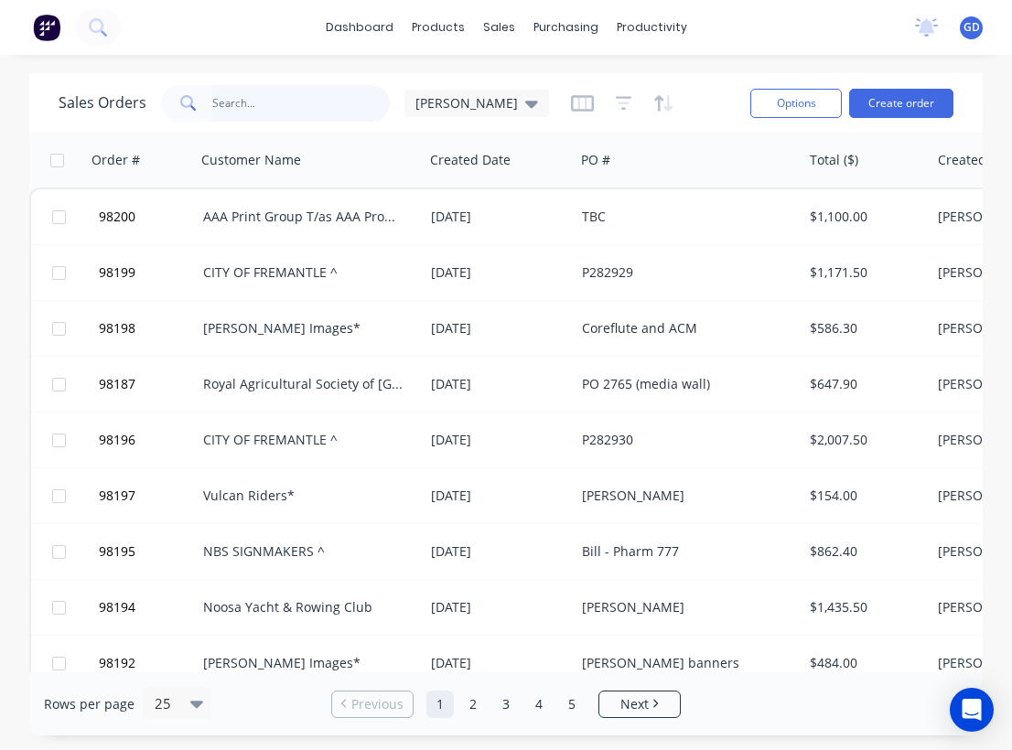
click at [250, 102] on input "text" at bounding box center [301, 103] width 178 height 37
type input "shannon"
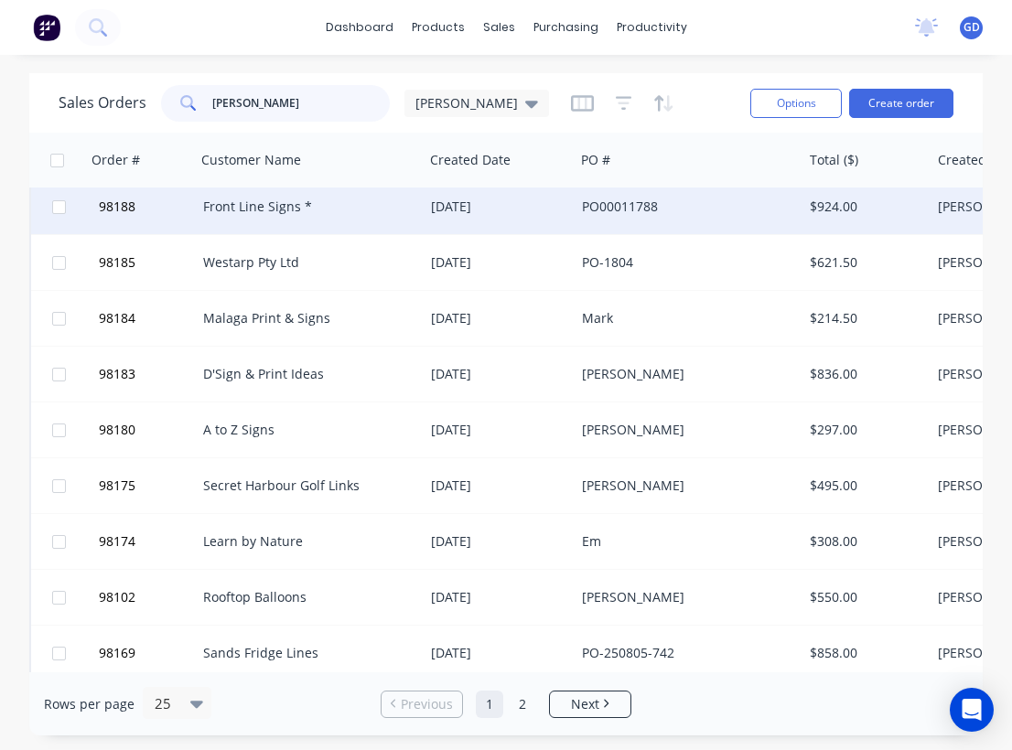
scroll to position [5, 0]
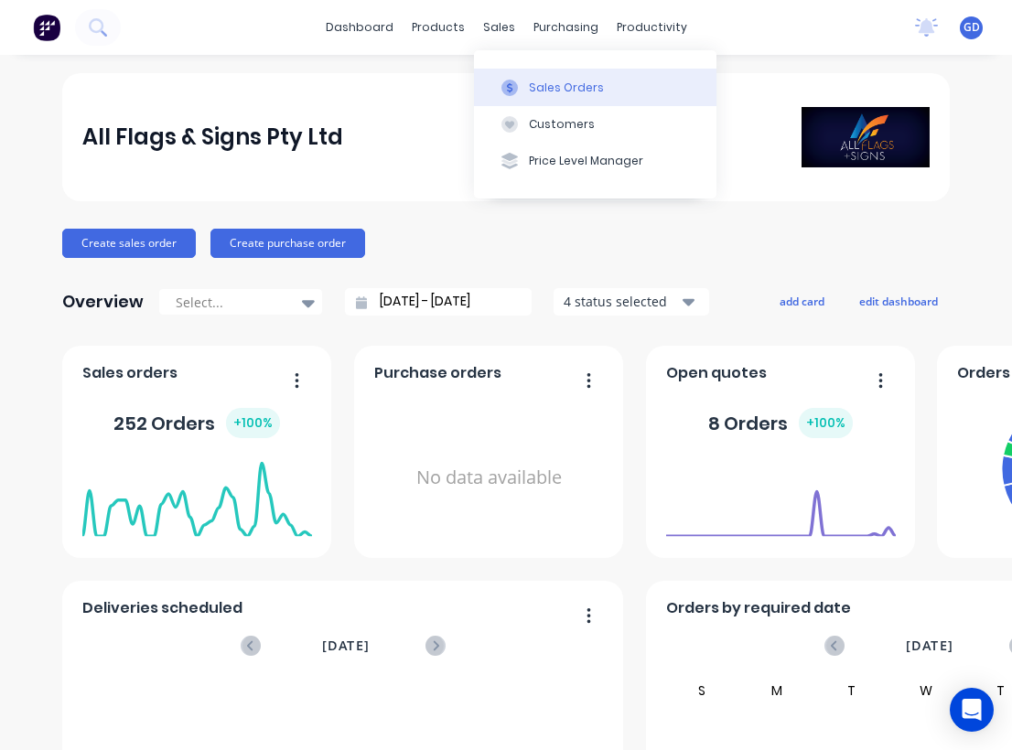
click at [531, 85] on div "Sales Orders" at bounding box center [566, 88] width 75 height 16
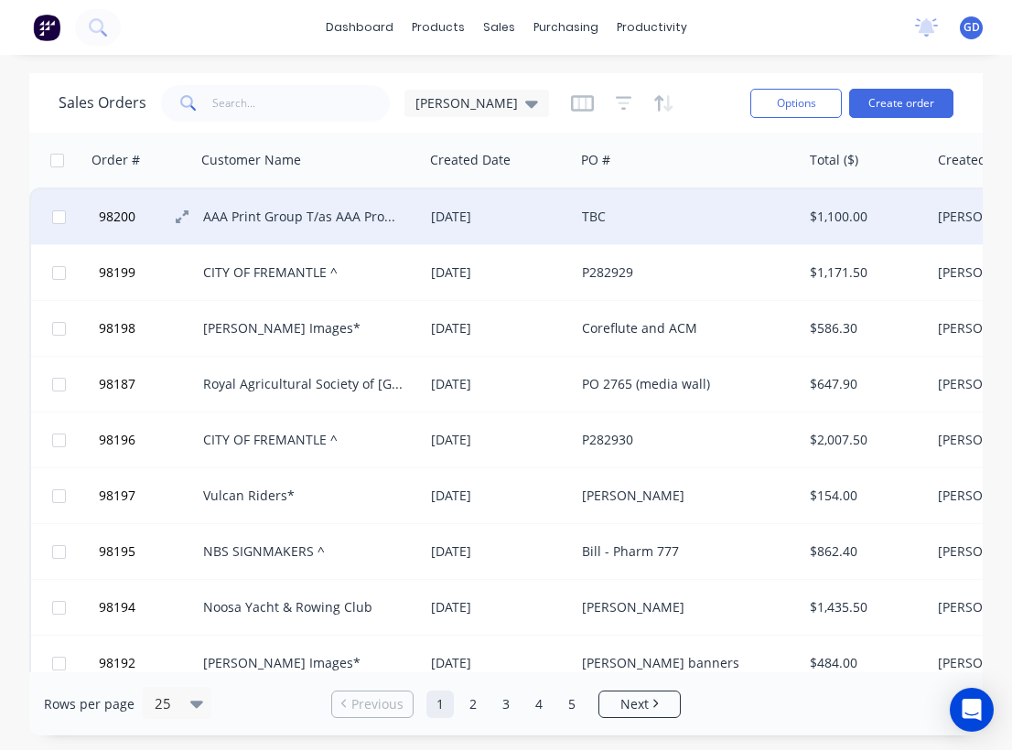
click at [139, 221] on button "98200" at bounding box center [148, 216] width 110 height 55
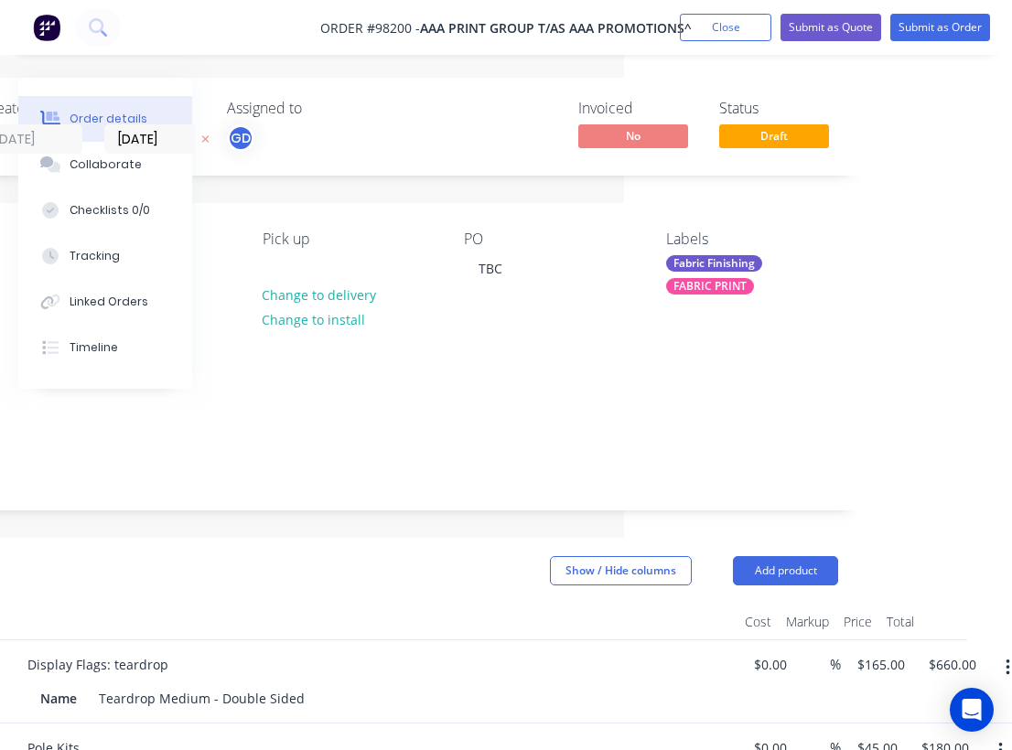
scroll to position [0, 405]
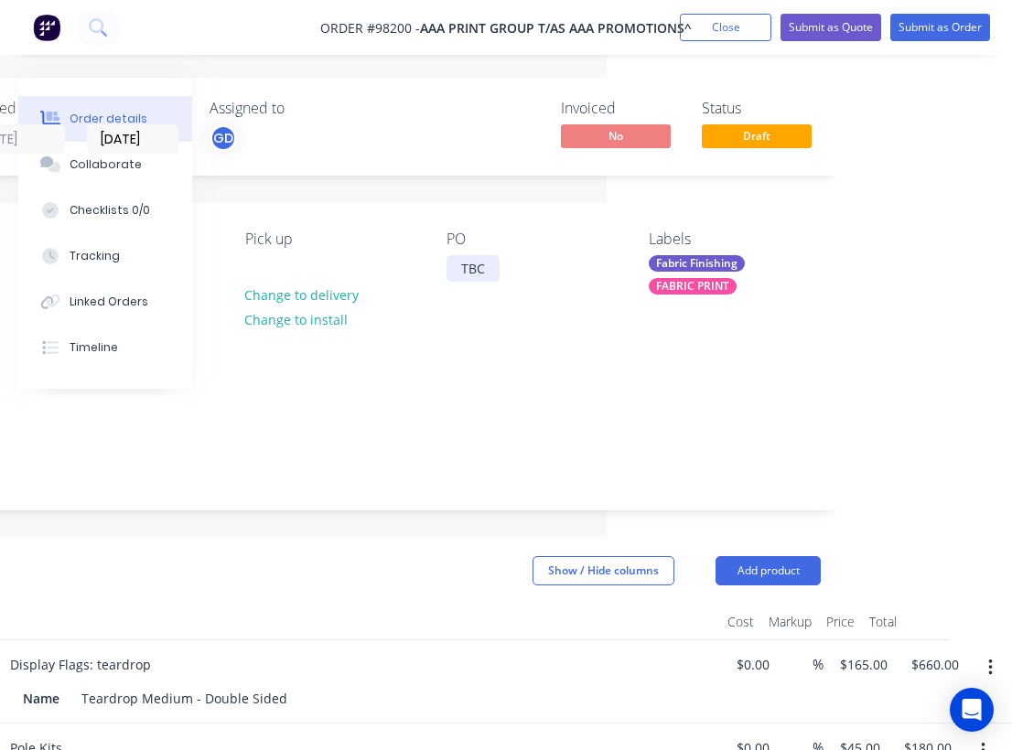
click at [496, 269] on div "TBC" at bounding box center [472, 268] width 53 height 27
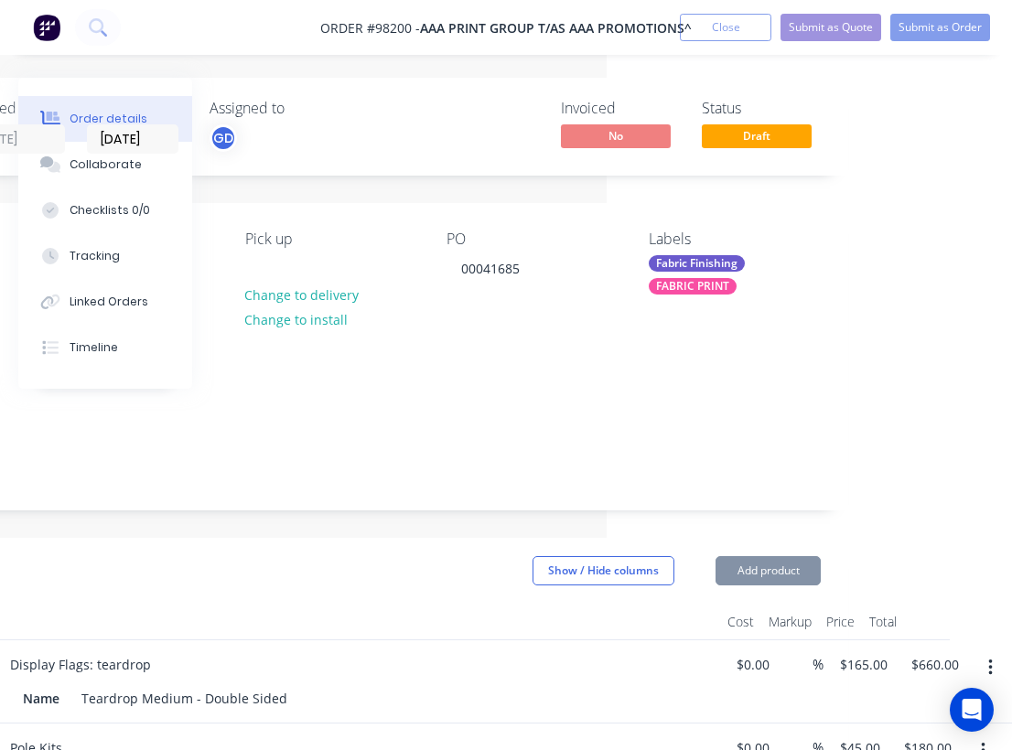
click at [513, 357] on div "Contact Shayne Lewis 0417 947 096 accounts@aaaprintgroup.com.au Bill to 6 Morda…" at bounding box center [330, 295] width 1033 height 184
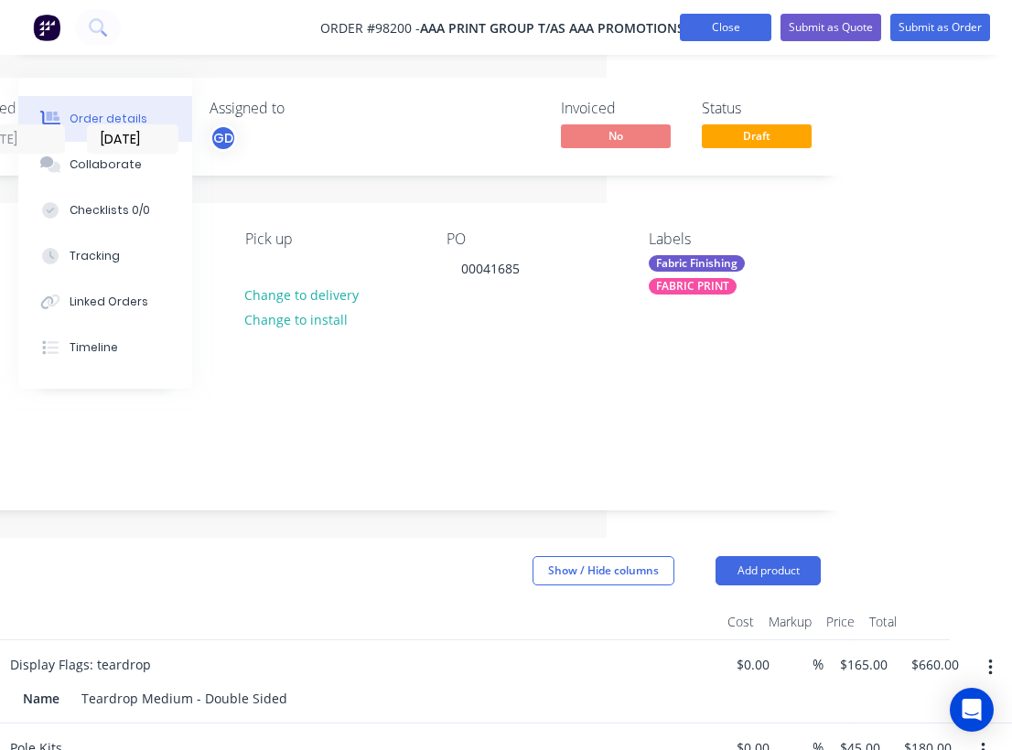
click at [707, 27] on button "Close" at bounding box center [725, 27] width 91 height 27
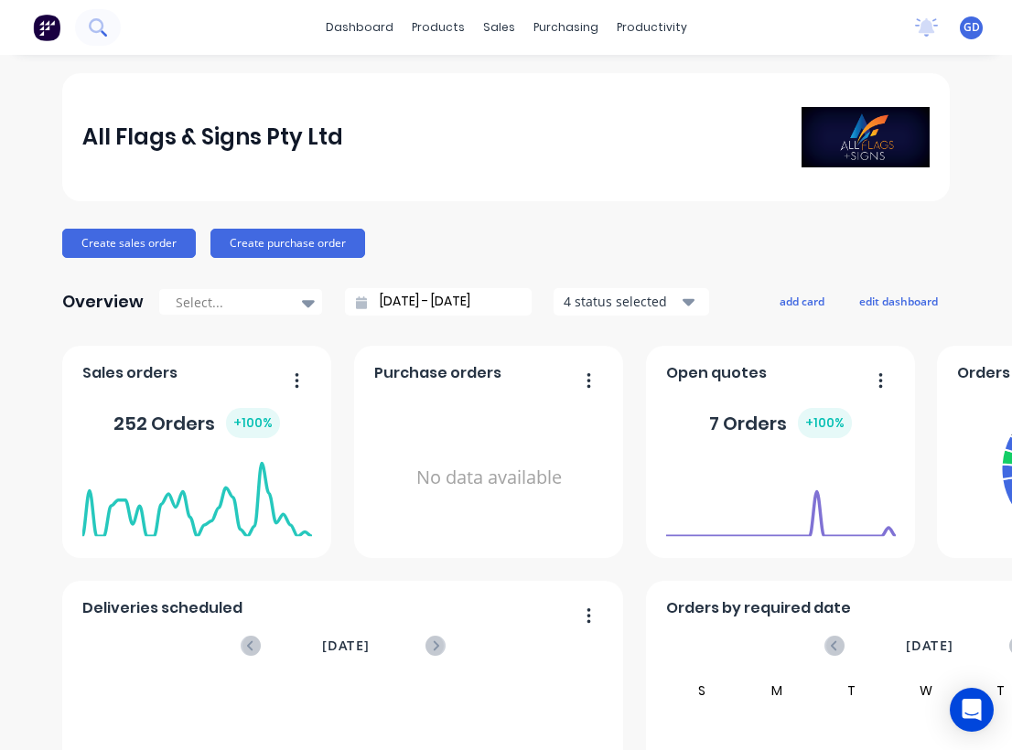
click at [97, 25] on icon at bounding box center [97, 26] width 17 height 17
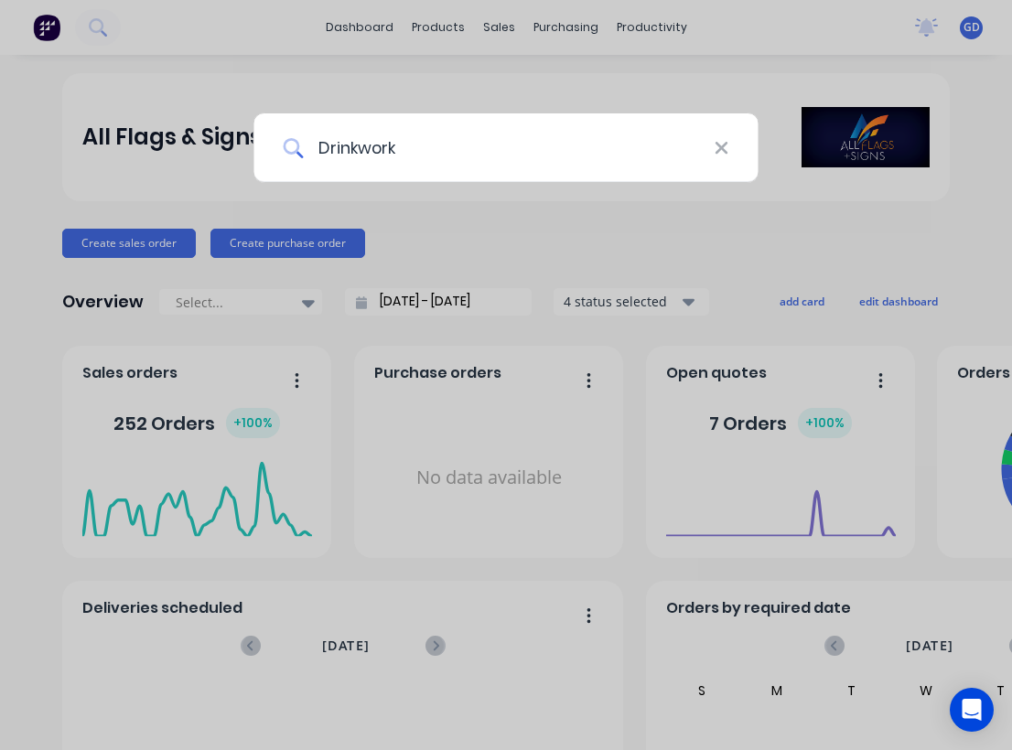
type input "Drinkworks"
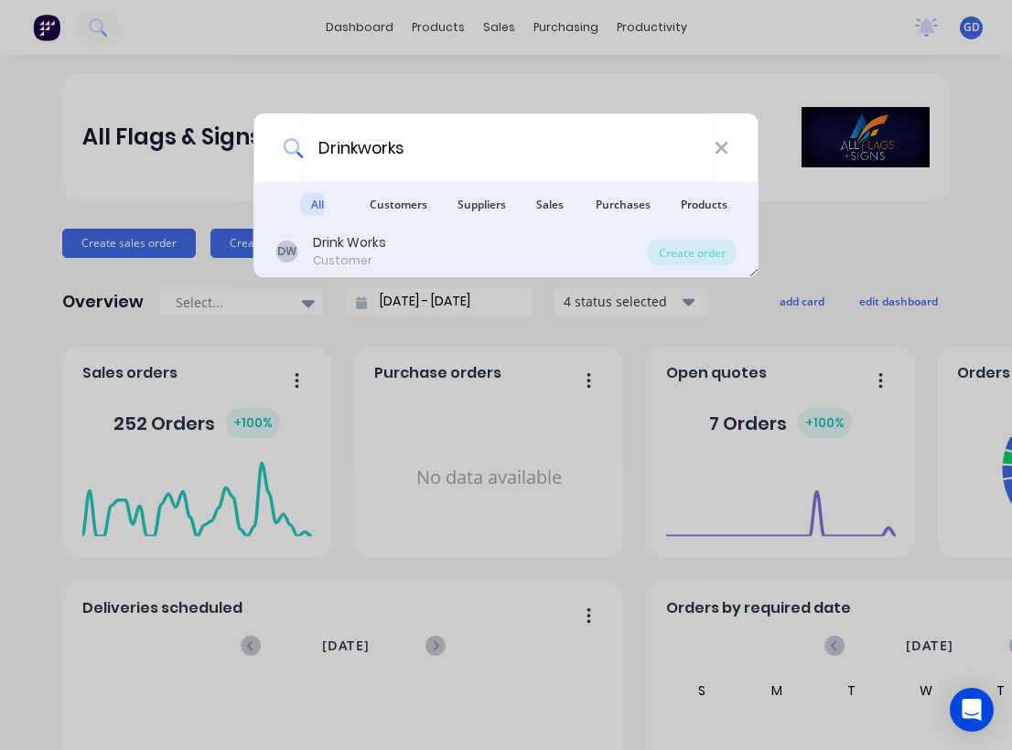
click at [348, 245] on div "Drink Works" at bounding box center [349, 242] width 73 height 19
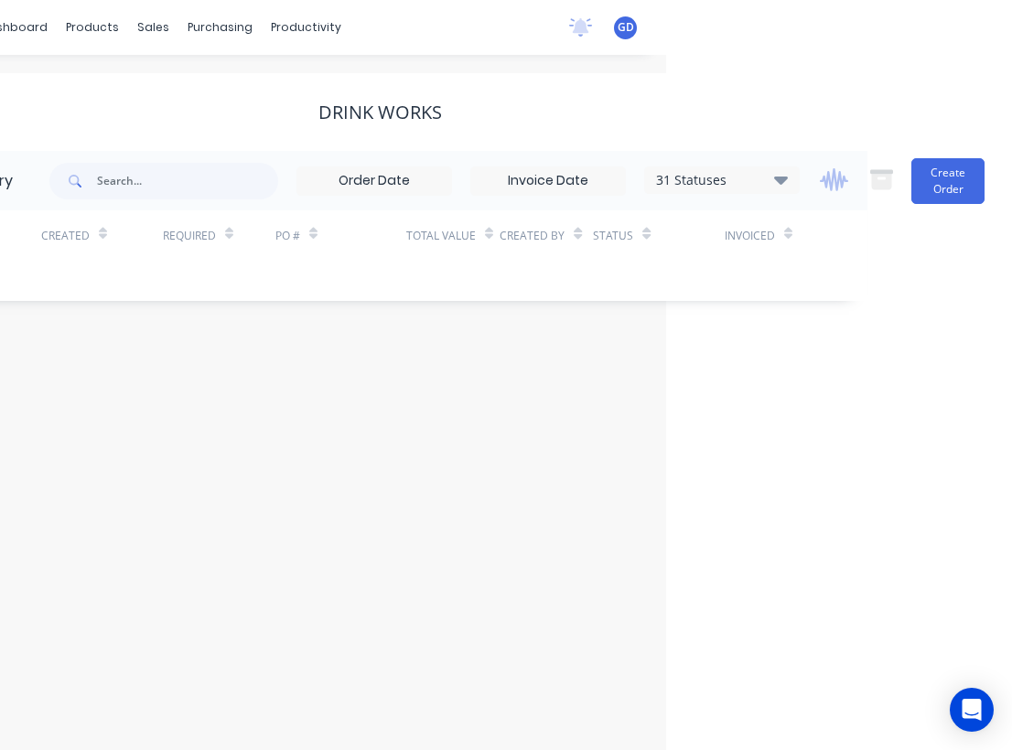
scroll to position [0, 346]
click at [781, 182] on icon at bounding box center [781, 180] width 14 height 8
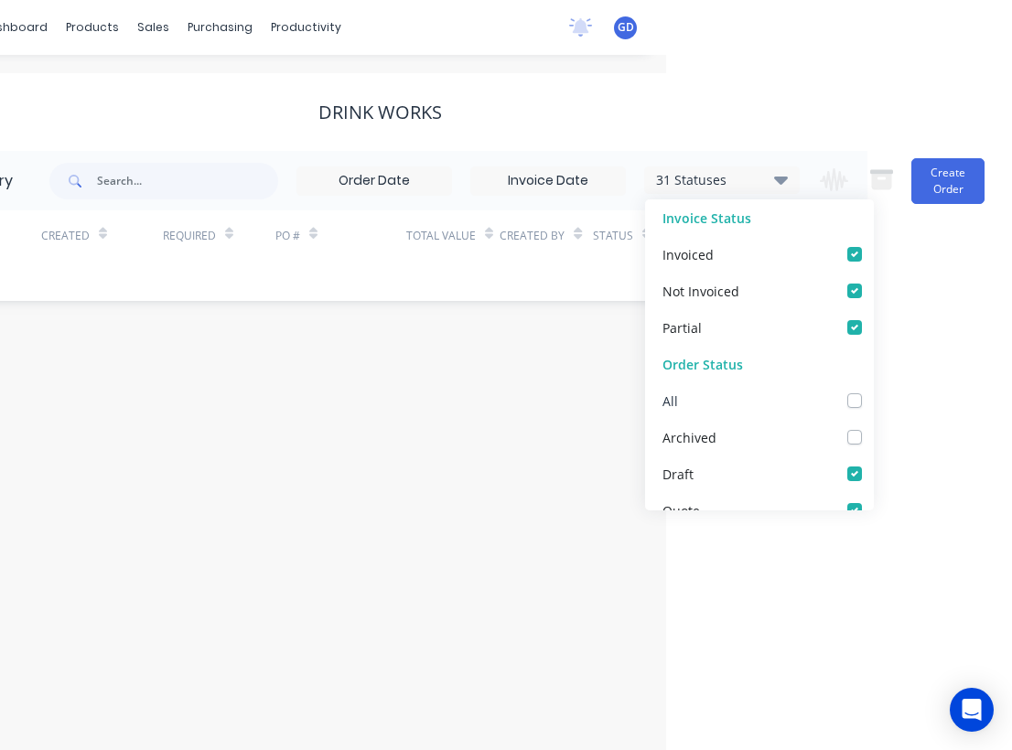
click at [873, 391] on label at bounding box center [873, 391] width 0 height 0
click at [873, 397] on input "checkbox" at bounding box center [880, 399] width 15 height 17
checkbox input "true"
click at [352, 283] on div "Order history 32 Statuses Invoice Status Invoiced Not Invoiced Partial Order St…" at bounding box center [379, 226] width 975 height 150
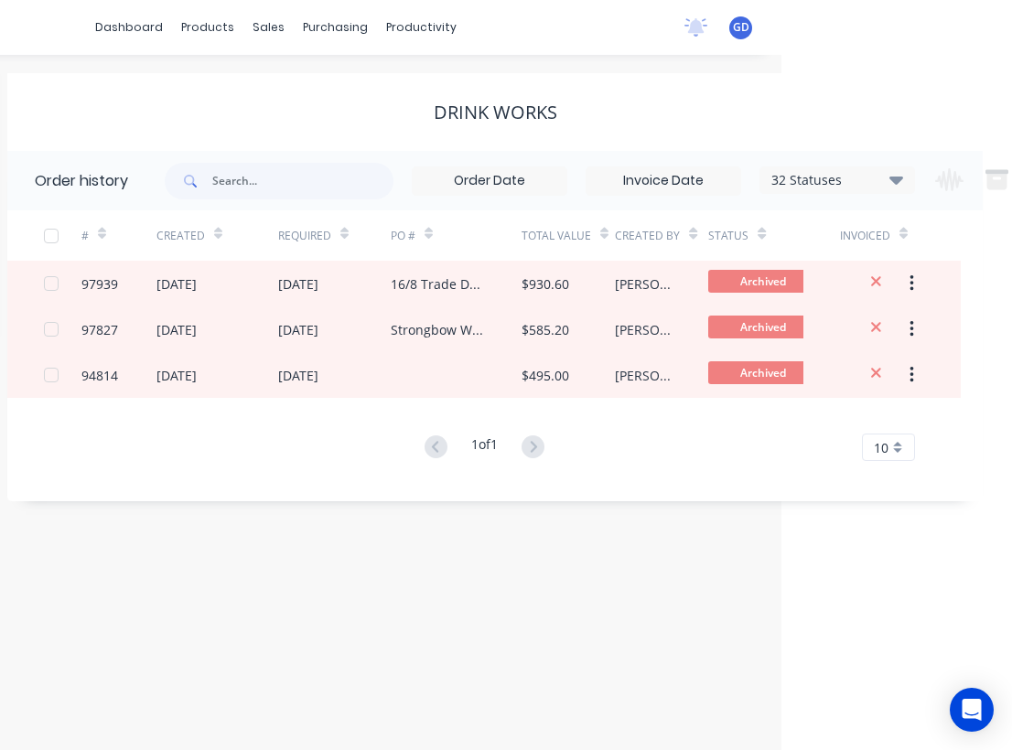
scroll to position [0, 229]
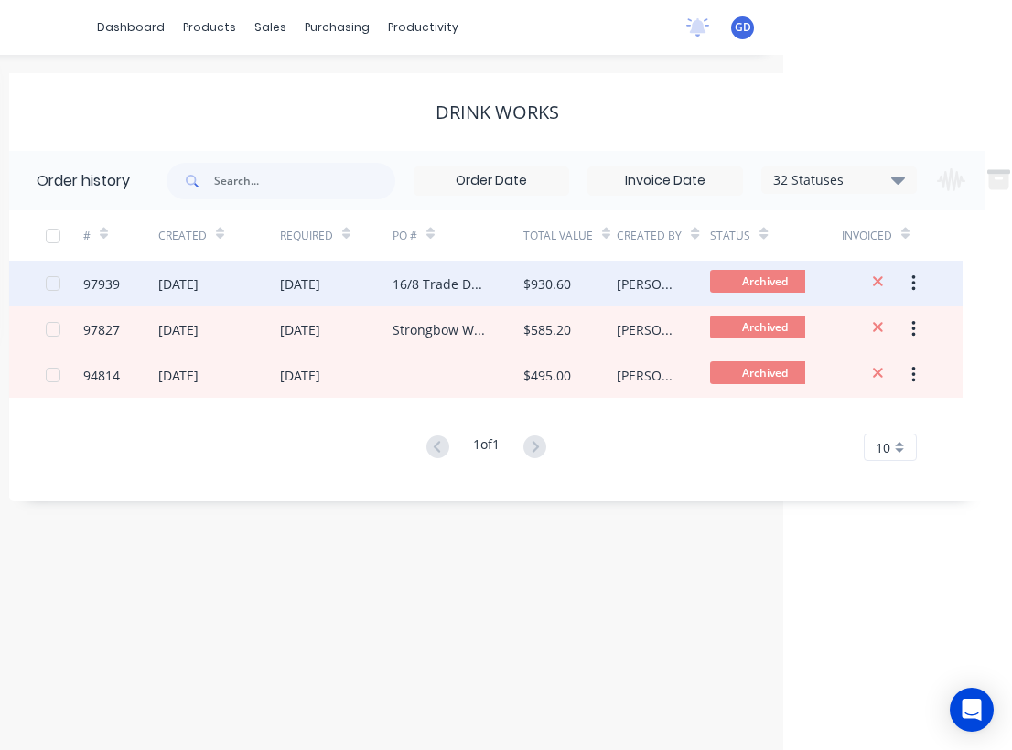
click at [104, 287] on div "97939" at bounding box center [101, 283] width 37 height 19
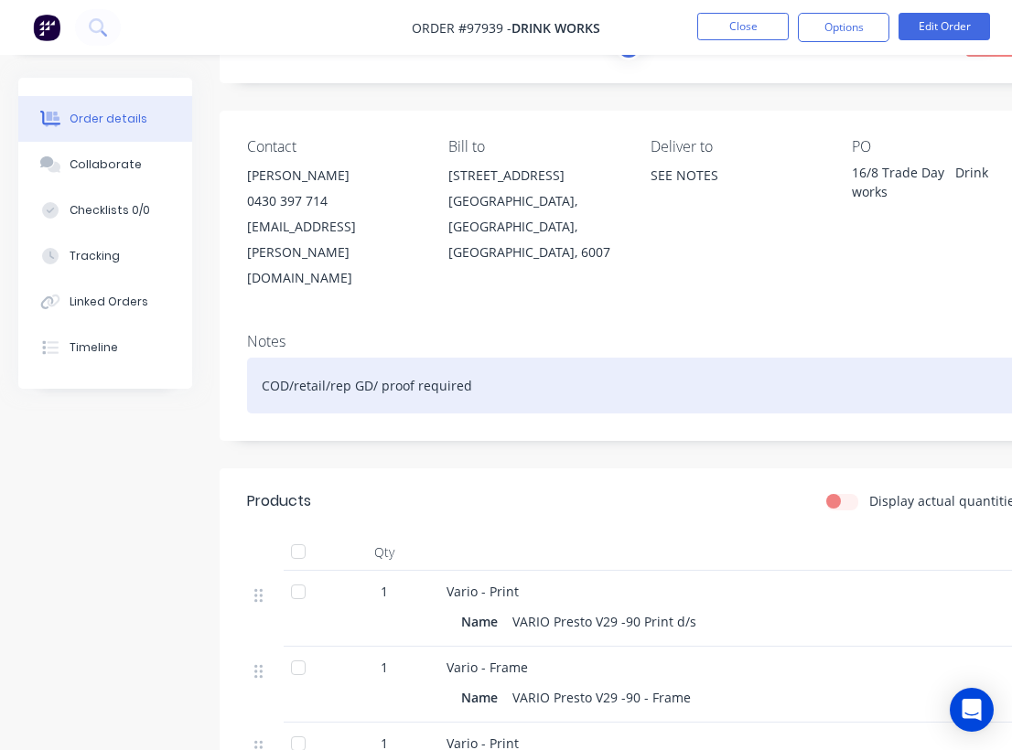
scroll to position [63, 0]
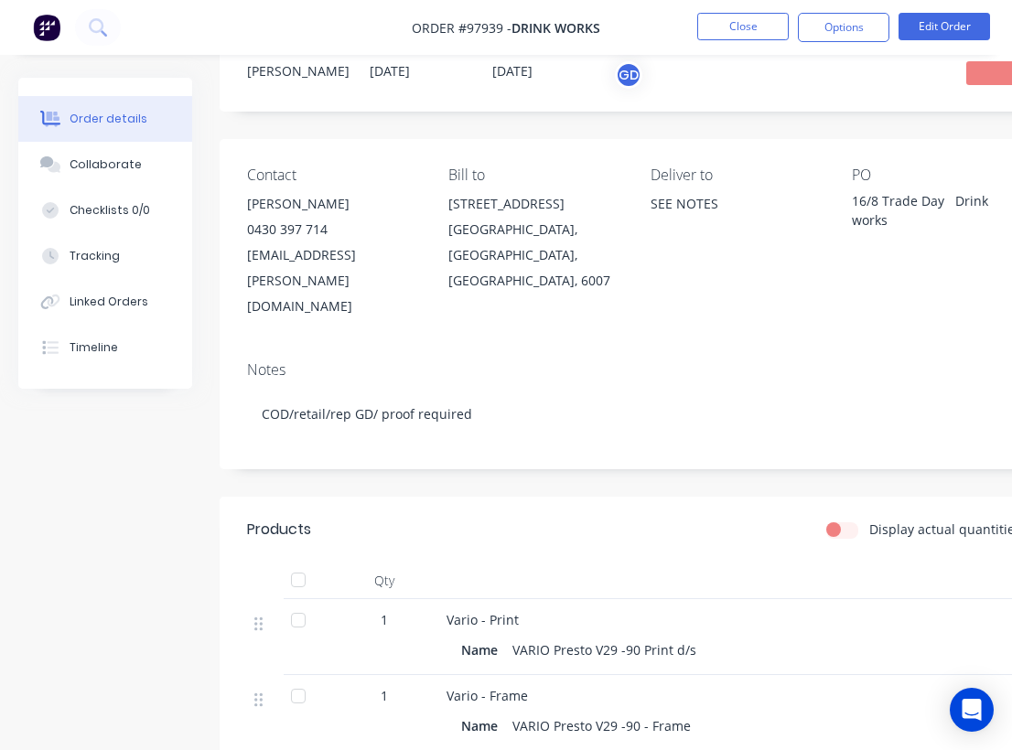
click at [256, 252] on div "[EMAIL_ADDRESS][PERSON_NAME][DOMAIN_NAME]" at bounding box center [333, 280] width 172 height 77
drag, startPoint x: 459, startPoint y: 253, endPoint x: 248, endPoint y: 258, distance: 211.3
click at [248, 258] on div "[EMAIL_ADDRESS][PERSON_NAME][DOMAIN_NAME]" at bounding box center [333, 280] width 172 height 77
copy div "[EMAIL_ADDRESS][PERSON_NAME][DOMAIN_NAME]"
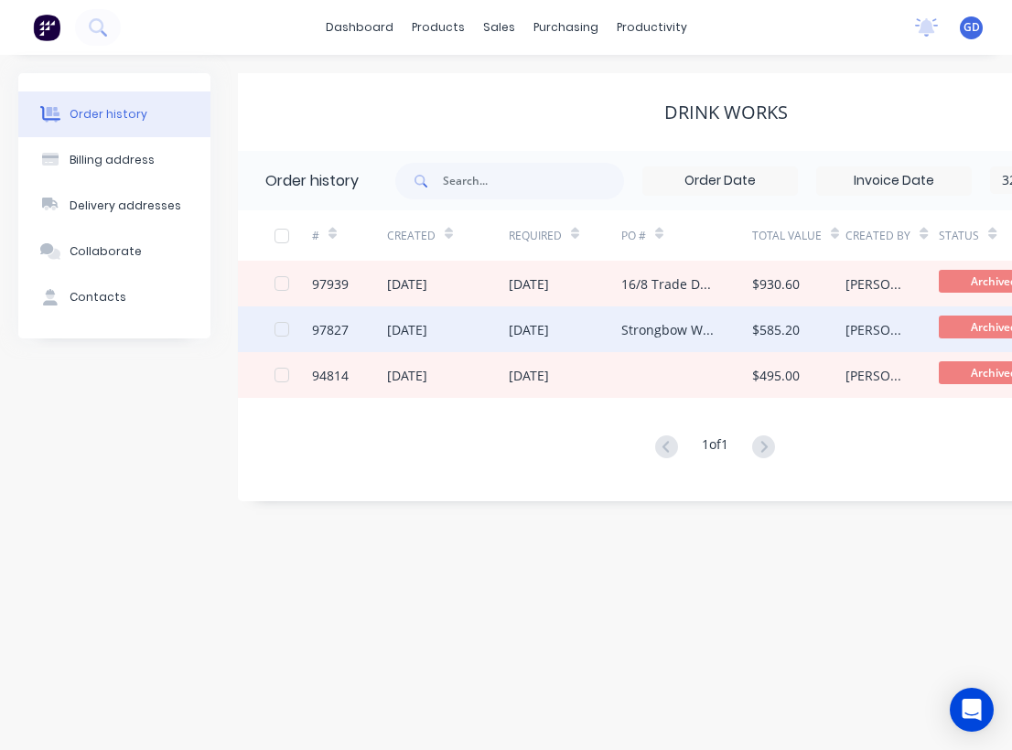
click at [335, 333] on div "97827" at bounding box center [330, 329] width 37 height 19
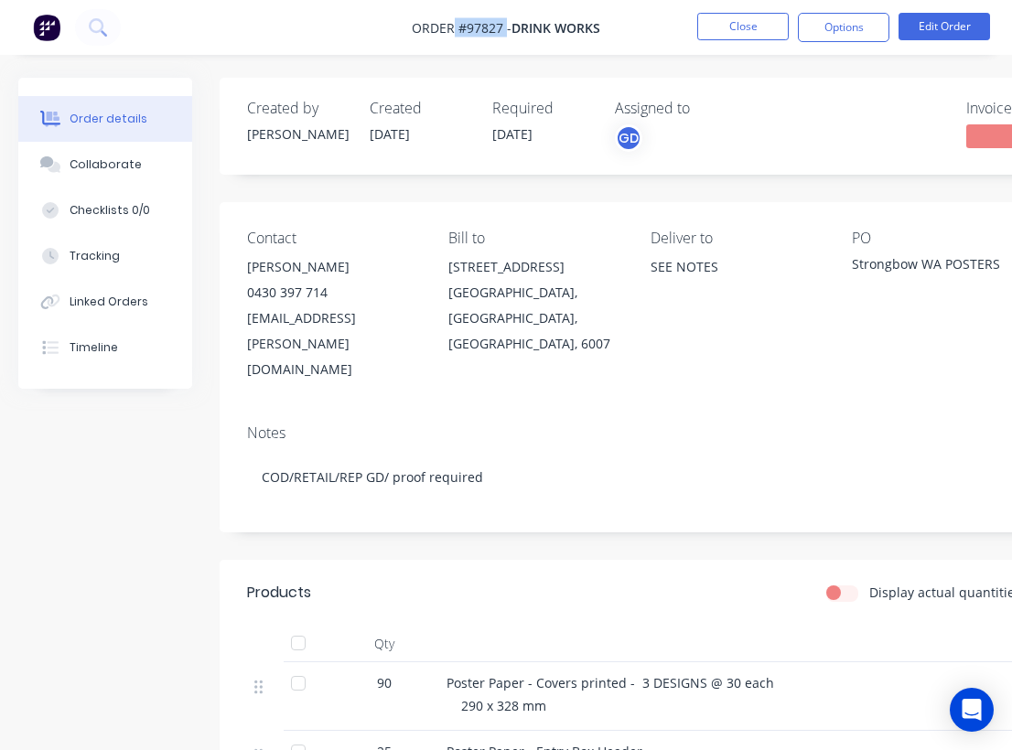
drag, startPoint x: 504, startPoint y: 23, endPoint x: 455, endPoint y: 25, distance: 49.4
click at [455, 25] on span "Order #97827 -" at bounding box center [462, 27] width 100 height 17
copy span "#97827"
